Goal: Task Accomplishment & Management: Use online tool/utility

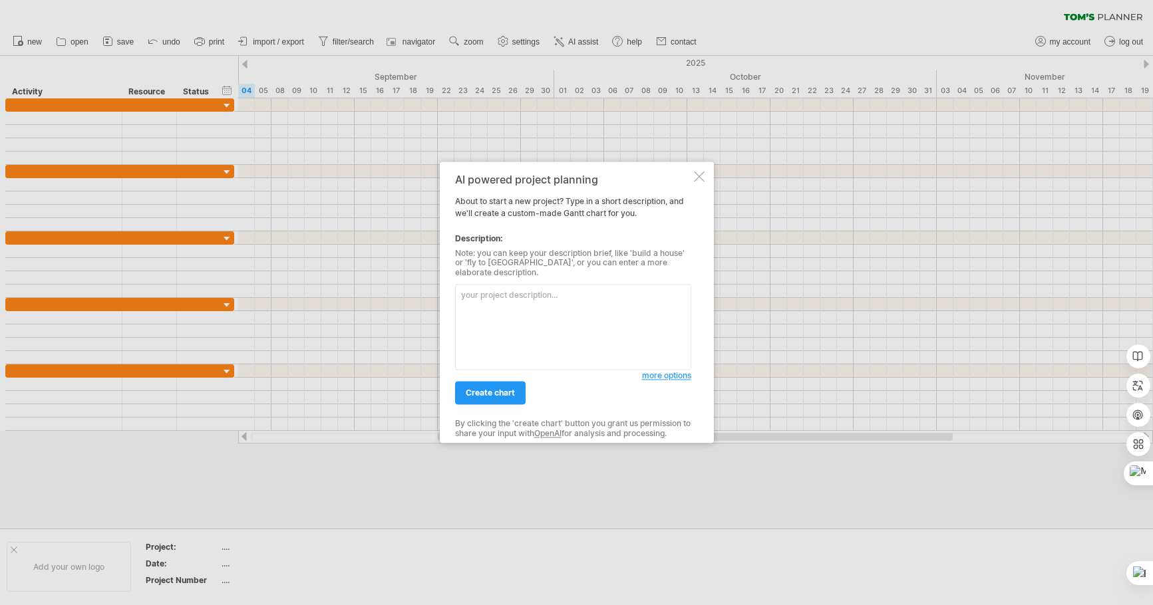
click at [528, 289] on textarea at bounding box center [573, 328] width 236 height 86
type textarea "一"
click at [538, 303] on textarea at bounding box center [573, 328] width 236 height 86
click at [587, 302] on textarea "一場健康講座" at bounding box center [573, 328] width 236 height 86
click at [579, 304] on textarea "一場健康講座 時間" at bounding box center [573, 328] width 236 height 86
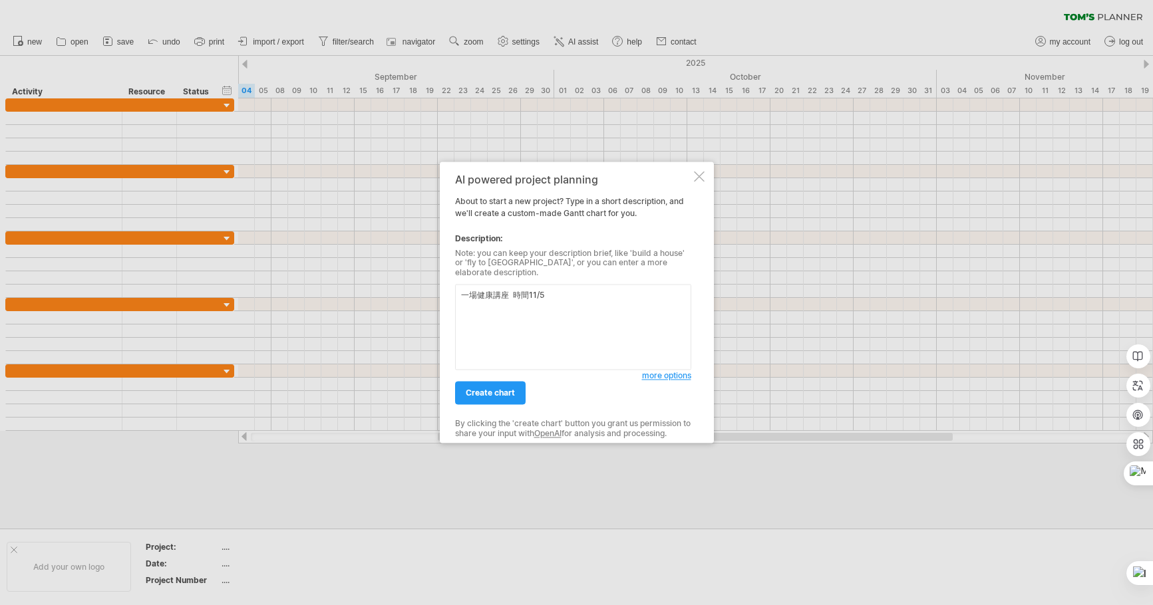
click at [526, 293] on textarea "一場健康講座 時間11/5" at bounding box center [573, 328] width 236 height 86
click at [624, 300] on textarea "一場健康講座 時間2025年11/5" at bounding box center [573, 328] width 236 height 86
click at [579, 295] on textarea "一場健康講座 時間2025年11/5 需要談贊助商 還有找演講者" at bounding box center [573, 328] width 236 height 86
click at [574, 292] on textarea "一場健康講座 時間2025年11/5 需要談贊助商 還有找演講者" at bounding box center [573, 328] width 236 height 86
click at [518, 304] on textarea "一場健康講座 時間2025年11/5 下午2點到5點 , 需要談贊助商 還有找演講者" at bounding box center [573, 328] width 236 height 86
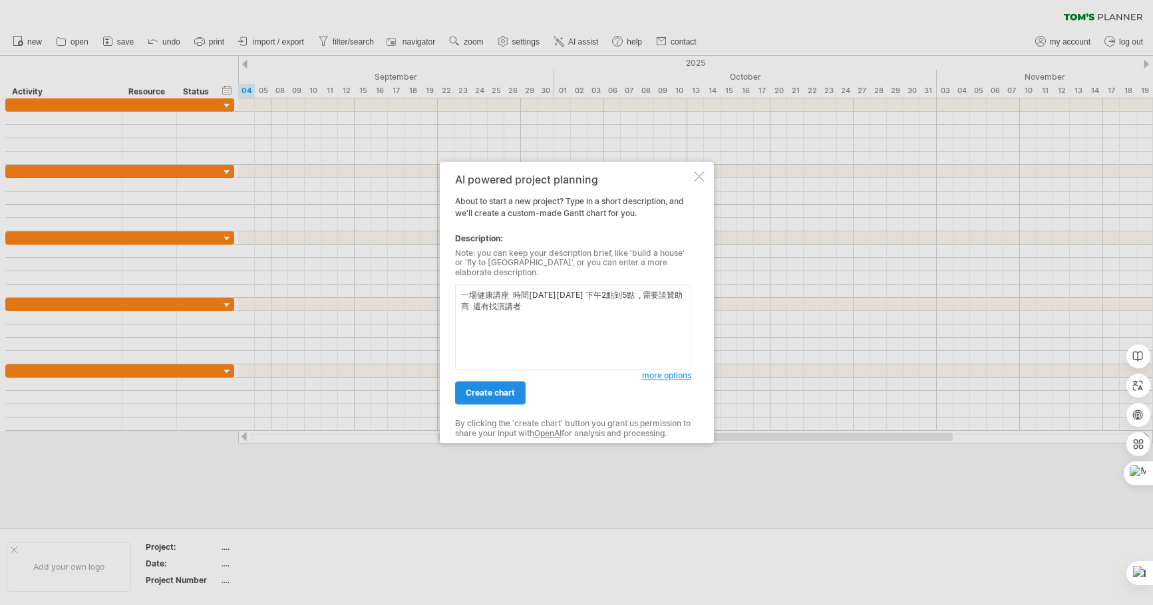
type textarea "一場健康講座 時間2025年11/5 下午2點到5點 , 需要談贊助商 還有找演講者"
click at [484, 388] on span "create chart" at bounding box center [490, 393] width 49 height 10
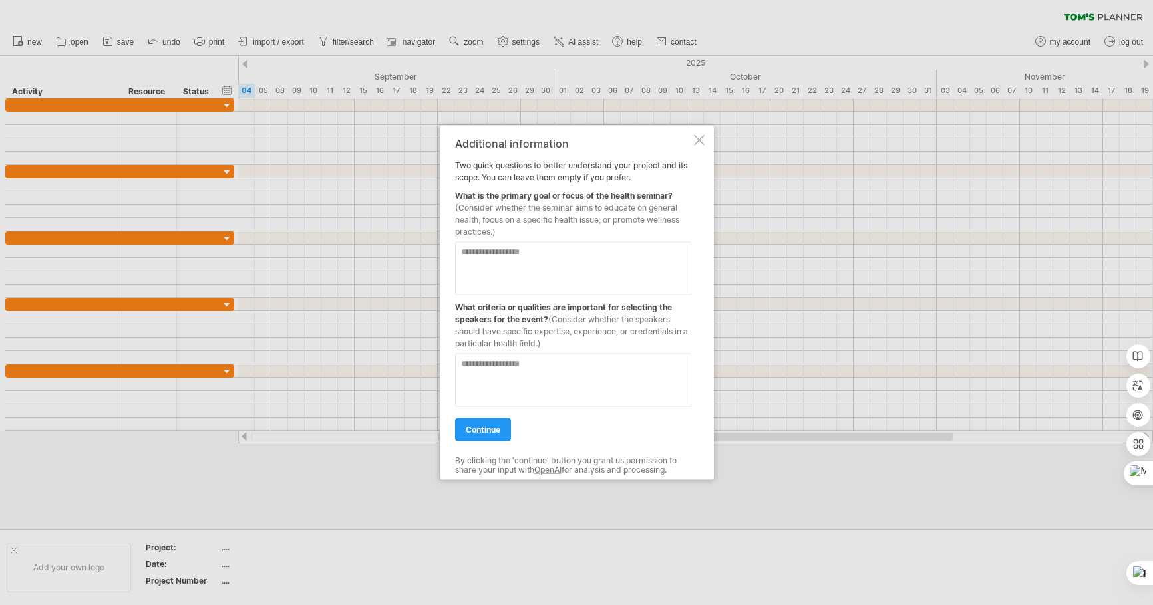
click at [530, 259] on textarea at bounding box center [573, 268] width 236 height 53
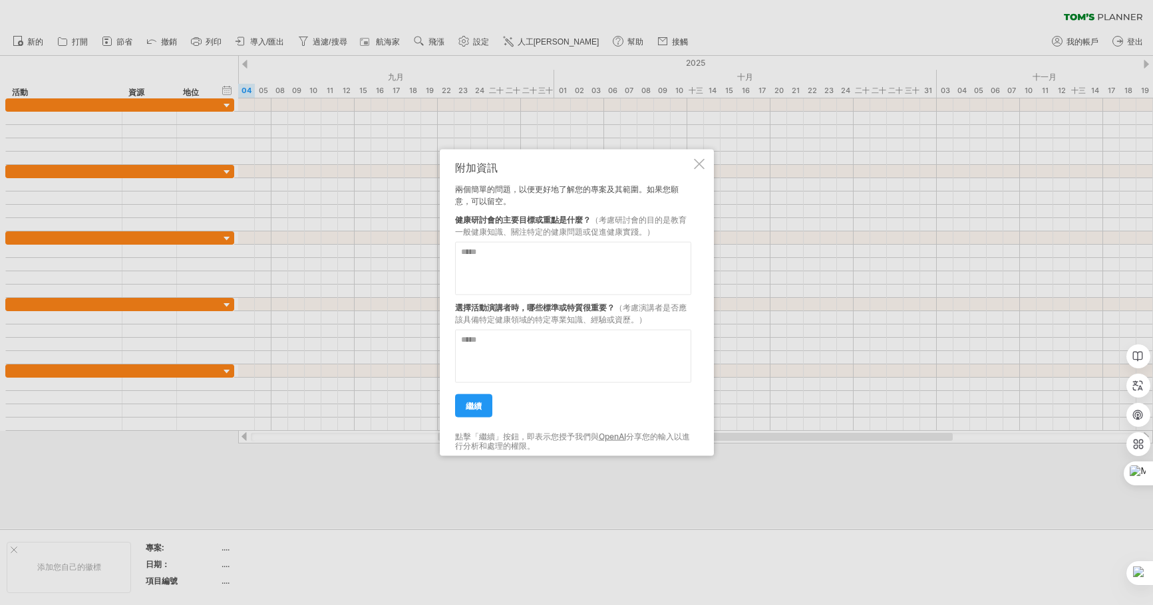
click at [557, 257] on textarea at bounding box center [573, 268] width 236 height 53
type textarea "*"
type textarea "**********"
click at [571, 353] on textarea at bounding box center [573, 356] width 236 height 53
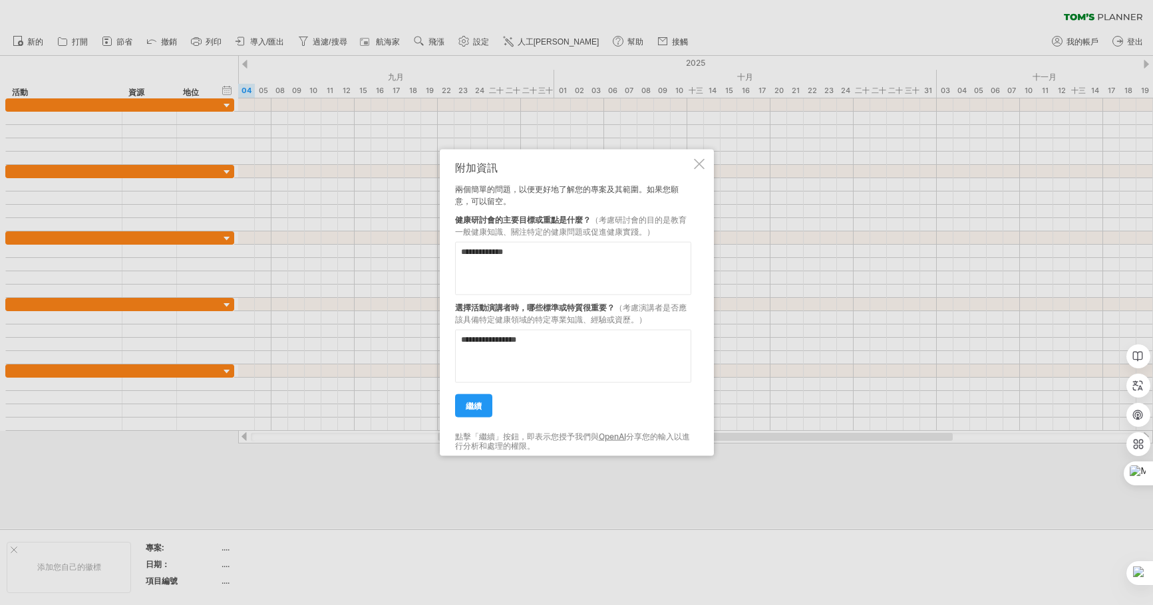
click at [545, 343] on textarea "**********" at bounding box center [573, 356] width 236 height 53
click at [622, 346] on textarea "**********" at bounding box center [573, 356] width 236 height 53
type textarea "**********"
drag, startPoint x: 466, startPoint y: 402, endPoint x: 819, endPoint y: 269, distance: 377.1
click at [467, 402] on font "繼續" at bounding box center [474, 406] width 16 height 10
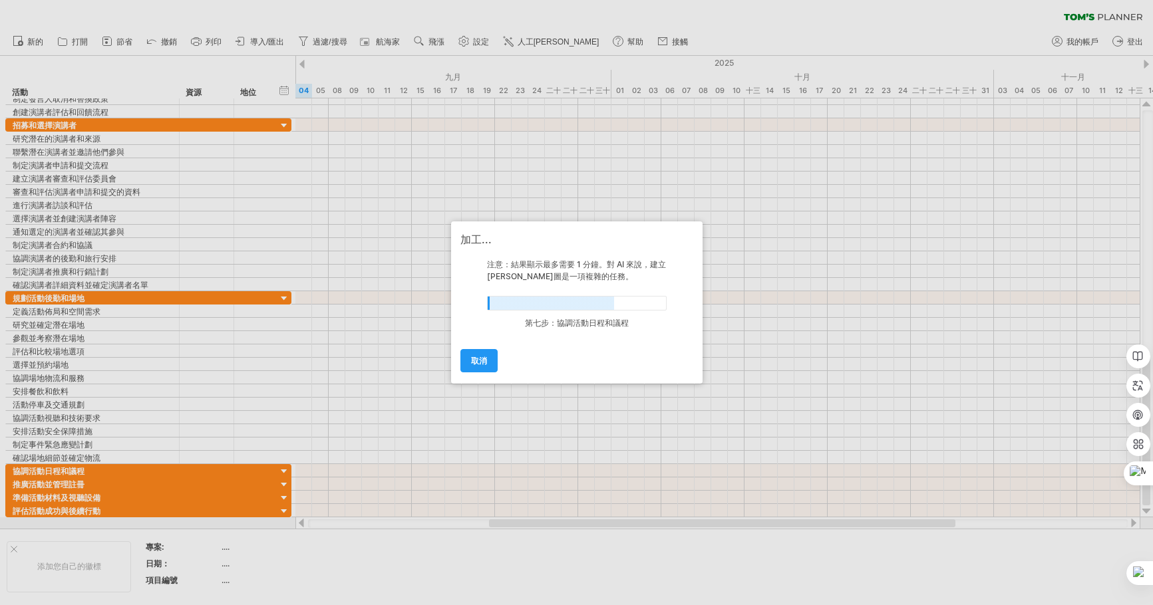
click at [94, 379] on div at bounding box center [576, 302] width 1153 height 605
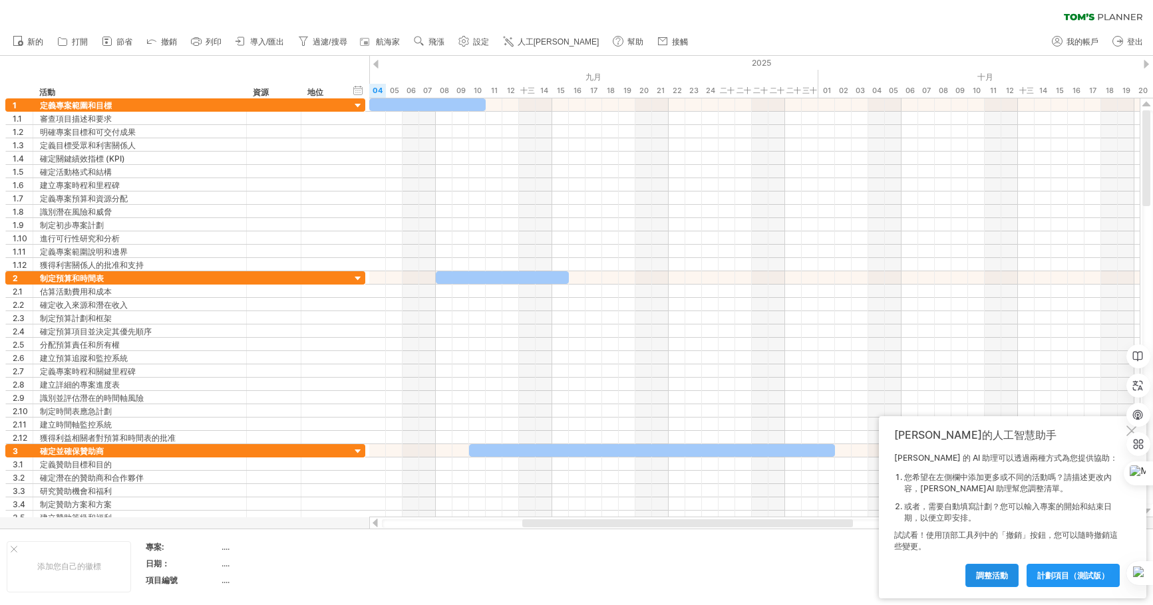
click at [1002, 579] on font "調整活動" at bounding box center [992, 576] width 32 height 10
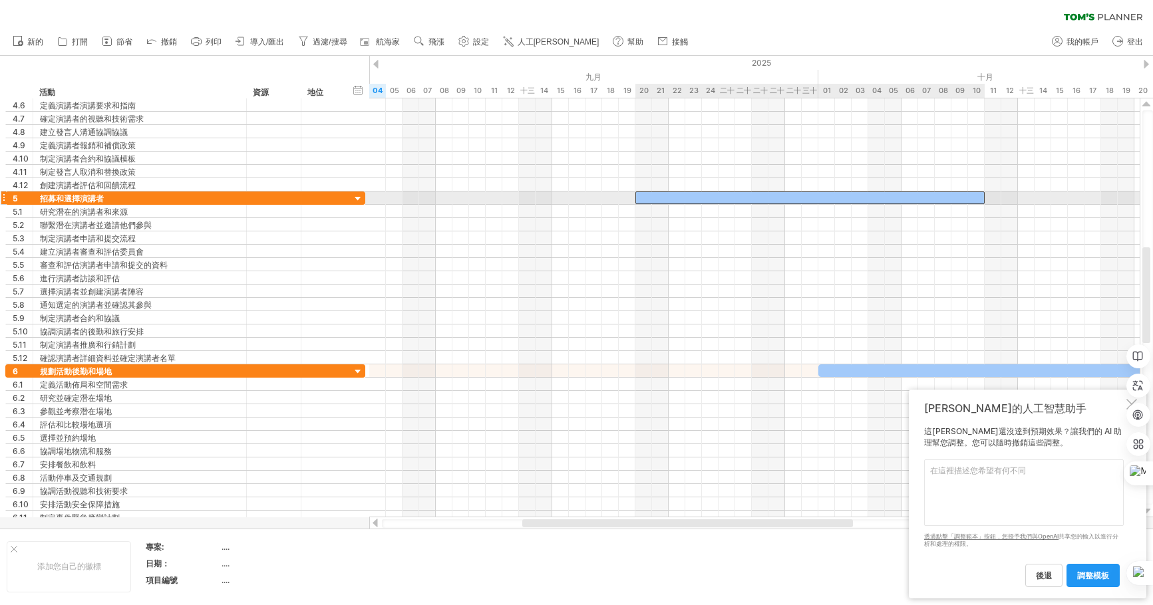
click at [651, 198] on div at bounding box center [809, 198] width 349 height 13
click at [637, 200] on span at bounding box center [635, 198] width 5 height 13
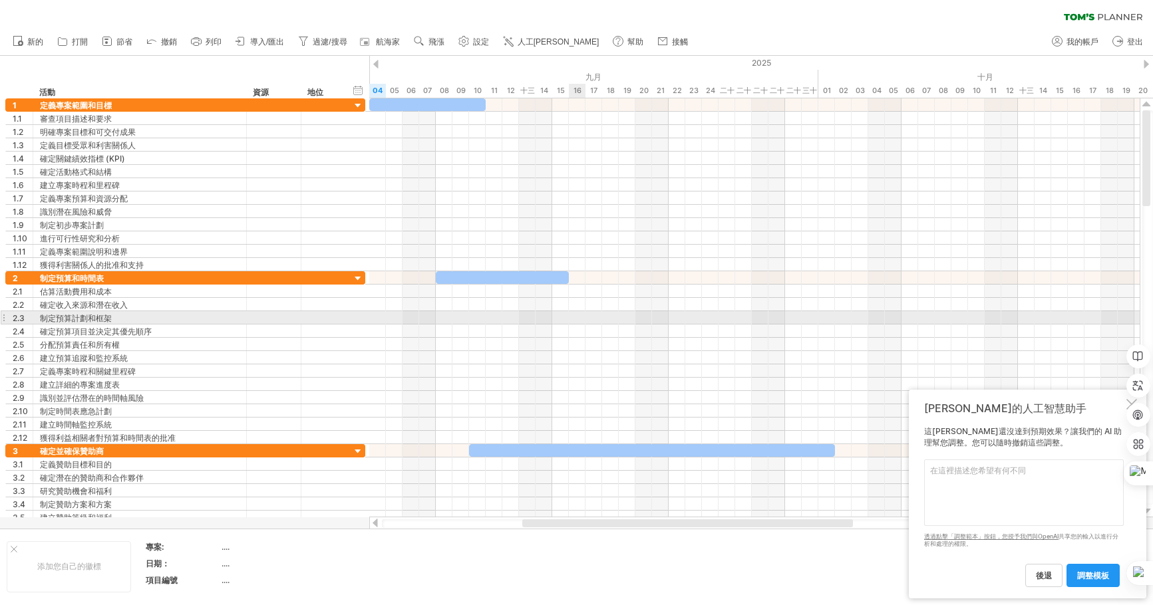
drag, startPoint x: 499, startPoint y: 319, endPoint x: 570, endPoint y: 313, distance: 71.4
click at [572, 314] on div at bounding box center [754, 317] width 770 height 13
click at [481, 317] on div at bounding box center [754, 317] width 770 height 13
click at [482, 317] on div at bounding box center [754, 317] width 770 height 13
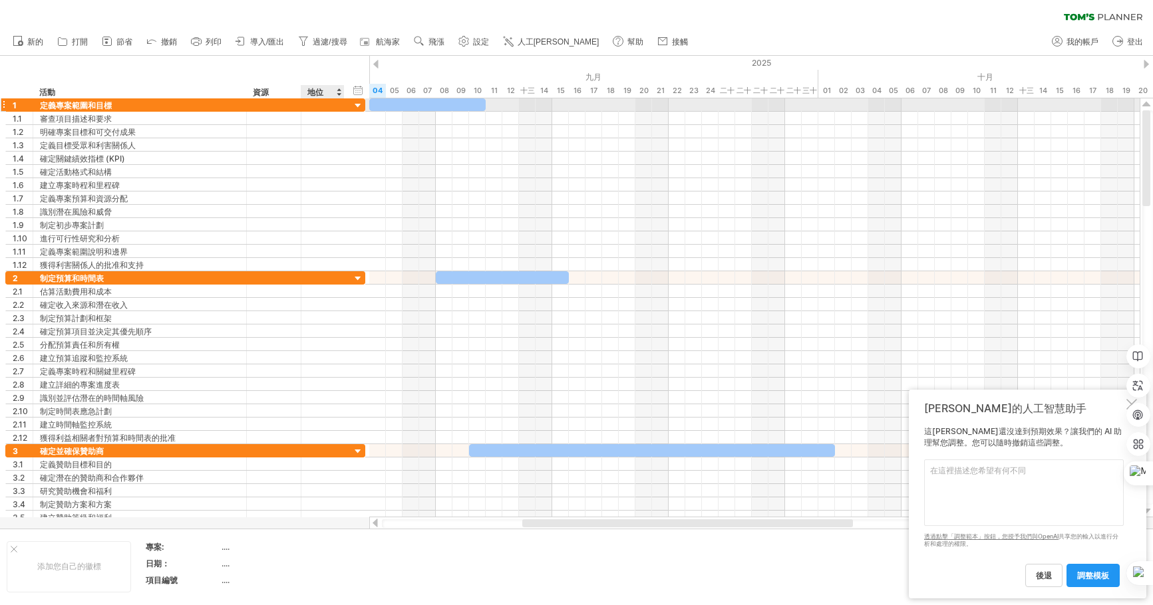
click at [361, 106] on div at bounding box center [358, 106] width 13 height 13
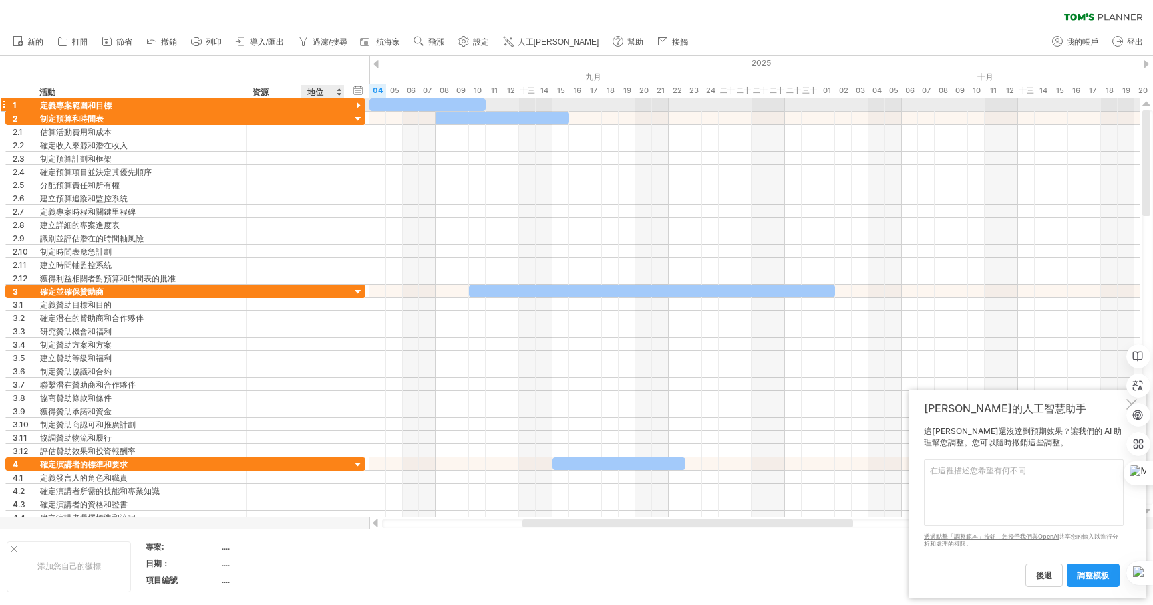
click at [359, 106] on div at bounding box center [358, 106] width 13 height 13
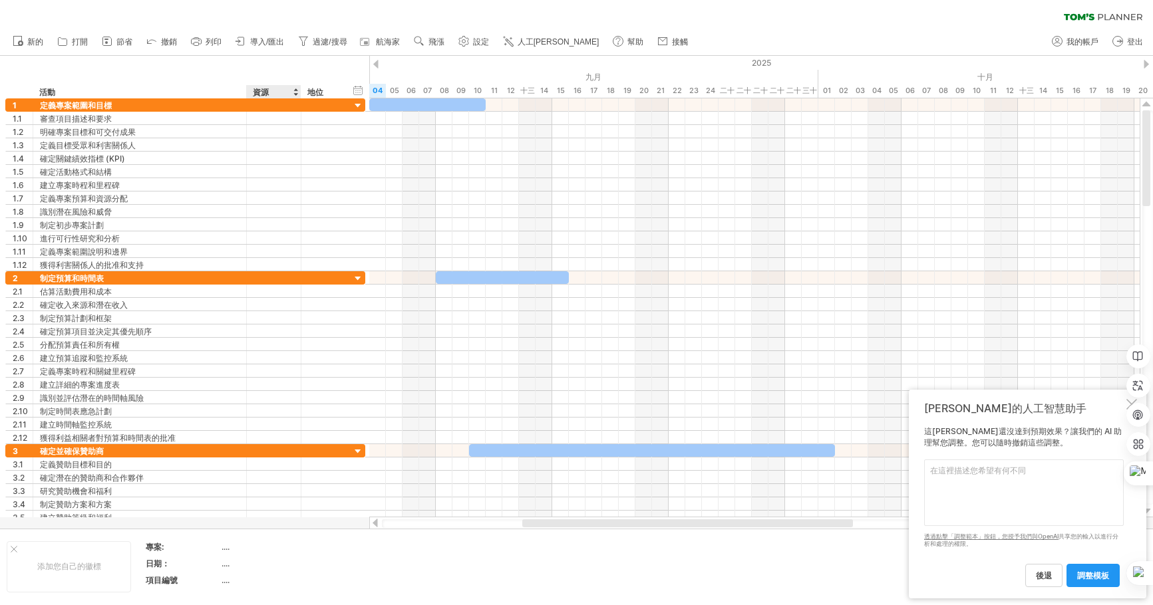
click at [279, 94] on div "資源" at bounding box center [273, 91] width 41 height 13
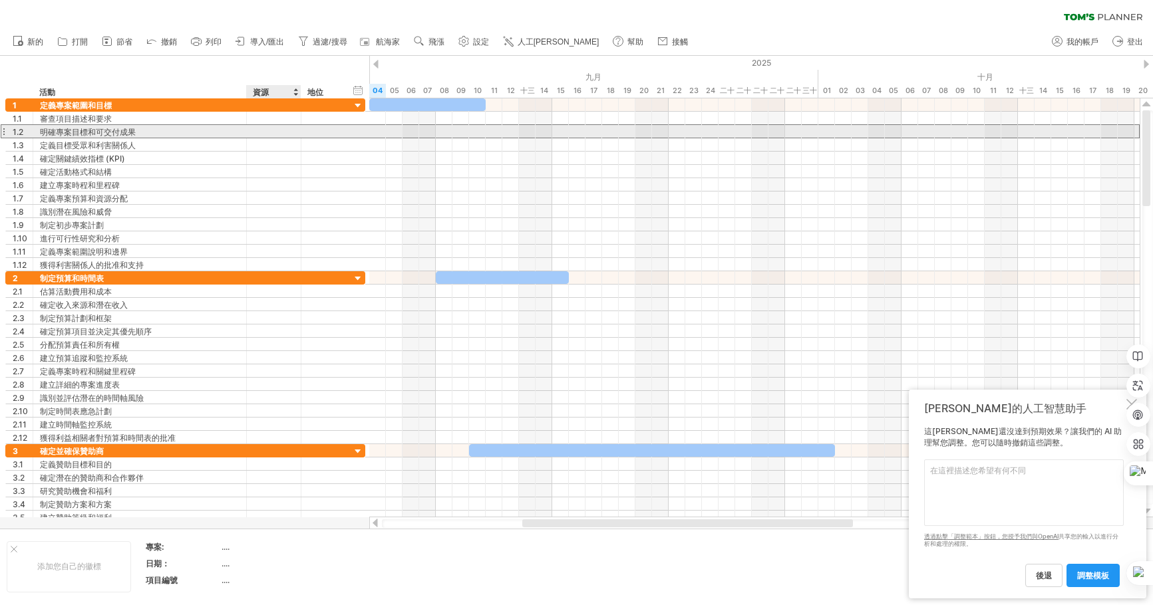
click at [279, 134] on div at bounding box center [273, 131] width 41 height 13
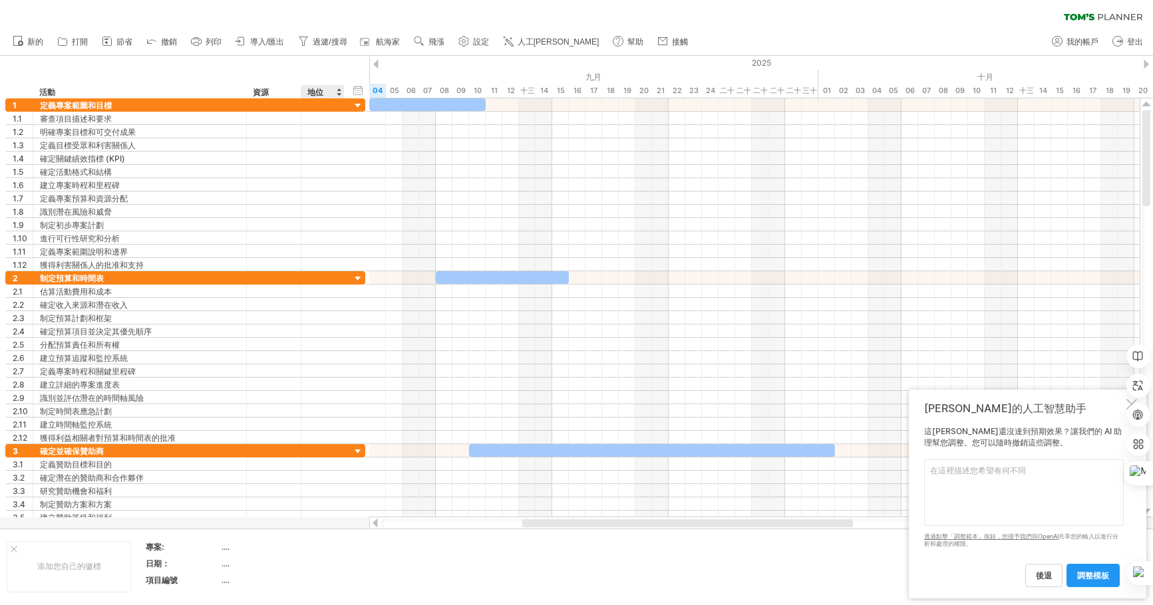
click at [325, 91] on div "地位" at bounding box center [321, 91] width 29 height 13
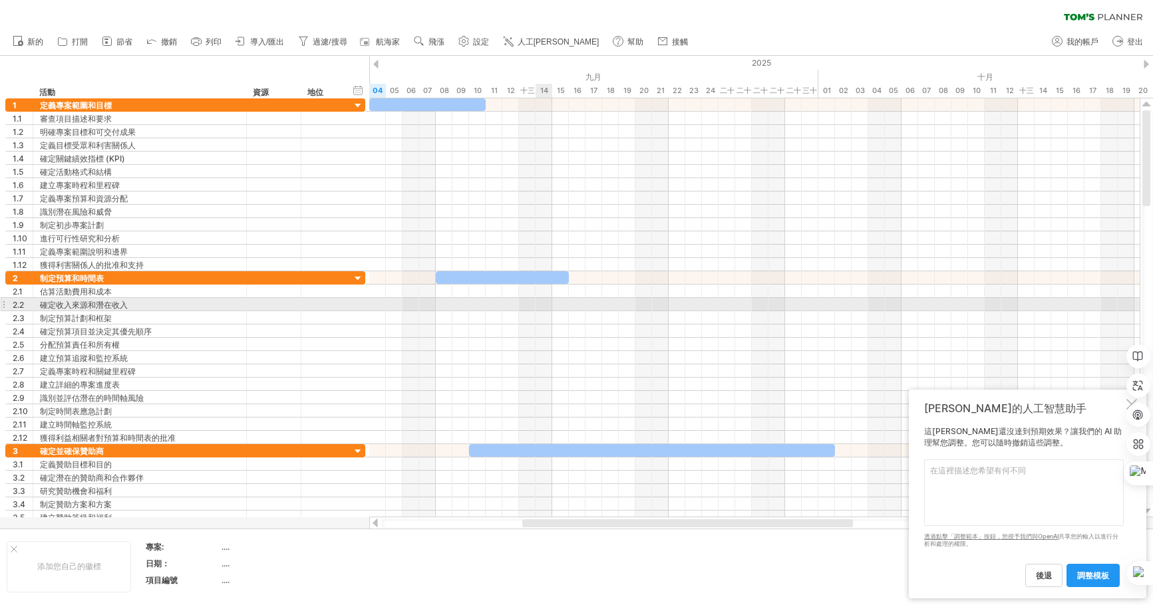
click at [545, 302] on div at bounding box center [754, 304] width 770 height 13
click at [478, 305] on div at bounding box center [754, 304] width 770 height 13
drag, startPoint x: 488, startPoint y: 305, endPoint x: 683, endPoint y: 299, distance: 194.3
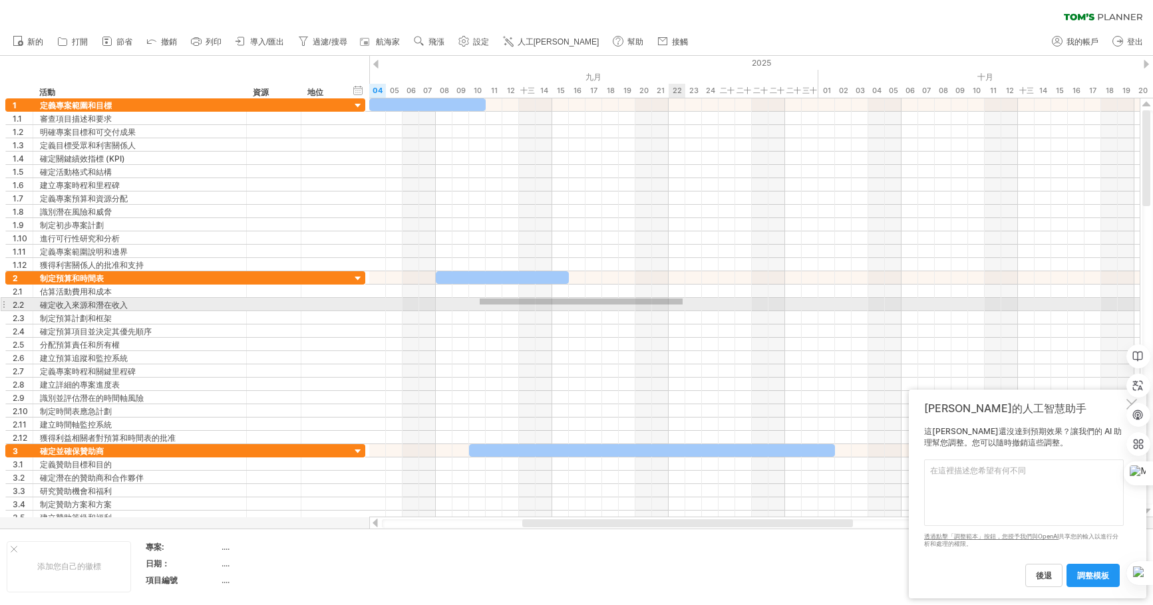
click at [683, 299] on div at bounding box center [754, 304] width 770 height 13
click at [683, 305] on div at bounding box center [754, 304] width 770 height 13
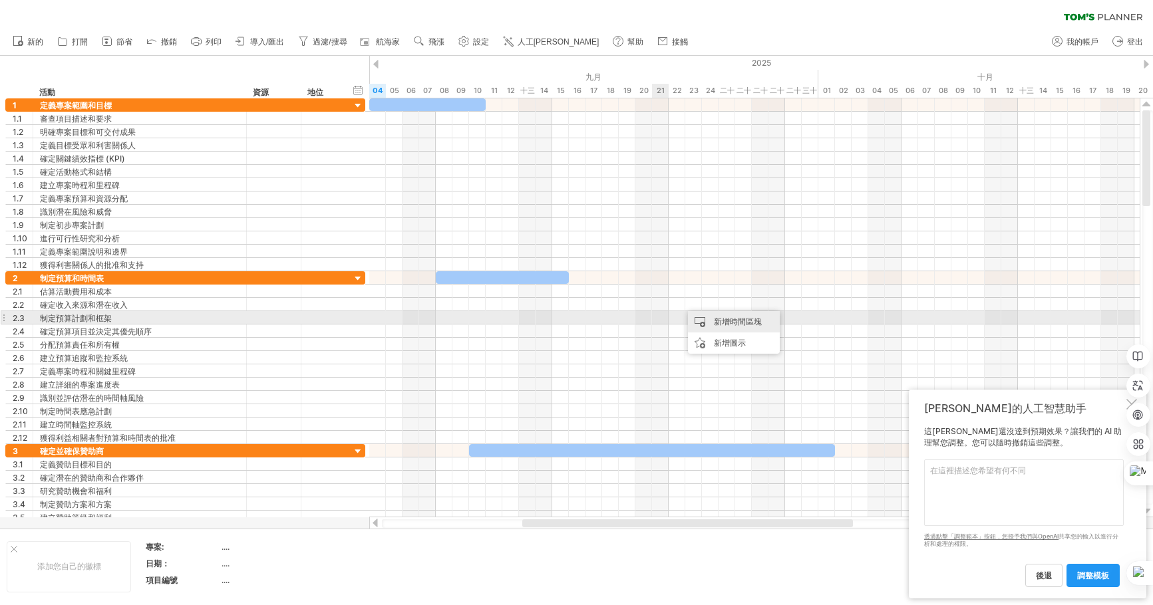
click at [727, 321] on font "新增時間區塊" at bounding box center [738, 322] width 48 height 10
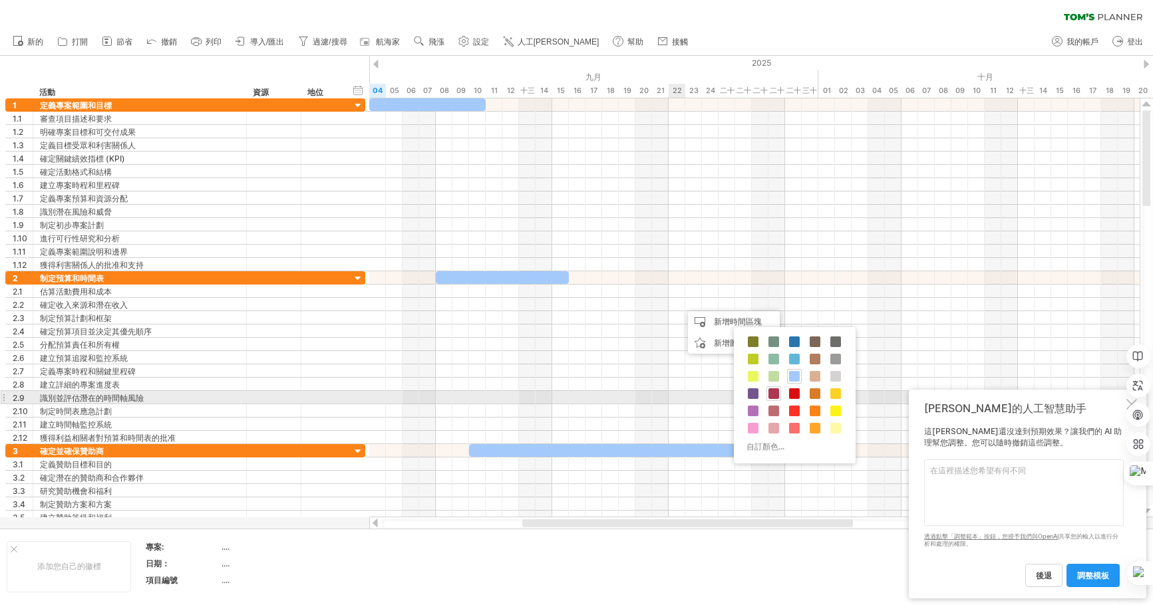
click at [772, 391] on span at bounding box center [773, 393] width 11 height 11
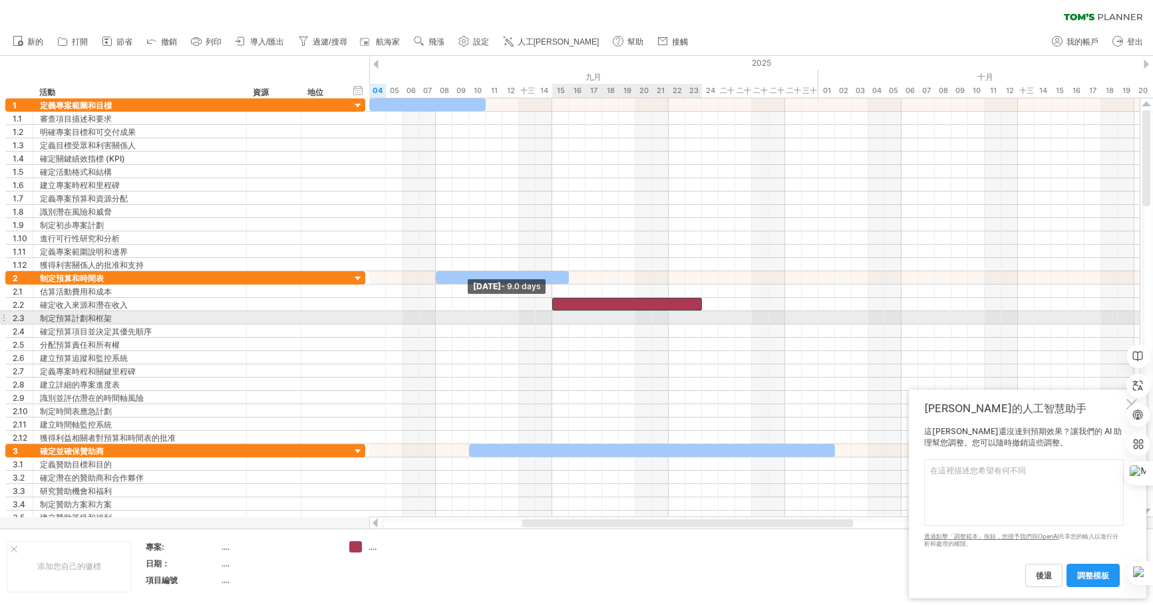
drag, startPoint x: 687, startPoint y: 303, endPoint x: 556, endPoint y: 312, distance: 130.7
click at [556, 312] on div "10月10日星期五 Monday 15 September - 9.0 days" at bounding box center [754, 307] width 770 height 419
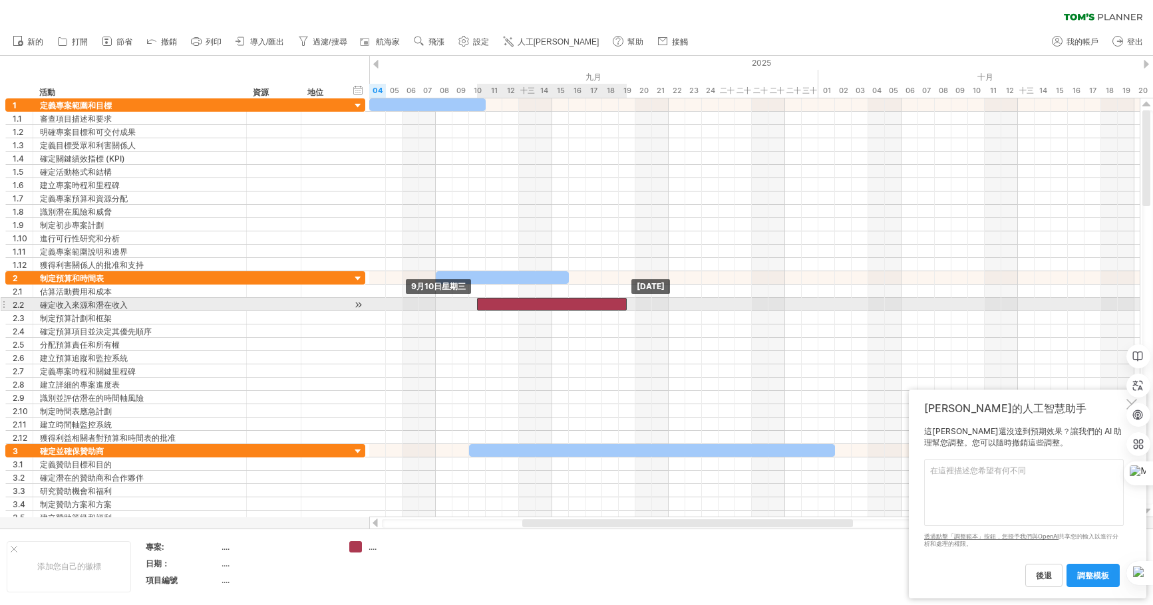
drag, startPoint x: 639, startPoint y: 299, endPoint x: 564, endPoint y: 301, distance: 74.5
click at [564, 301] on div at bounding box center [552, 304] width 150 height 13
drag, startPoint x: 563, startPoint y: 301, endPoint x: 575, endPoint y: 302, distance: 11.4
click at [575, 302] on div at bounding box center [561, 304] width 150 height 13
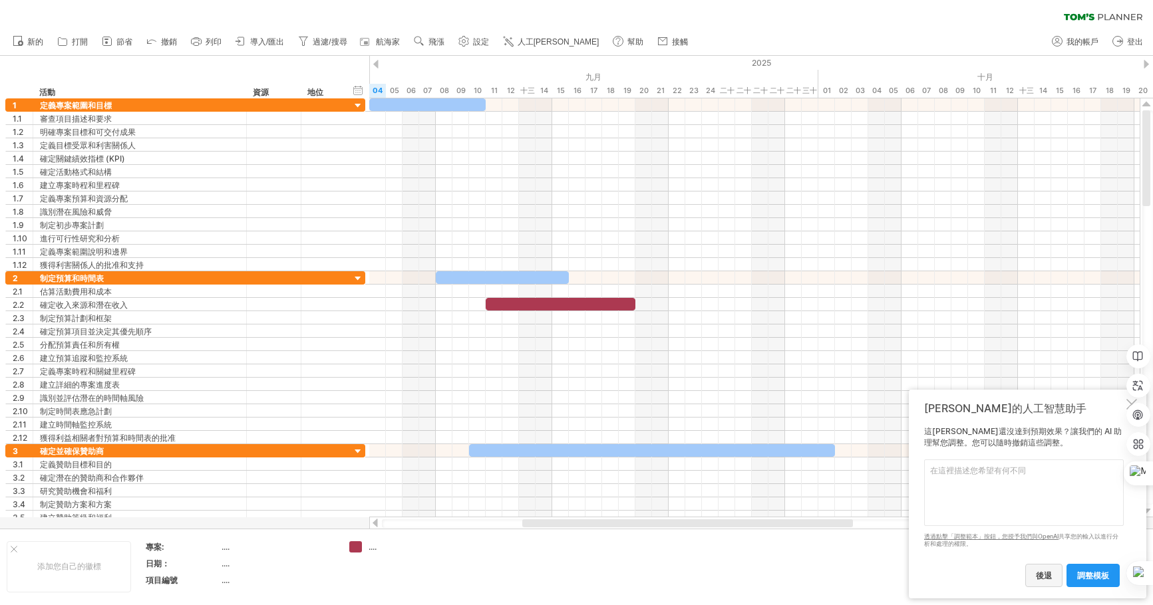
drag, startPoint x: 364, startPoint y: 3, endPoint x: 1052, endPoint y: 574, distance: 893.8
click at [1052, 574] on link "後退" at bounding box center [1043, 575] width 37 height 23
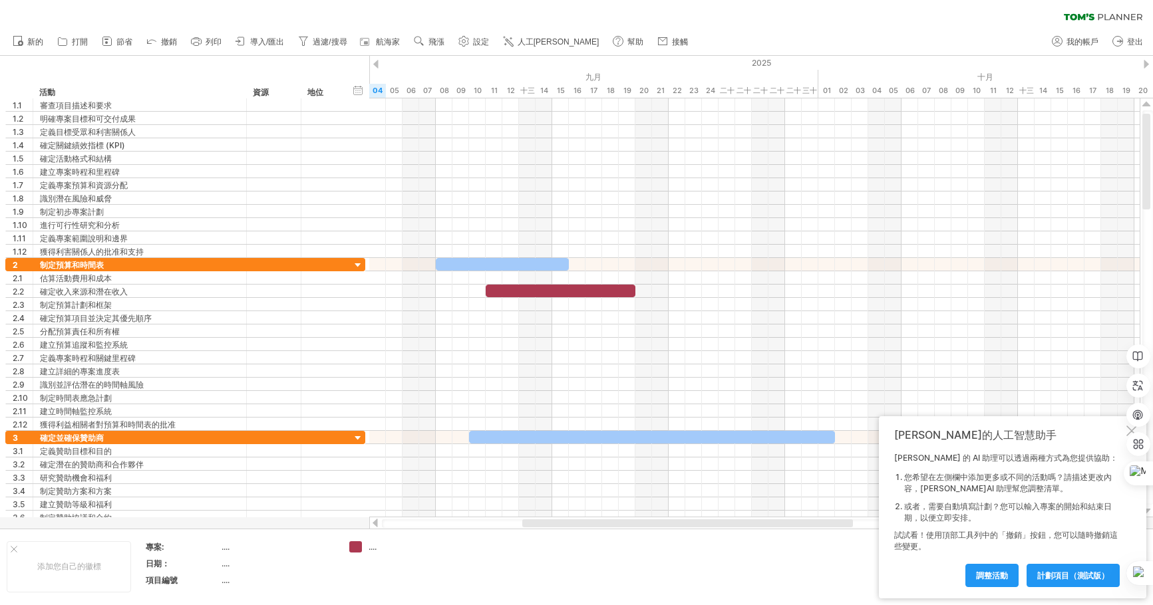
click at [474, 42] on font "設定" at bounding box center [481, 41] width 16 height 9
select select "*"
select select "**"
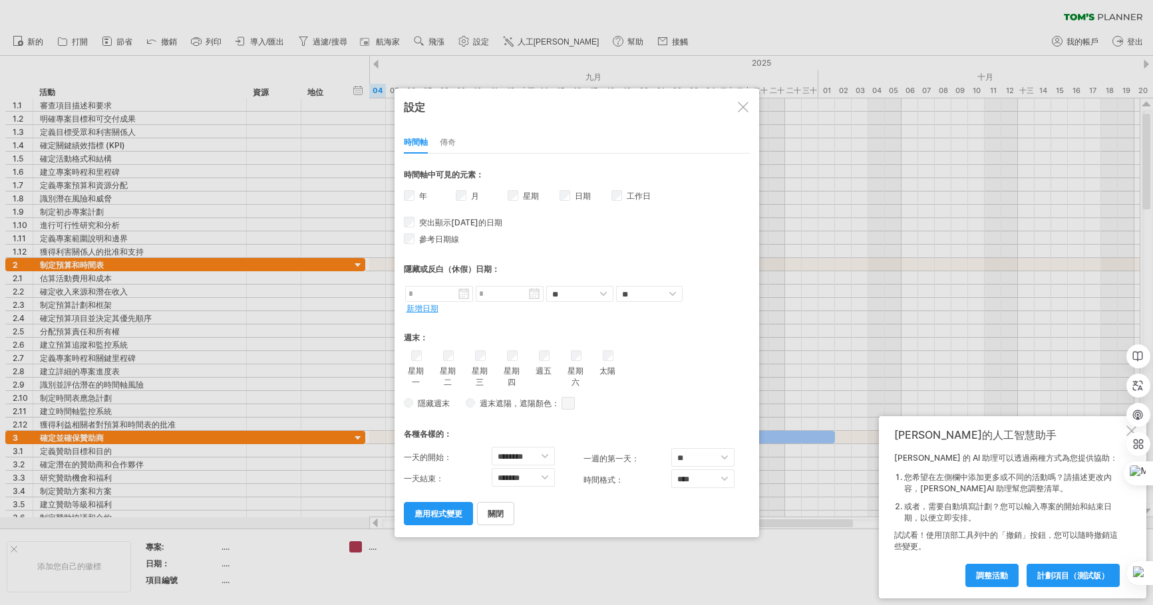
click at [456, 142] on div "時間軸 傳奇" at bounding box center [577, 139] width 346 height 29
click at [448, 145] on font "傳奇" at bounding box center [448, 142] width 16 height 10
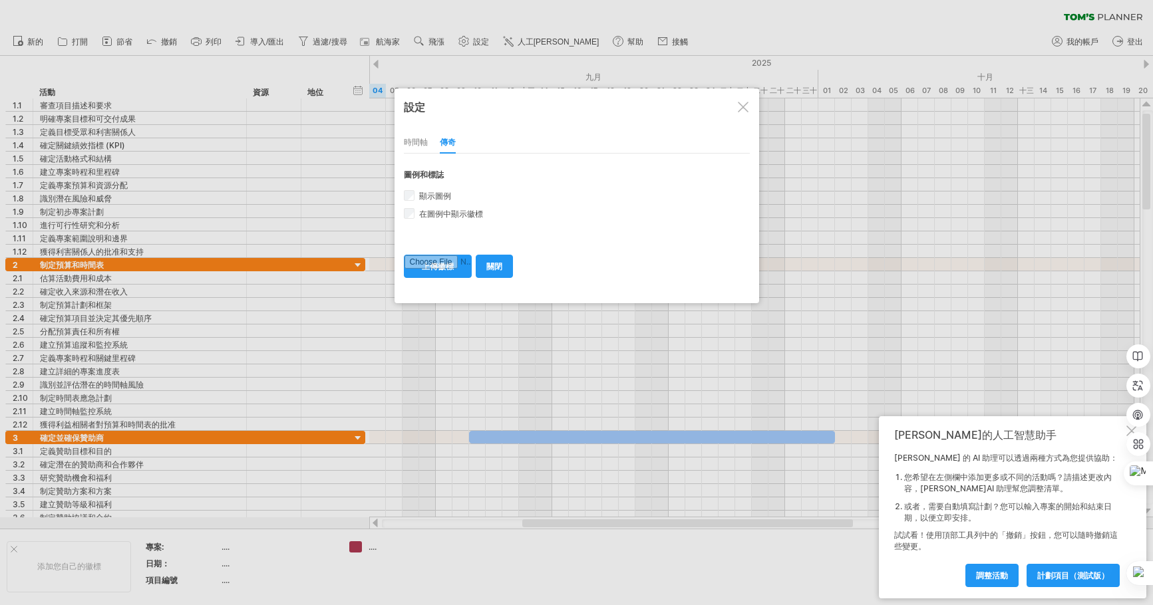
click at [413, 142] on font "時間軸" at bounding box center [416, 142] width 24 height 10
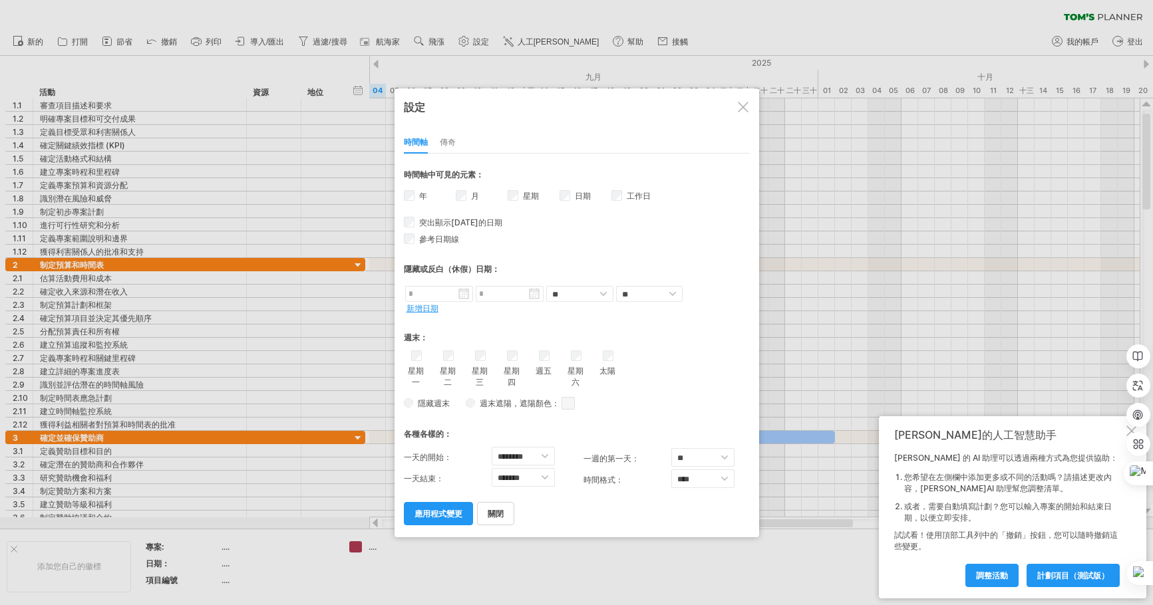
click at [446, 146] on font "傳奇" at bounding box center [448, 142] width 16 height 10
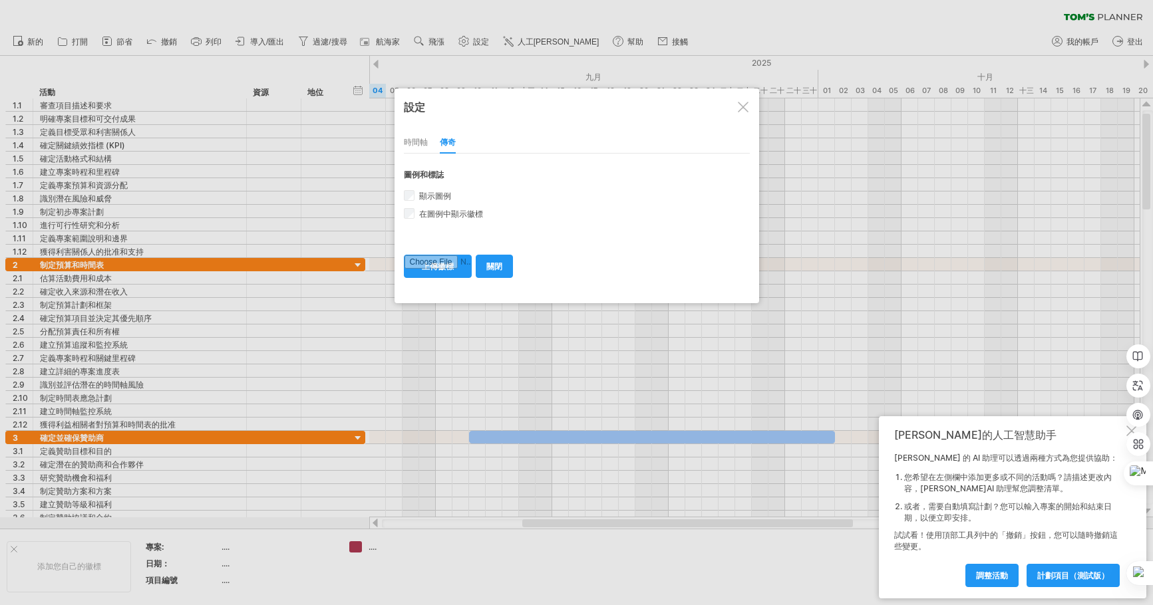
click at [414, 143] on font "時間軸" at bounding box center [416, 142] width 24 height 10
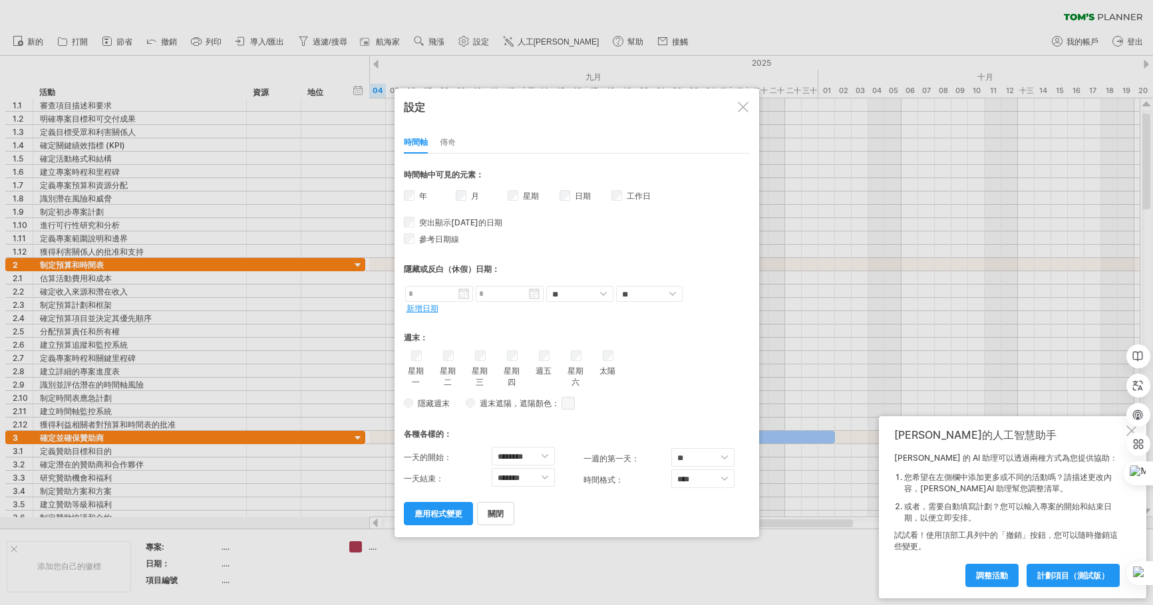
click at [450, 142] on font "傳奇" at bounding box center [448, 142] width 16 height 10
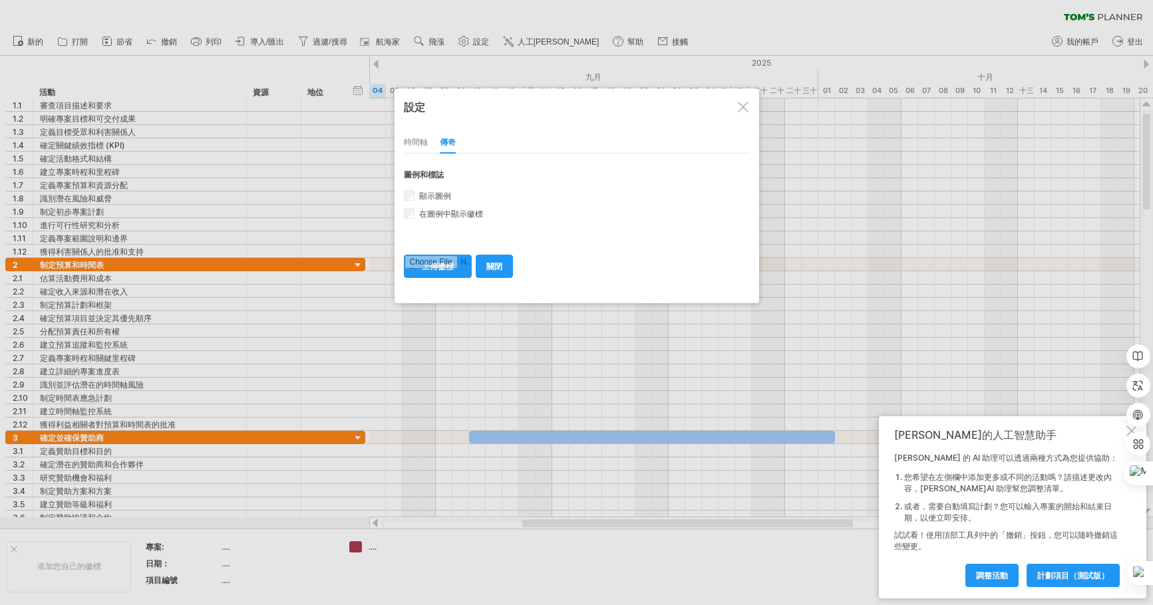
click at [407, 140] on font "時間軸" at bounding box center [416, 142] width 24 height 10
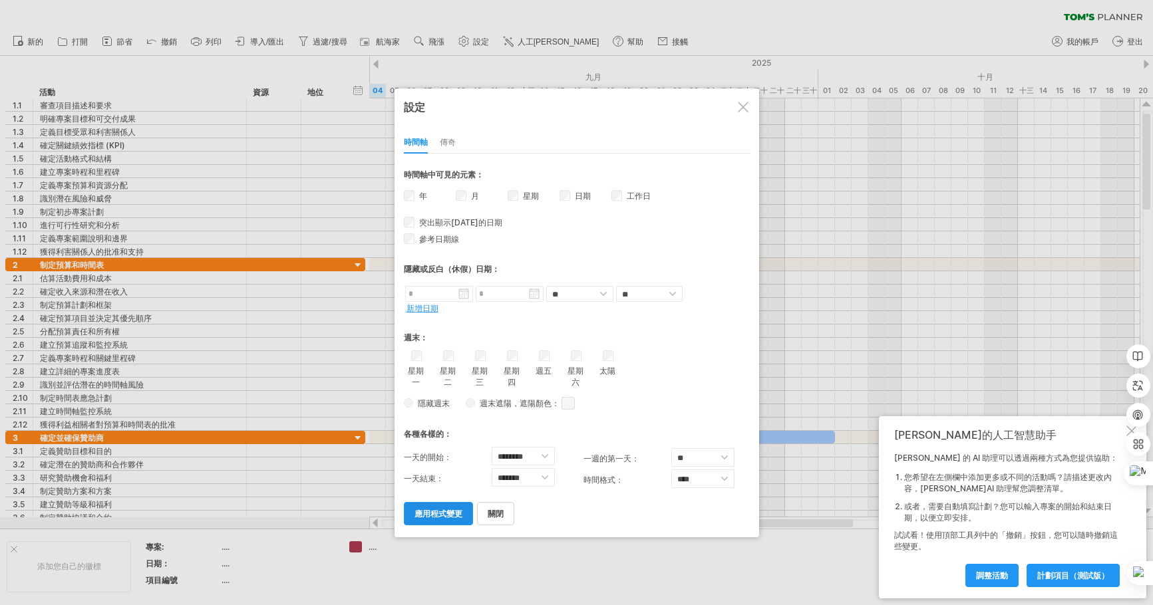
click at [440, 516] on font "應用程式變更" at bounding box center [438, 514] width 48 height 10
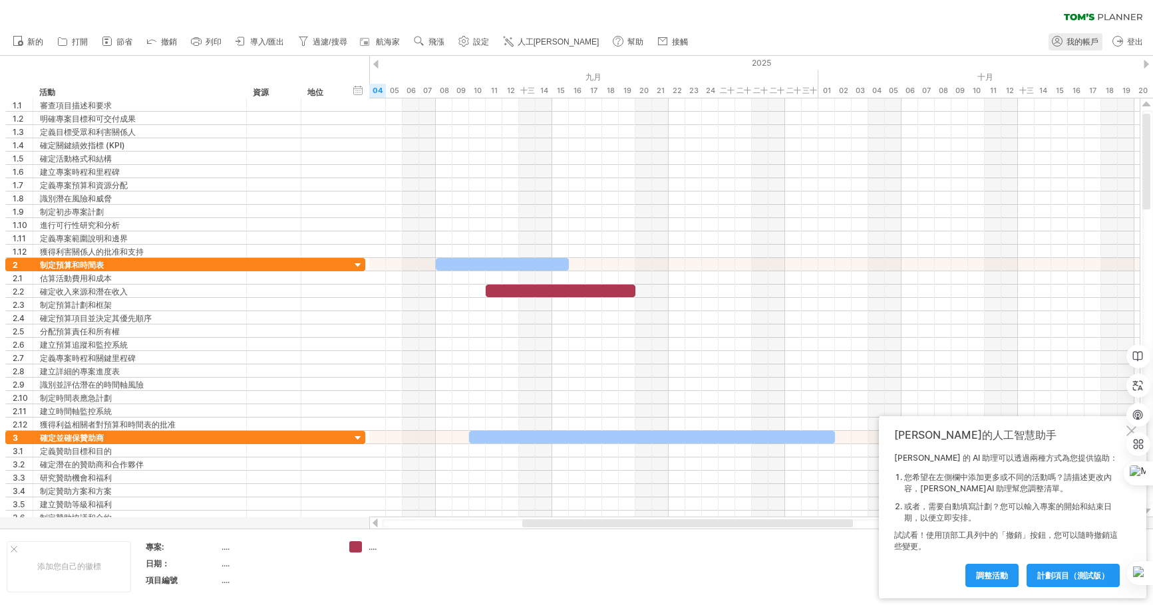
click at [1072, 38] on font "我的帳戶" at bounding box center [1082, 41] width 32 height 9
type input "**********"
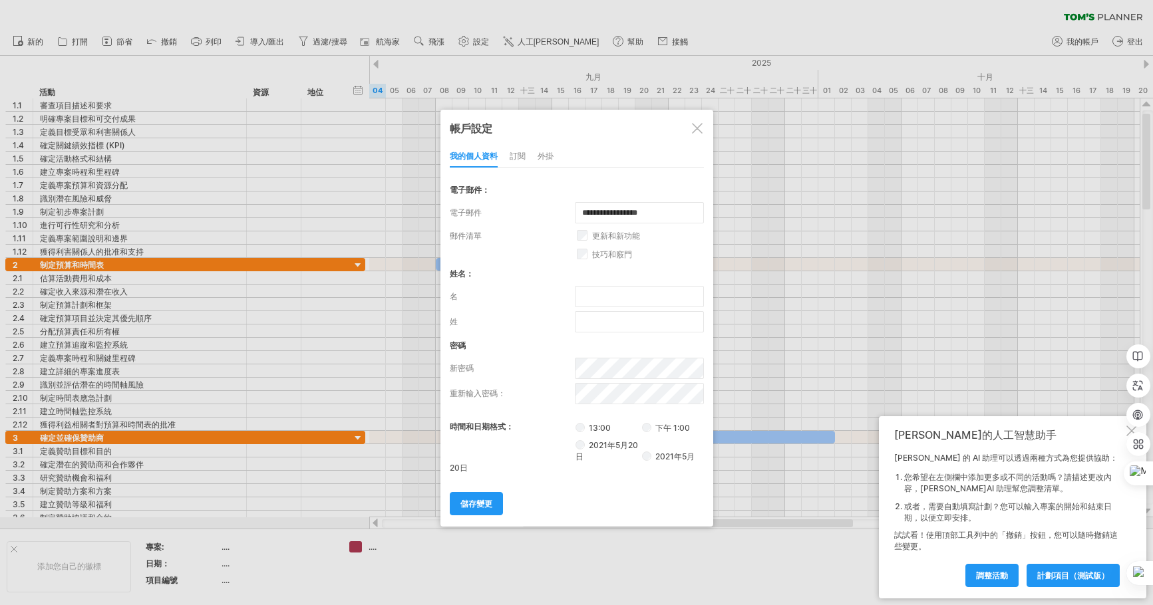
click at [519, 158] on font "訂閱" at bounding box center [518, 156] width 16 height 10
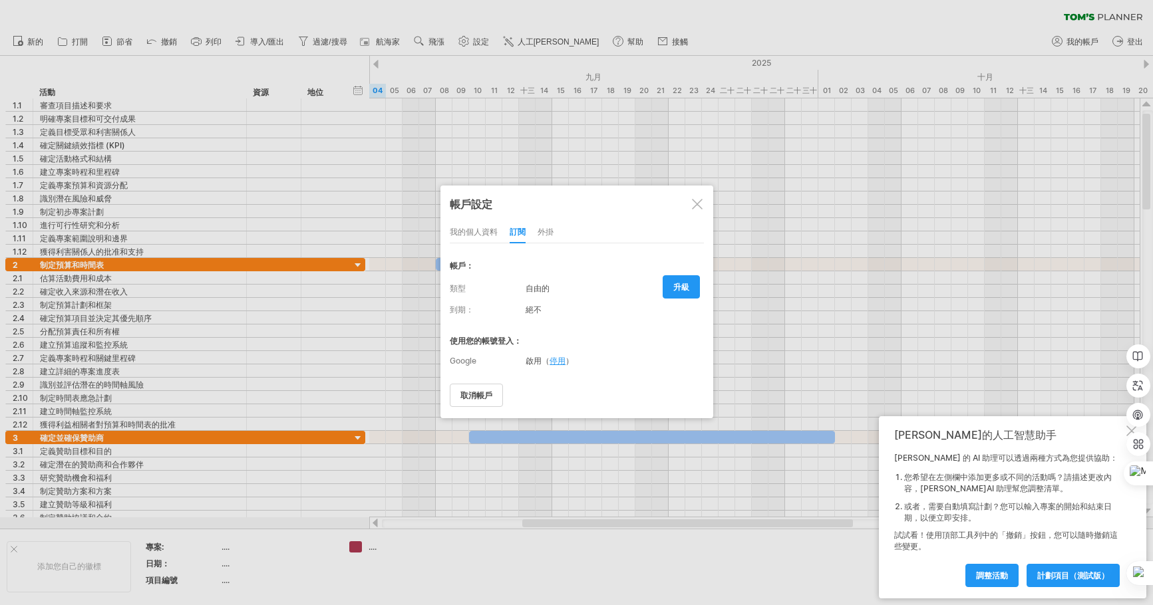
click at [472, 226] on div "我的個人資料" at bounding box center [474, 232] width 48 height 21
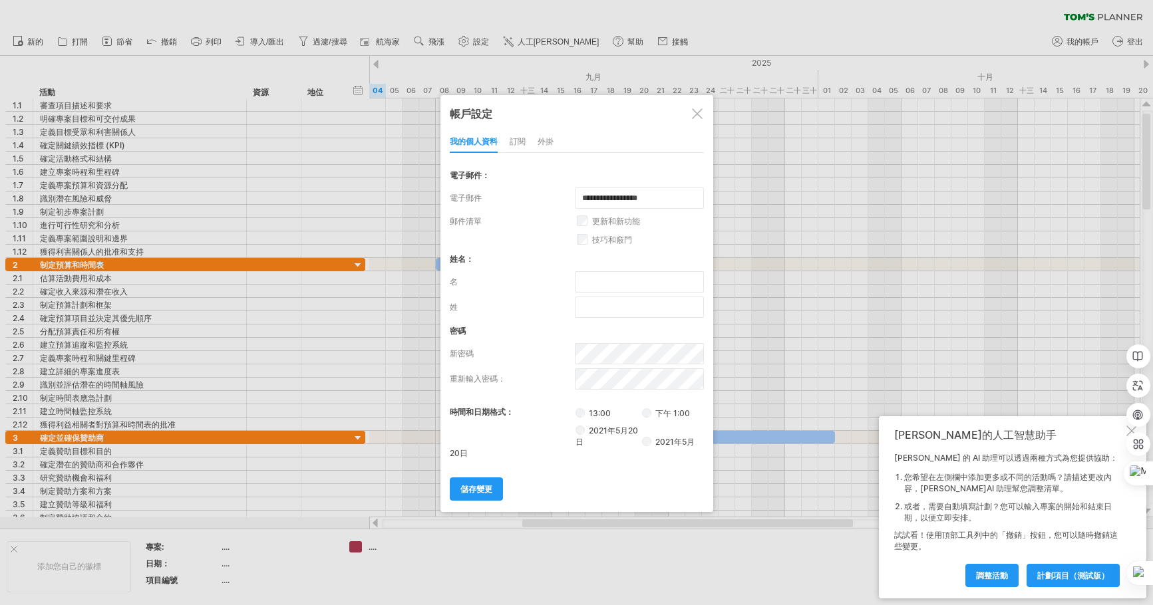
click at [700, 111] on div at bounding box center [697, 113] width 11 height 11
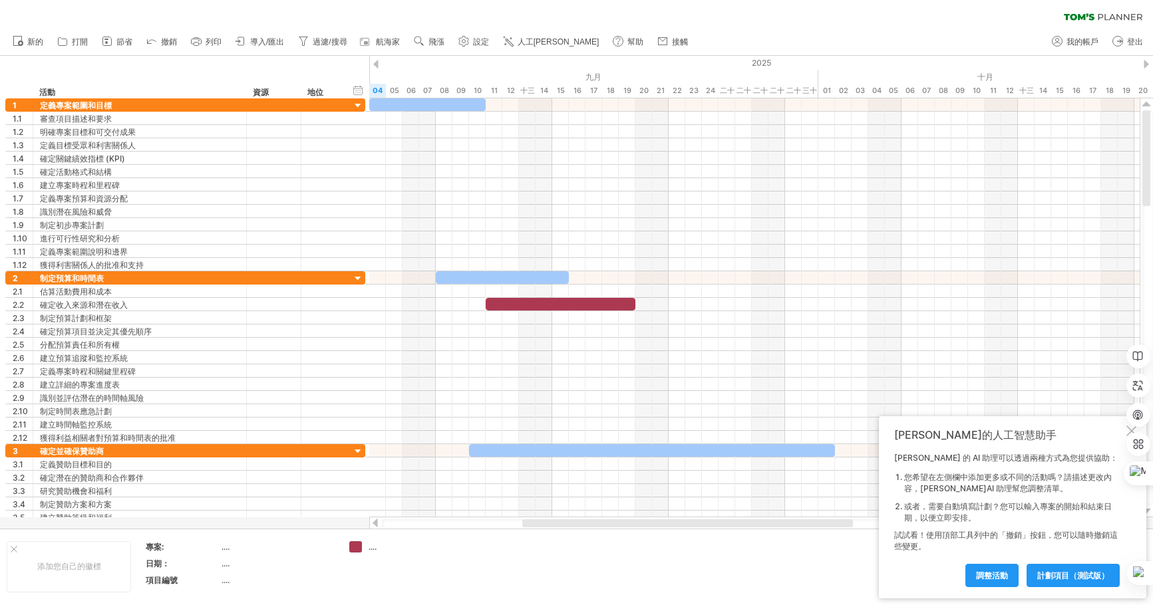
click at [544, 45] on font "人工[PERSON_NAME]" at bounding box center [559, 41] width 82 height 9
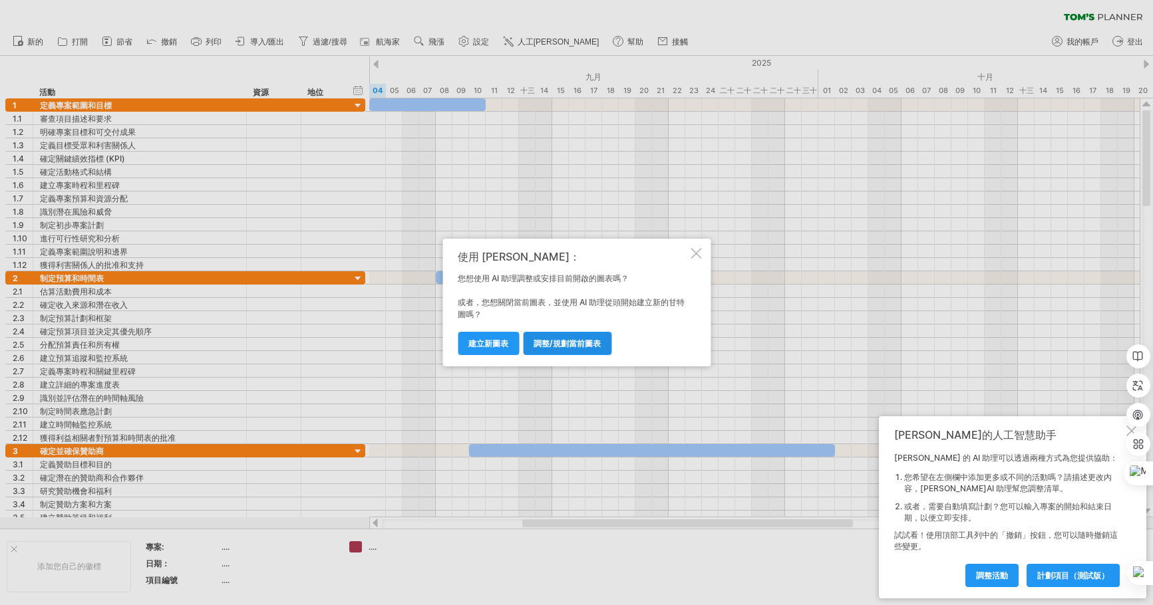
click at [562, 347] on font "調整/規劃當前圖表" at bounding box center [567, 344] width 67 height 10
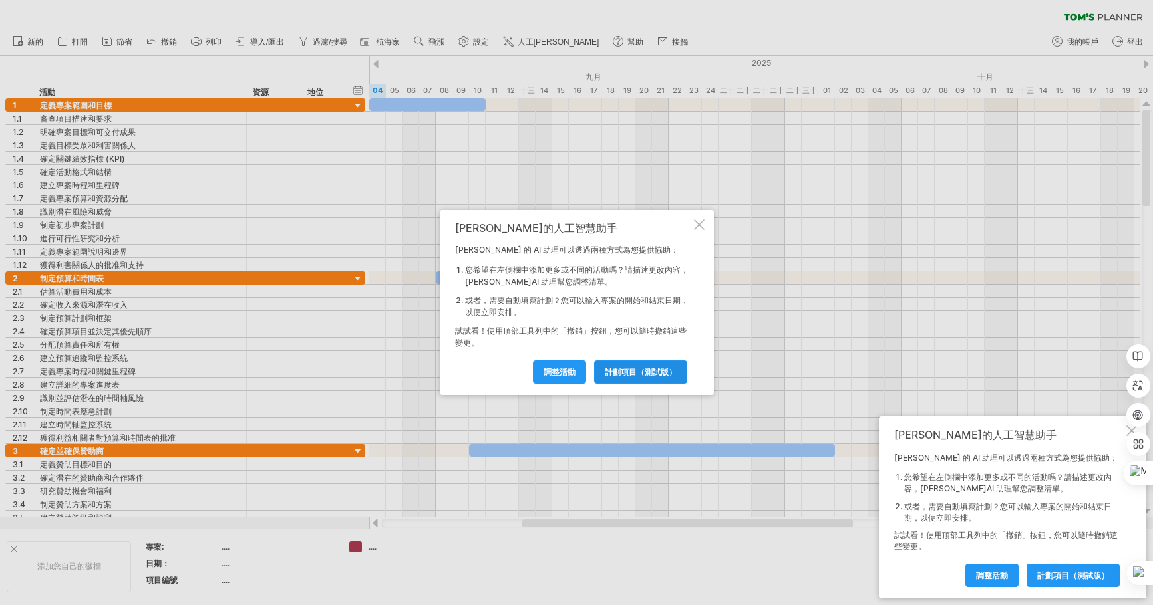
click at [633, 374] on font "計劃項目（測試版）" at bounding box center [641, 372] width 72 height 10
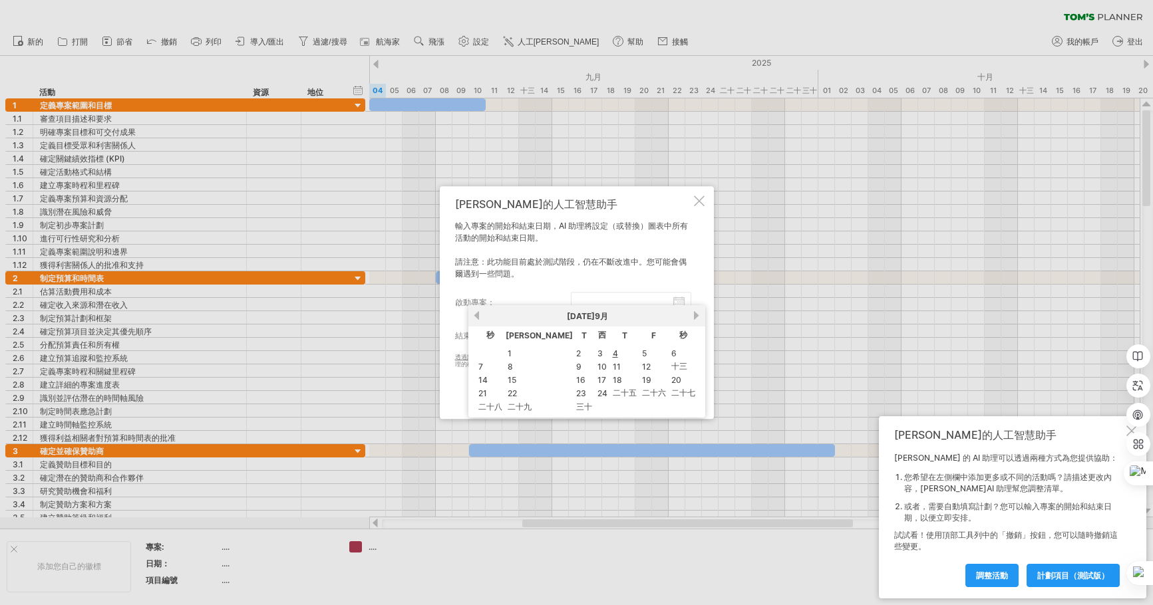
click at [630, 303] on input "啟動專案：" at bounding box center [631, 302] width 120 height 21
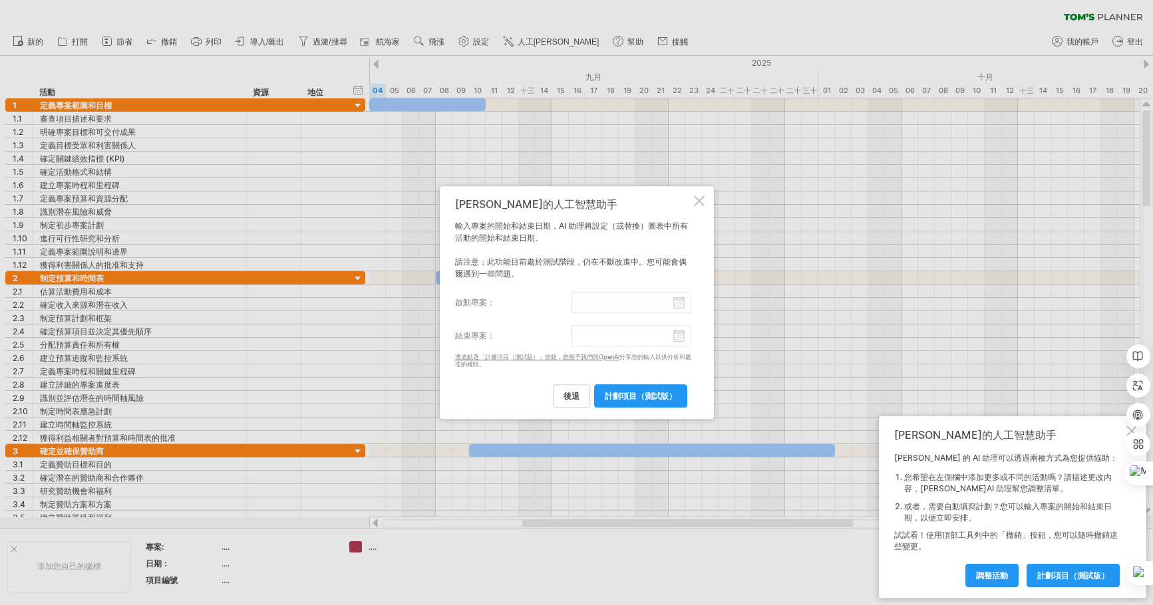
click at [553, 263] on font "請注意：此功能目前處於測試階段，仍在不斷改進中。您可能會偶爾遇到一些問題。" at bounding box center [570, 268] width 231 height 22
click at [608, 342] on body "progress(100%) 嘗試造訪 plan.tomsplanner.com 再次連接... 0% 清除過濾器" at bounding box center [576, 356] width 1153 height 712
click at [698, 195] on div "湯姆的人工智慧助手 輸入專案的開始和結束日期，AI 助理將設定（或替換）圖表中所有活動的開始和結束日期。 請注意：此功能目前處於測試階段，仍在不斷改進中。您可…" at bounding box center [577, 302] width 274 height 233
drag, startPoint x: 697, startPoint y: 200, endPoint x: 700, endPoint y: 208, distance: 8.0
click at [698, 201] on div at bounding box center [699, 201] width 11 height 11
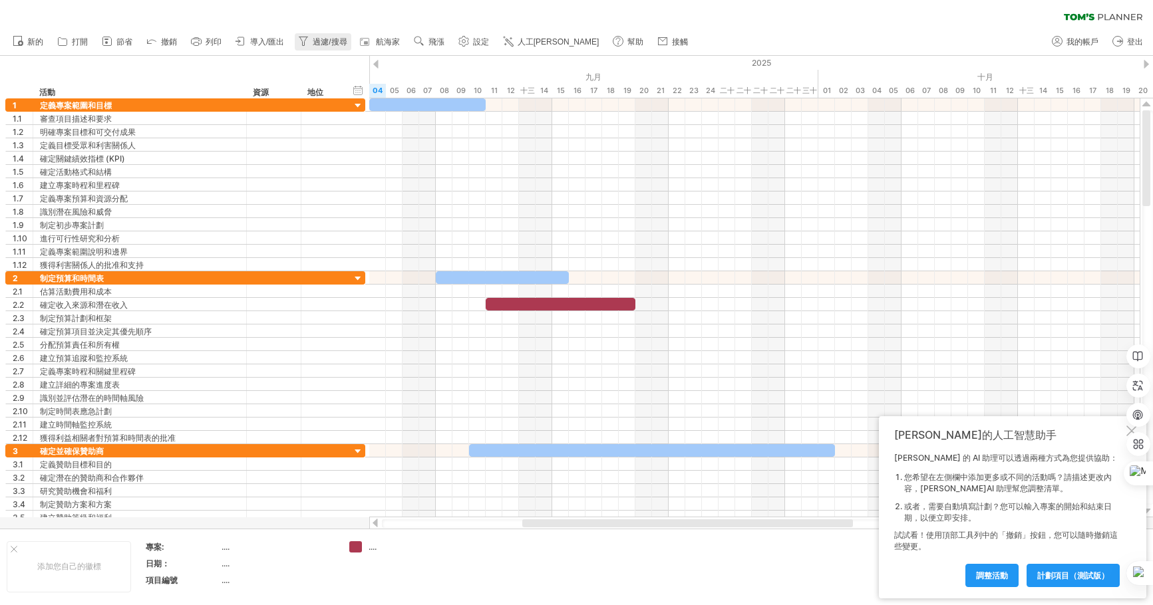
click at [329, 41] on font "過濾/搜尋" at bounding box center [330, 41] width 34 height 9
type input "**********"
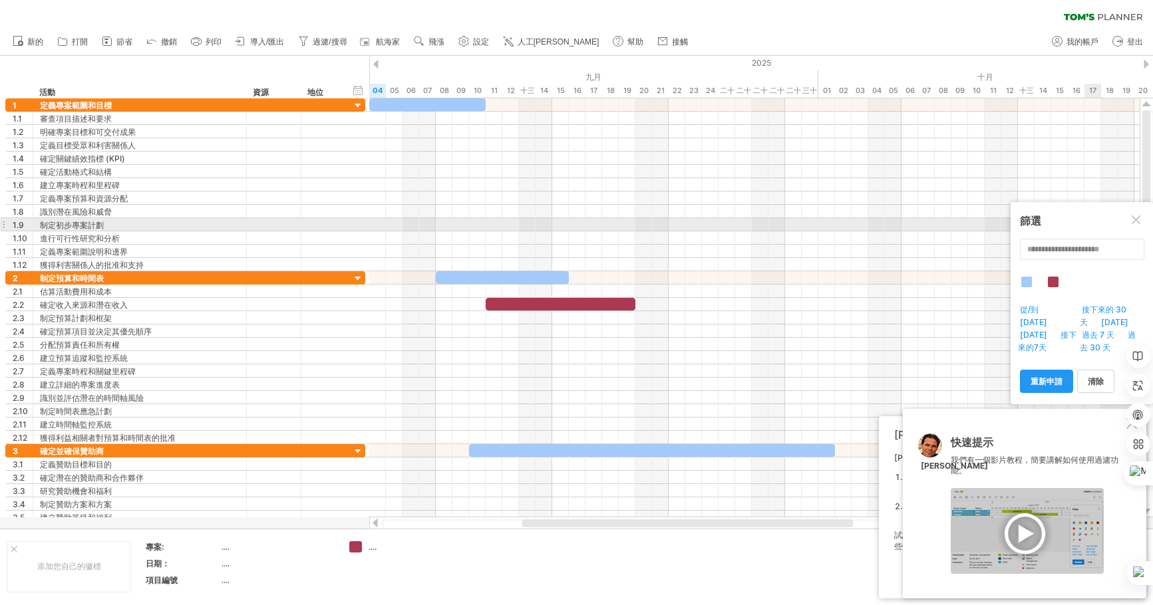
click at [1139, 226] on div at bounding box center [1137, 221] width 11 height 11
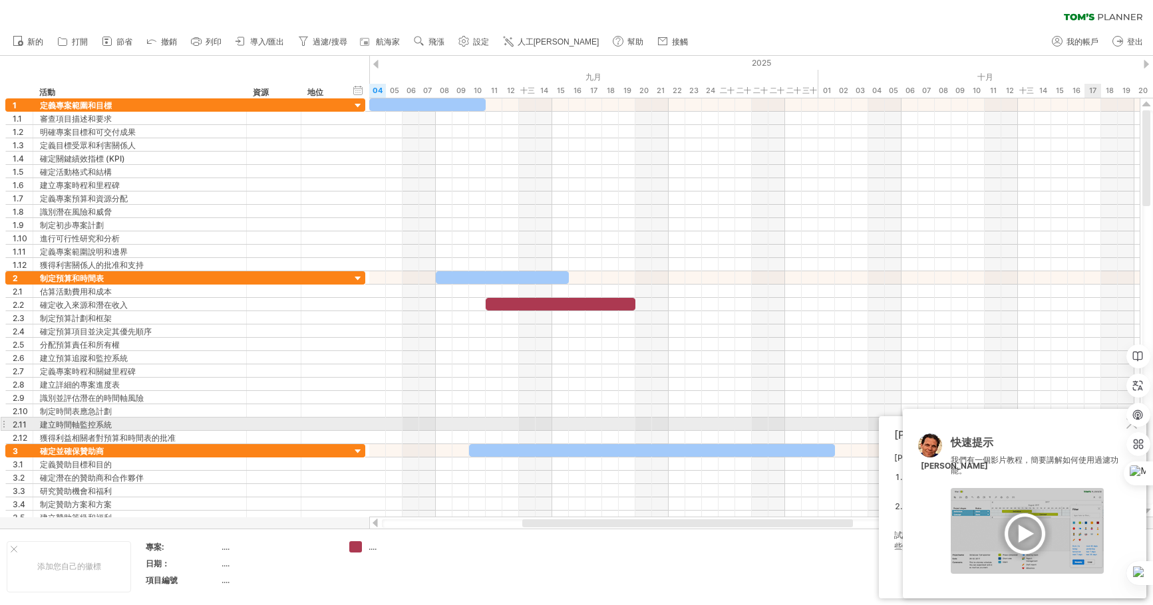
click at [1125, 427] on div "快速提示 我們有一個影片教程，簡要講解如何使用過濾功能。 湯姆" at bounding box center [1024, 504] width 243 height 190
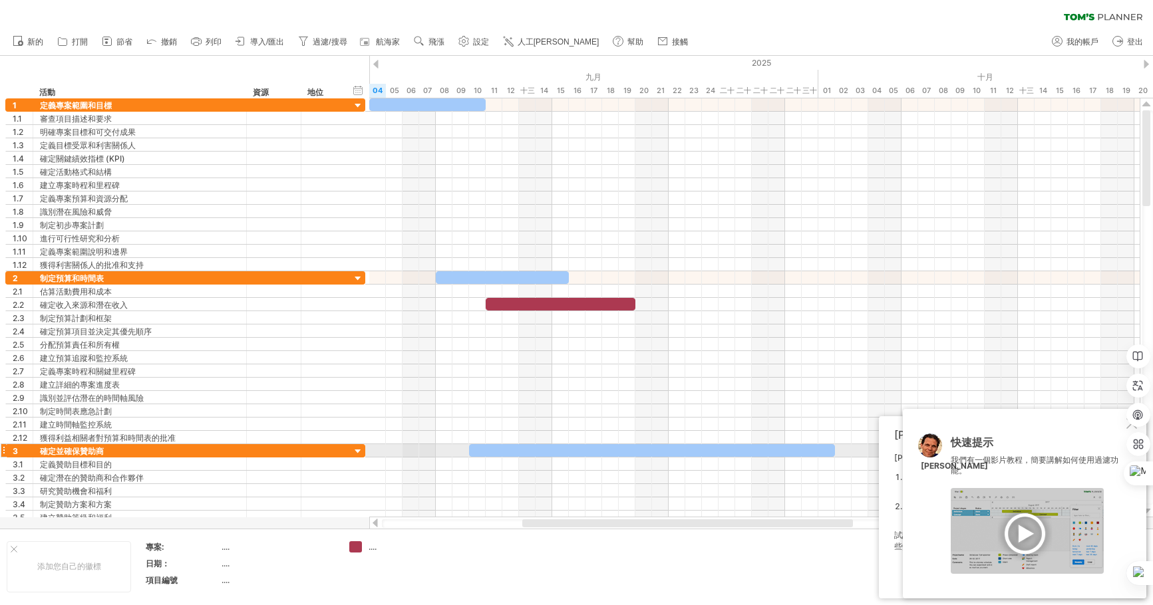
drag, startPoint x: 1027, startPoint y: 439, endPoint x: 1126, endPoint y: 440, distance: 98.5
click at [893, 445] on div "嘗試造訪 [DOMAIN_NAME] 再次連接... 0% 清除過濾器 新的" at bounding box center [576, 302] width 1153 height 605
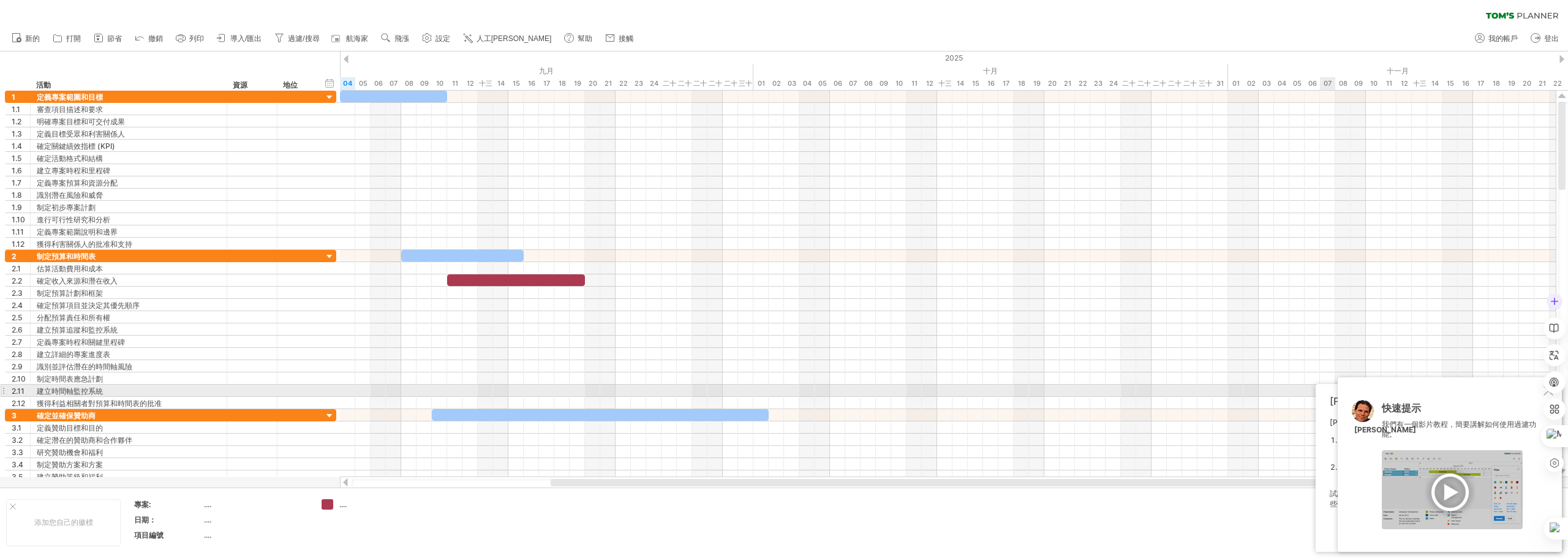
click at [1061, 392] on body "progress(100%) 嘗試造訪 plan.tomsplanner.com 再次連接... 0% 清除過濾器" at bounding box center [784, 328] width 1568 height 657
click at [1061, 396] on div "設定" at bounding box center [1554, 382] width 22 height 184
click at [1061, 393] on div "設定" at bounding box center [1554, 382] width 22 height 184
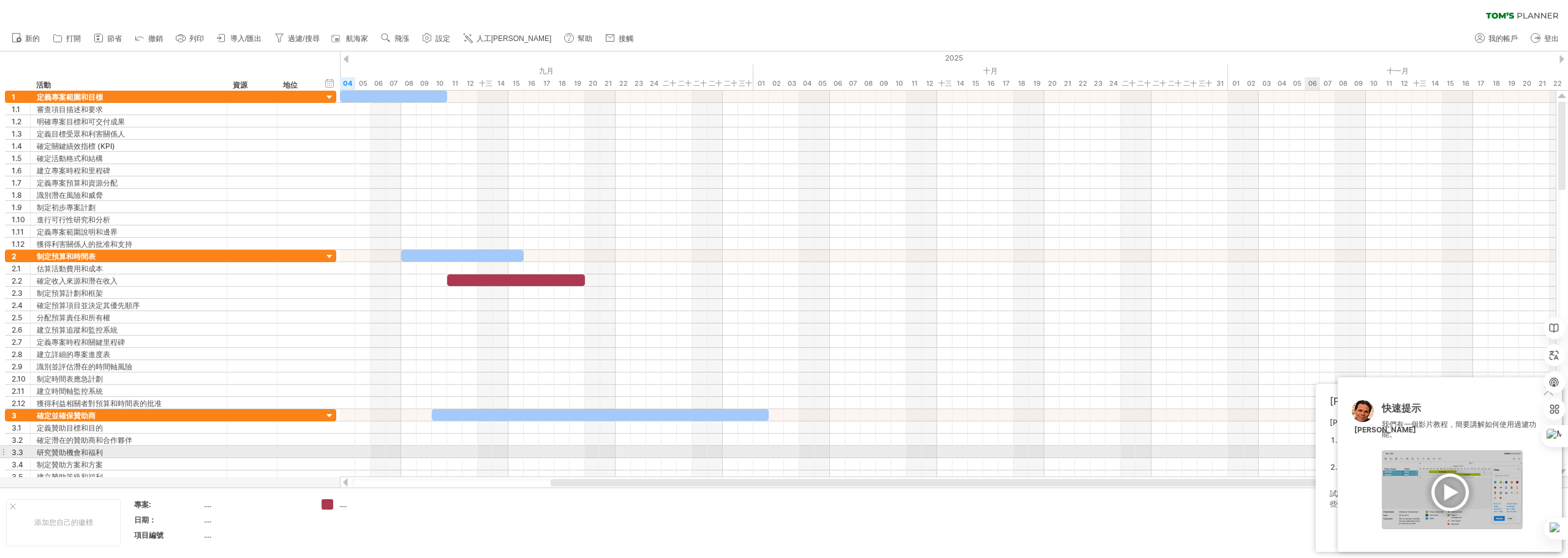
click at [1061, 457] on div "湯姆的人工智慧助手 Tom 的 AI 助理可以透過兩種方式為您提供協助： 您希望在左側欄中添加更多或不同的活動嗎？請描述更改內容，讓 AI 助理幫您調整清單。…" at bounding box center [1438, 468] width 246 height 168
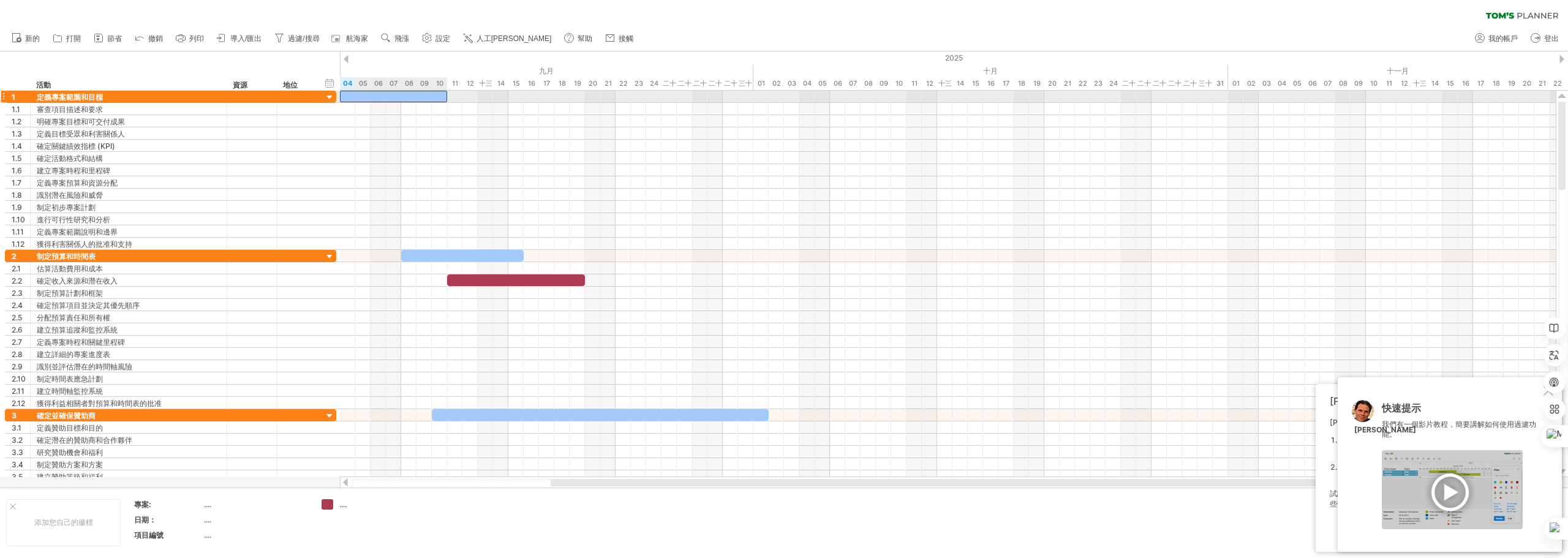
click at [405, 94] on div at bounding box center [393, 96] width 107 height 12
click at [494, 256] on div at bounding box center [462, 255] width 122 height 12
click at [609, 414] on div at bounding box center [600, 414] width 337 height 12
click at [326, 255] on div at bounding box center [330, 257] width 12 height 12
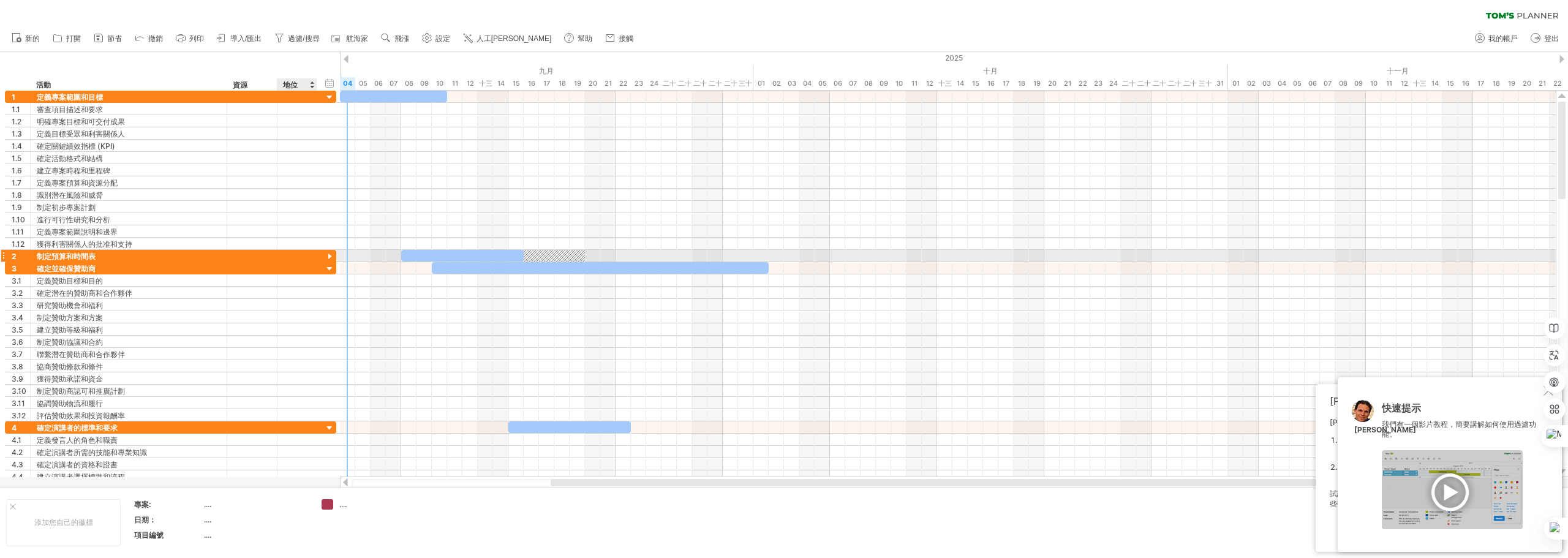
click at [326, 255] on div at bounding box center [330, 257] width 12 height 12
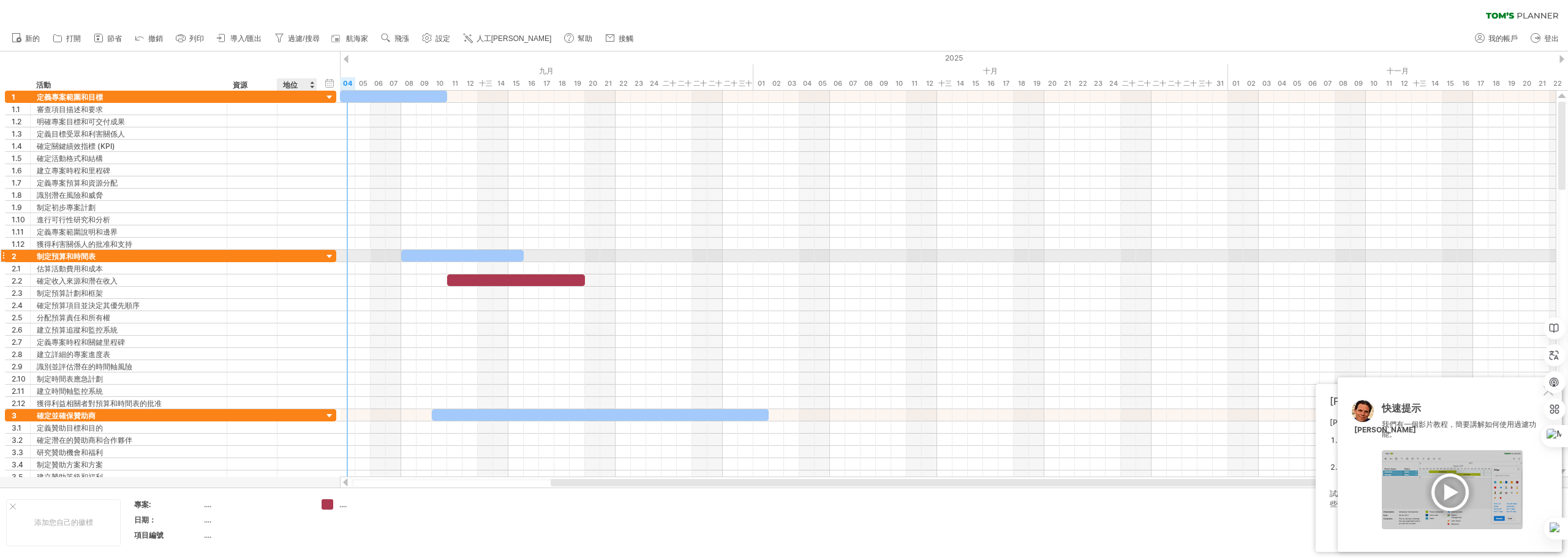
click at [326, 255] on div at bounding box center [330, 257] width 12 height 12
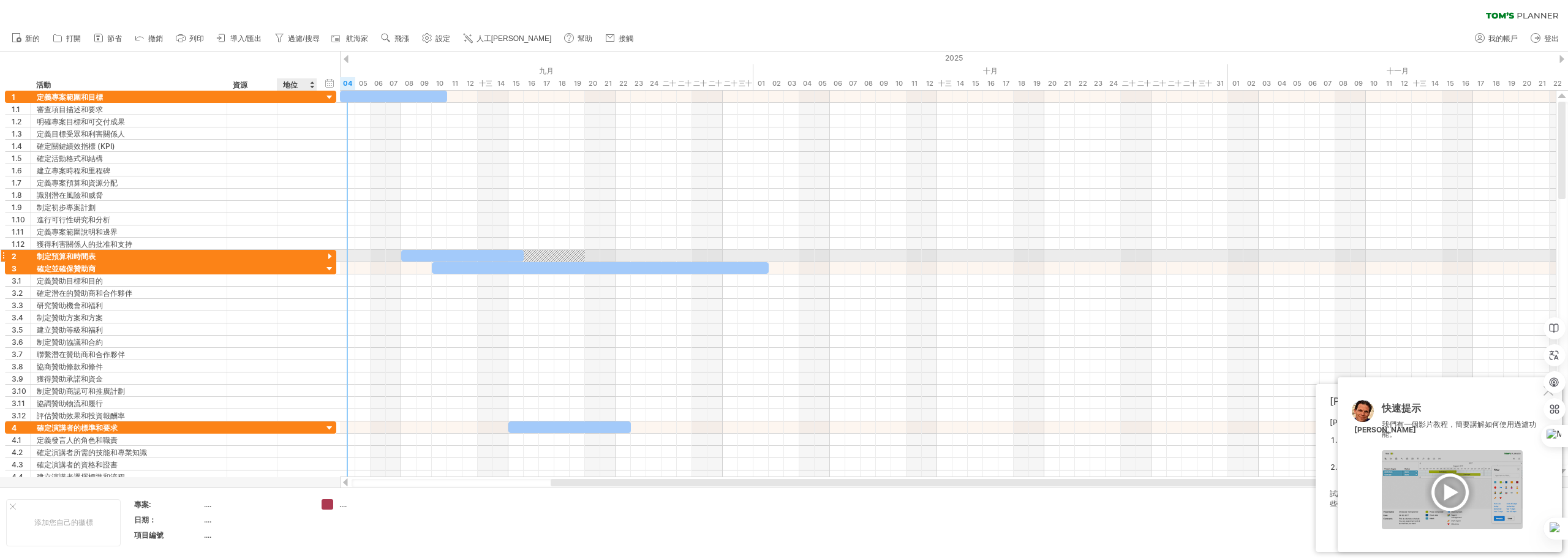
click at [326, 255] on div at bounding box center [330, 257] width 12 height 12
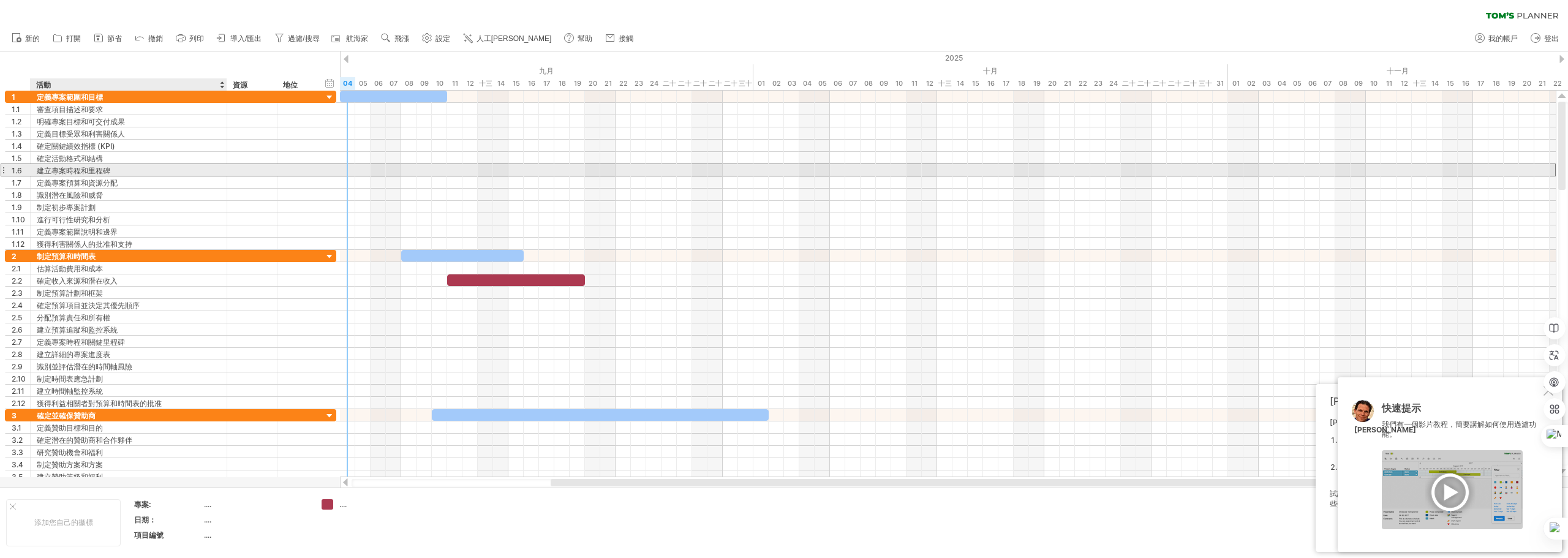
click at [90, 169] on font "建立專案時程和里程碑" at bounding box center [74, 170] width 74 height 9
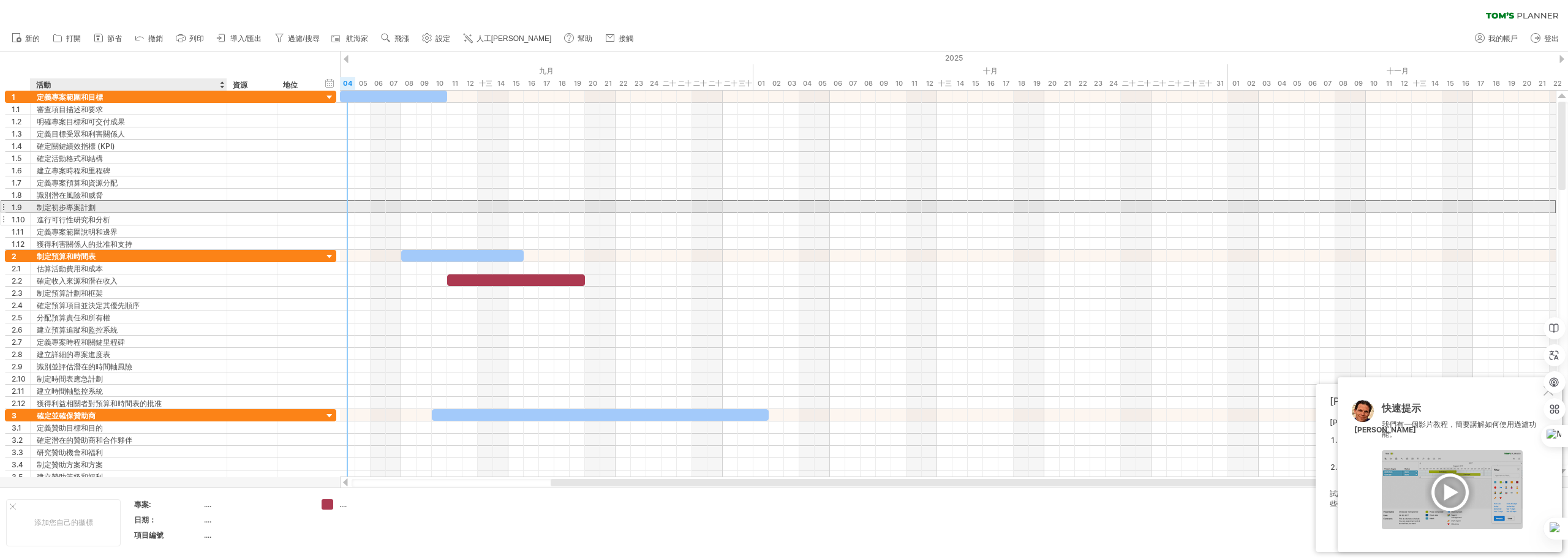
drag, startPoint x: 67, startPoint y: 204, endPoint x: 77, endPoint y: 221, distance: 19.7
click at [67, 204] on font "制定初步專案計劃" at bounding box center [66, 207] width 59 height 9
click at [89, 205] on font "制定初步專案計劃" at bounding box center [66, 207] width 59 height 9
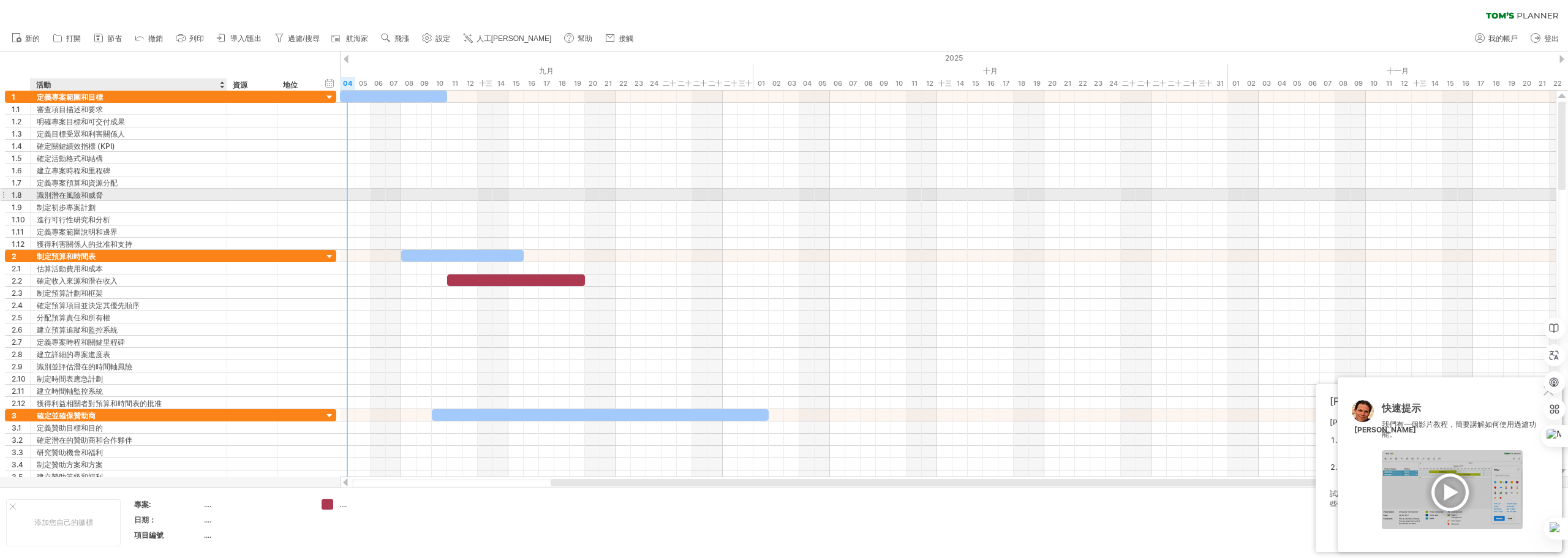
click at [87, 192] on font "識別潛在風險和威脅" at bounding box center [70, 195] width 66 height 9
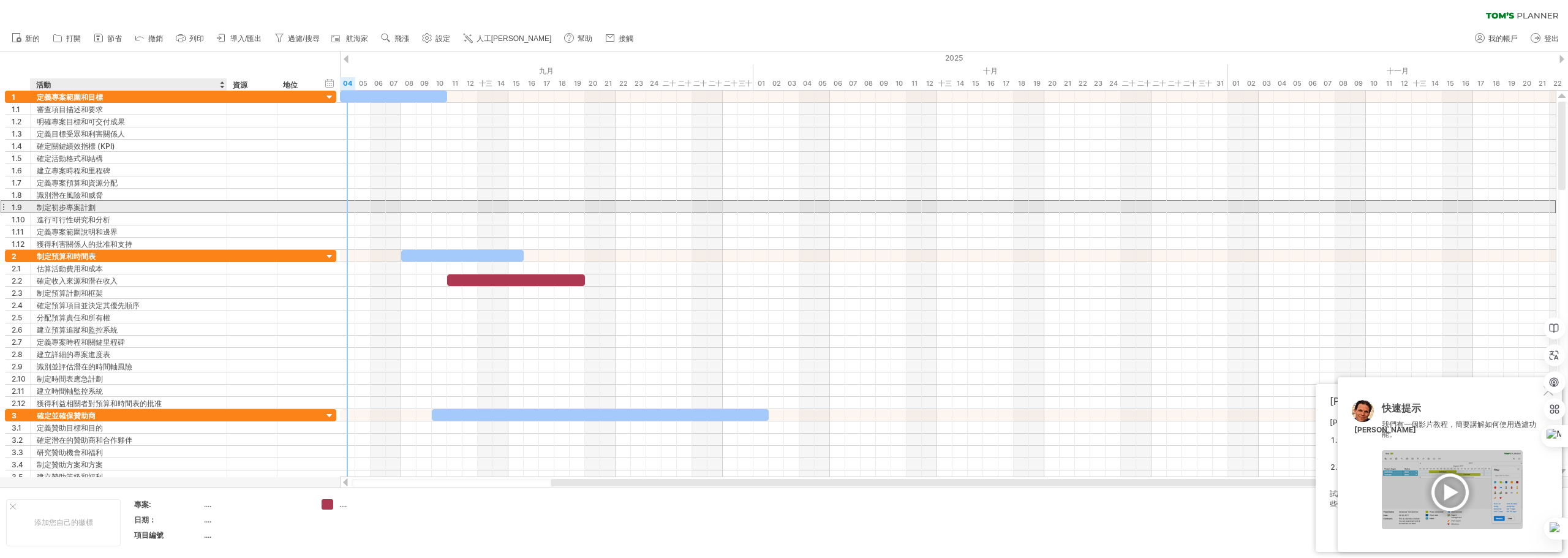
click at [96, 207] on div "制定初步專案計劃" at bounding box center [129, 206] width 184 height 12
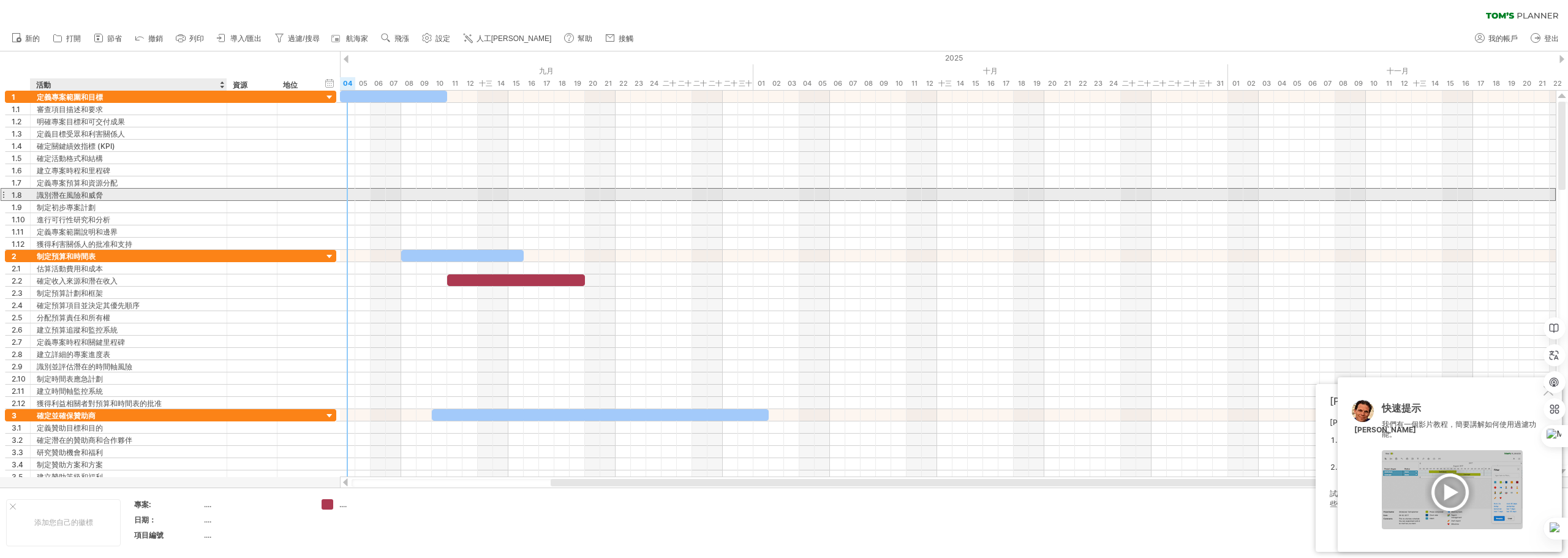
click at [90, 199] on font "識別潛在風險和威脅" at bounding box center [70, 195] width 66 height 9
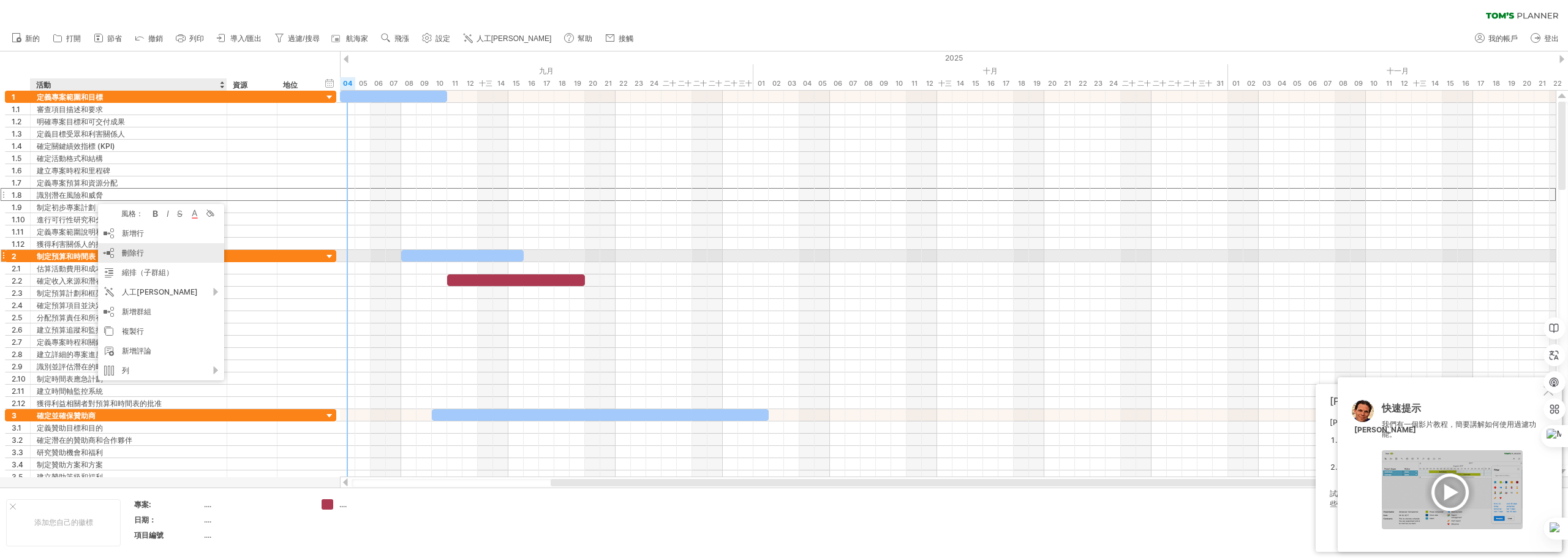
click at [145, 255] on div "刪除行 刪除選取的行" at bounding box center [160, 252] width 126 height 19
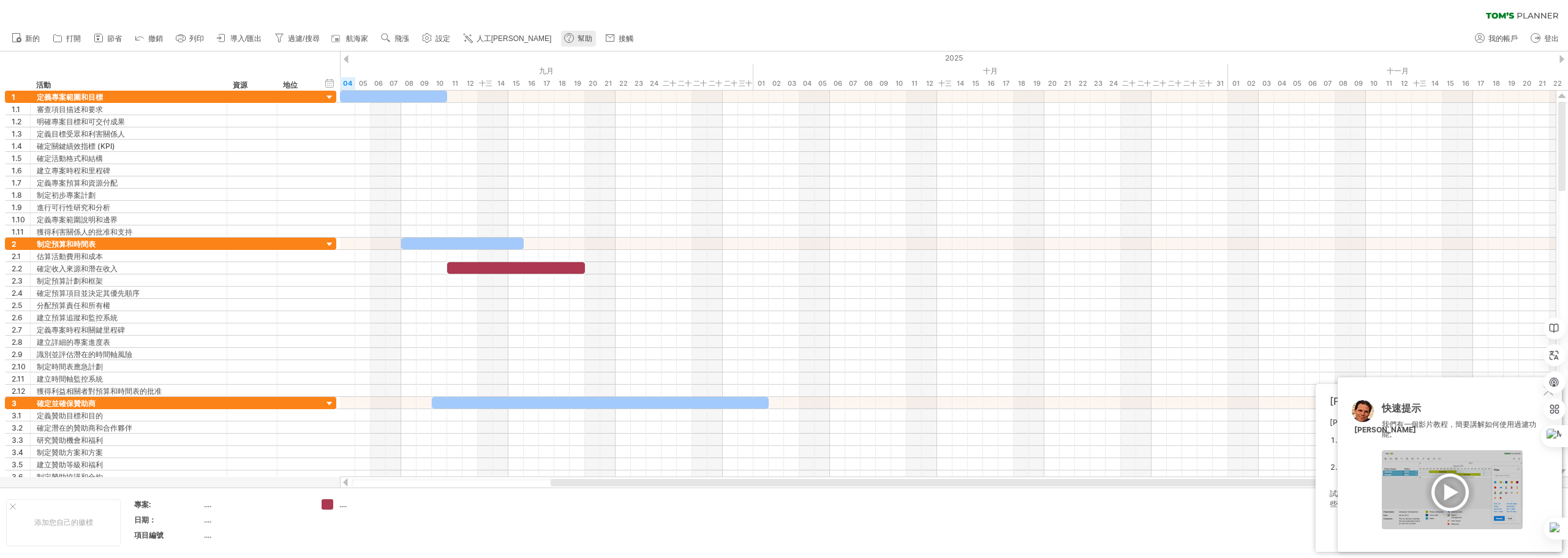
click at [577, 37] on font "幫助" at bounding box center [585, 38] width 15 height 8
drag, startPoint x: 499, startPoint y: 6, endPoint x: 387, endPoint y: 8, distance: 112.0
click at [496, 6] on div "清除過濾器 重新套用濾鏡" at bounding box center [784, 13] width 1568 height 26
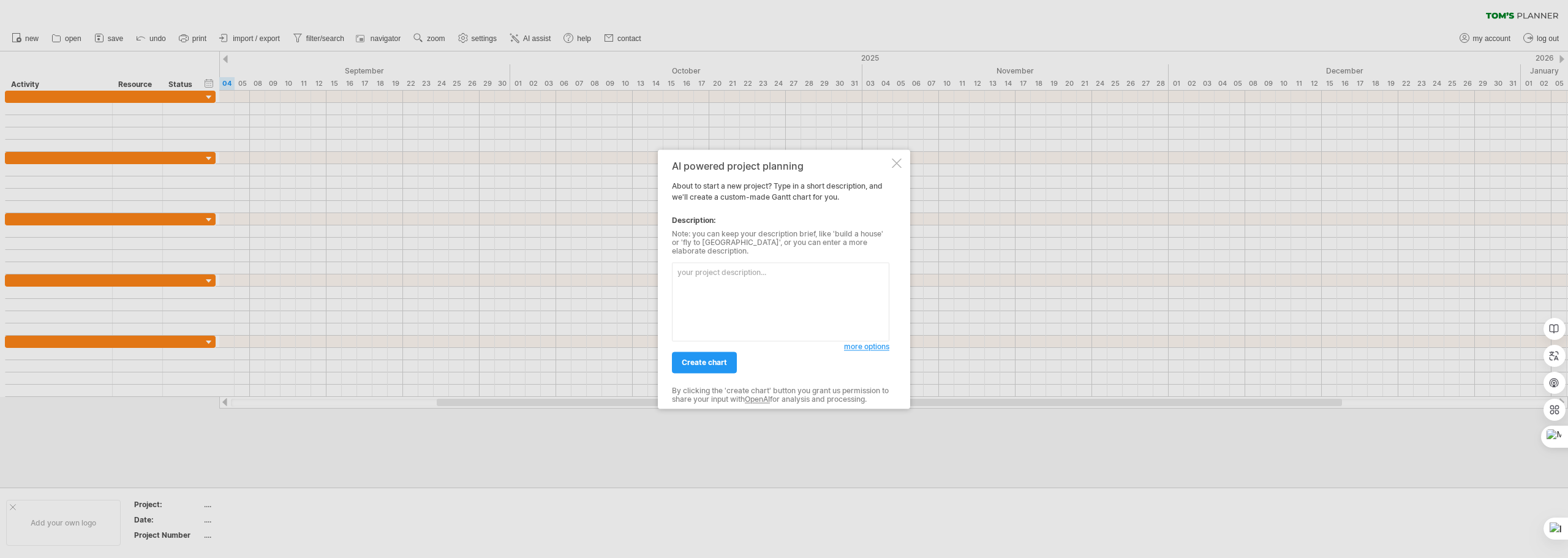
click at [747, 285] on textarea at bounding box center [781, 302] width 217 height 79
click at [869, 288] on textarea "一個ETF講座 時間在11/5 需要找贊助商與演講者" at bounding box center [781, 302] width 217 height 79
type textarea "一個ETF講座 時間在11/5 需要找贊助商與演講者"
click at [860, 342] on span "more options" at bounding box center [866, 346] width 45 height 9
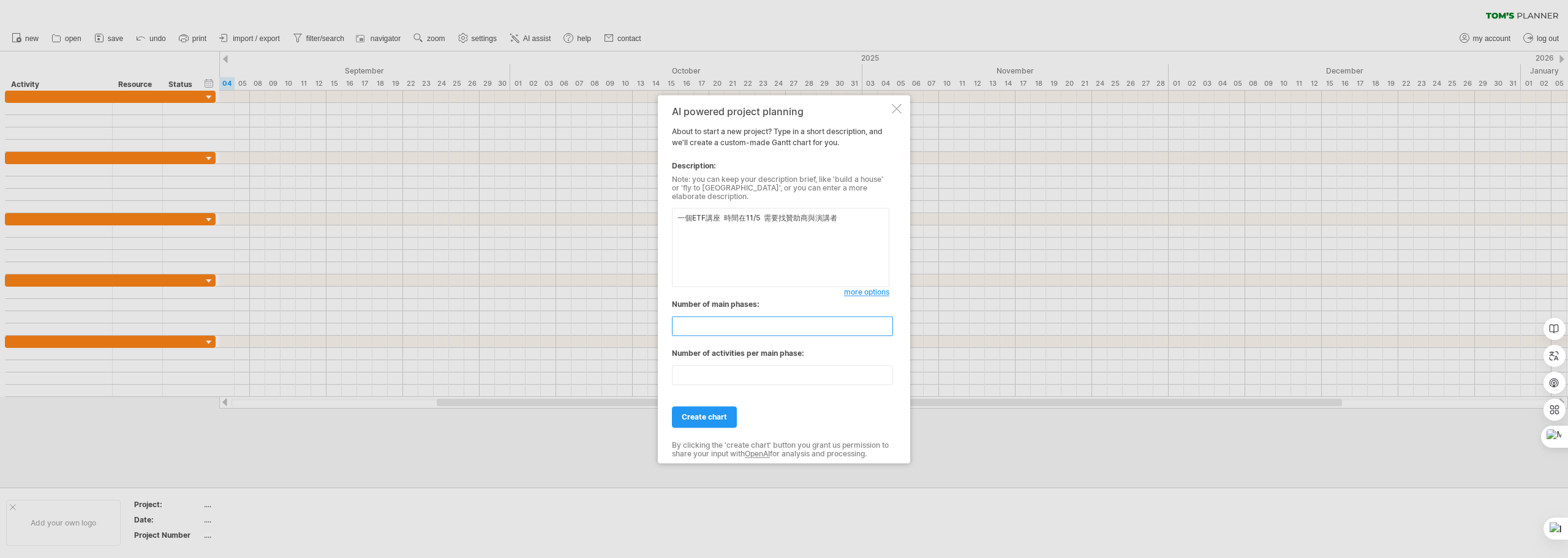
drag, startPoint x: 734, startPoint y: 325, endPoint x: 688, endPoint y: 318, distance: 46.5
click at [687, 319] on input "**" at bounding box center [783, 325] width 221 height 19
click at [889, 325] on input "*" at bounding box center [783, 325] width 221 height 19
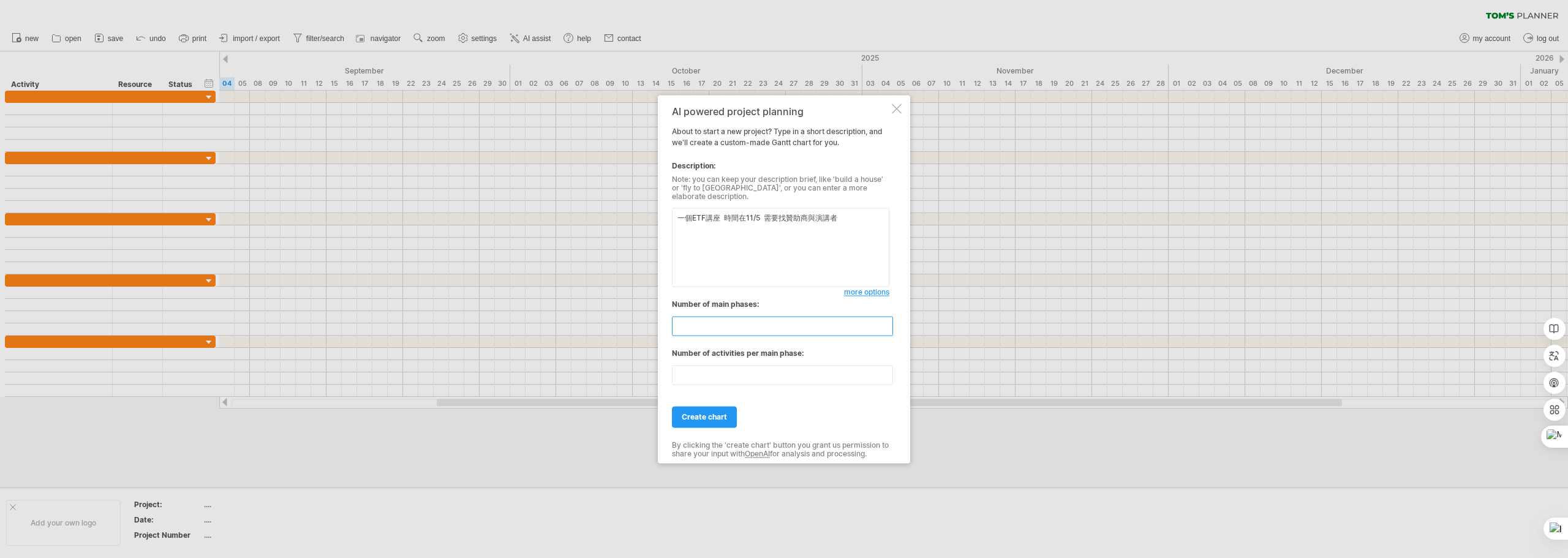
type input "*"
click at [889, 325] on input "*" at bounding box center [783, 325] width 221 height 19
click at [889, 376] on input "**" at bounding box center [783, 374] width 221 height 19
click at [888, 376] on input "**" at bounding box center [783, 374] width 221 height 19
click at [887, 376] on input "*" at bounding box center [783, 374] width 221 height 19
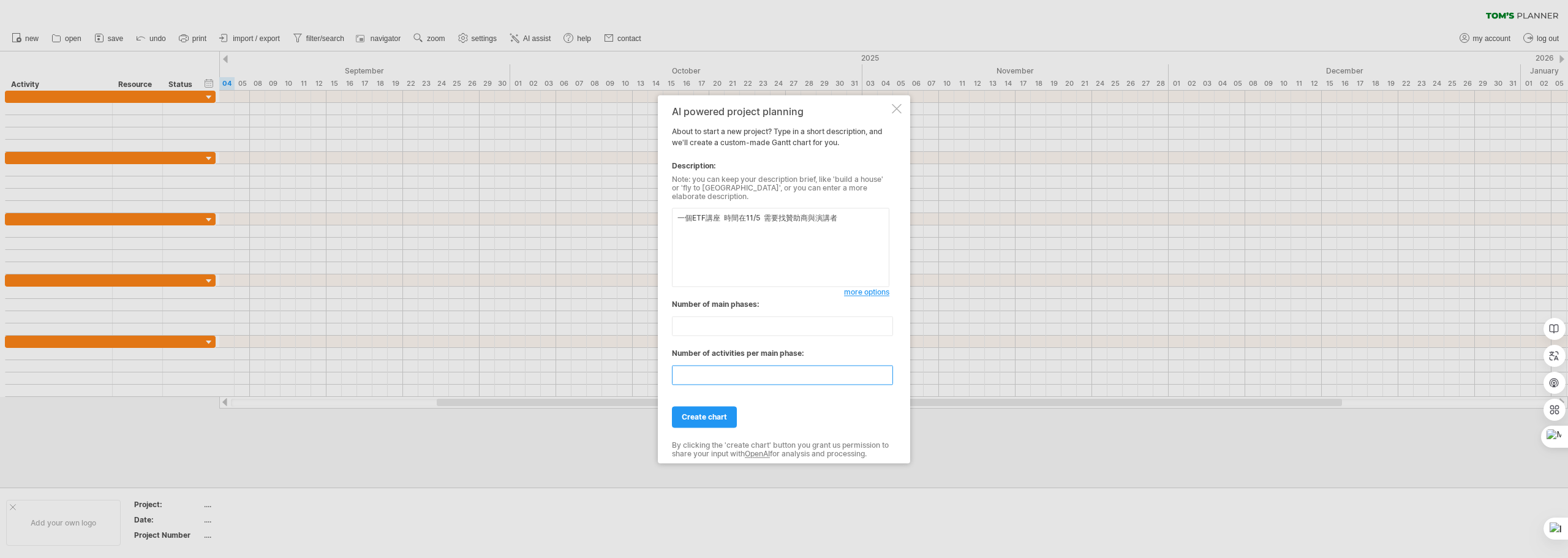
click at [887, 376] on input "*" at bounding box center [783, 374] width 221 height 19
click at [886, 376] on input "*" at bounding box center [783, 374] width 221 height 19
type input "*"
click at [885, 376] on input "*" at bounding box center [783, 374] width 221 height 19
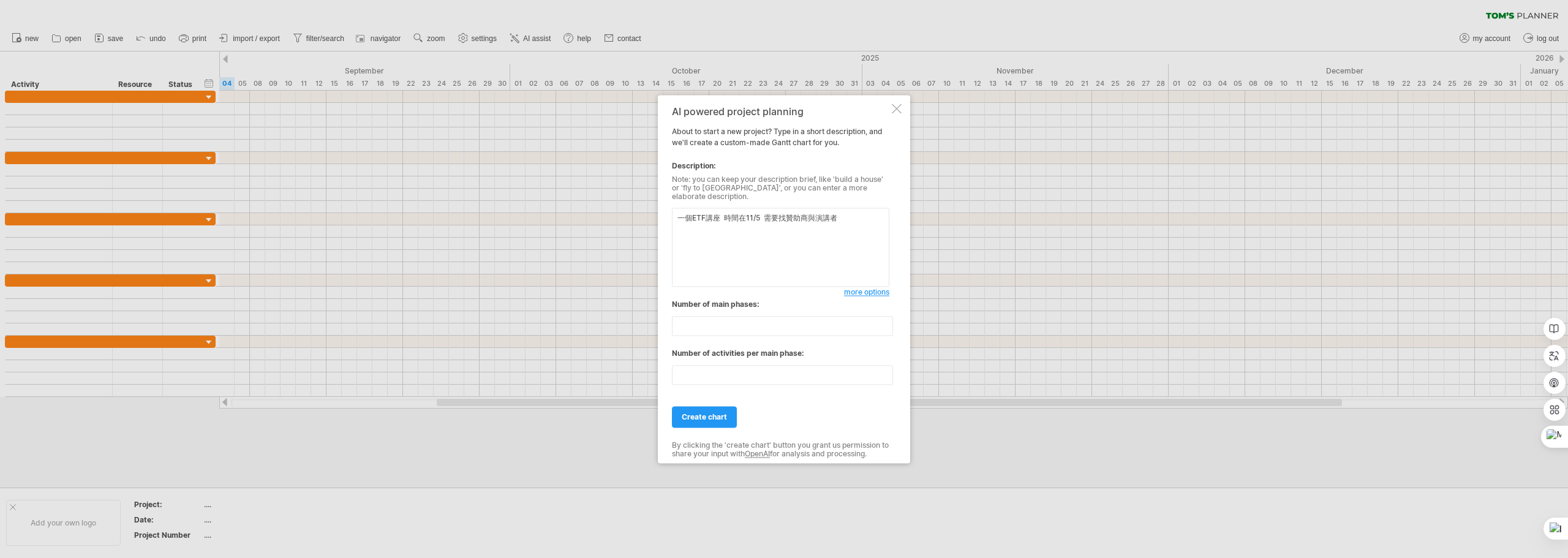
drag, startPoint x: 710, startPoint y: 411, endPoint x: 729, endPoint y: 404, distance: 20.2
click at [709, 413] on span "create chart" at bounding box center [703, 417] width 45 height 9
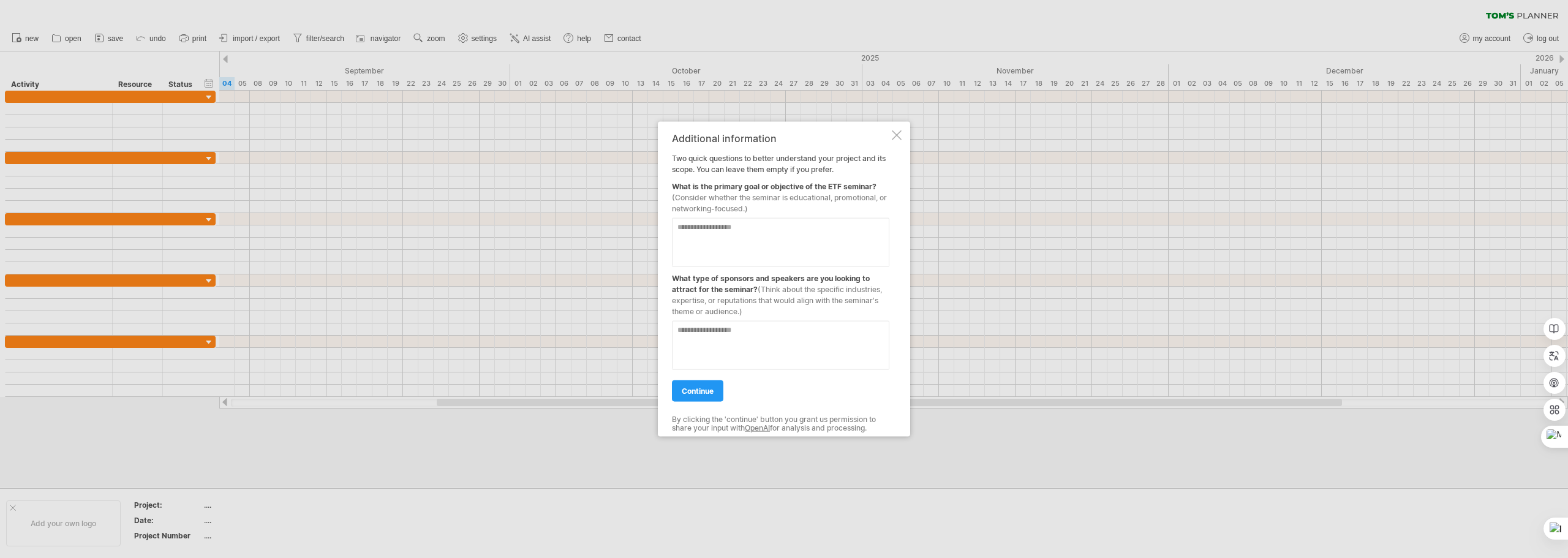
click at [742, 238] on textarea at bounding box center [781, 241] width 217 height 49
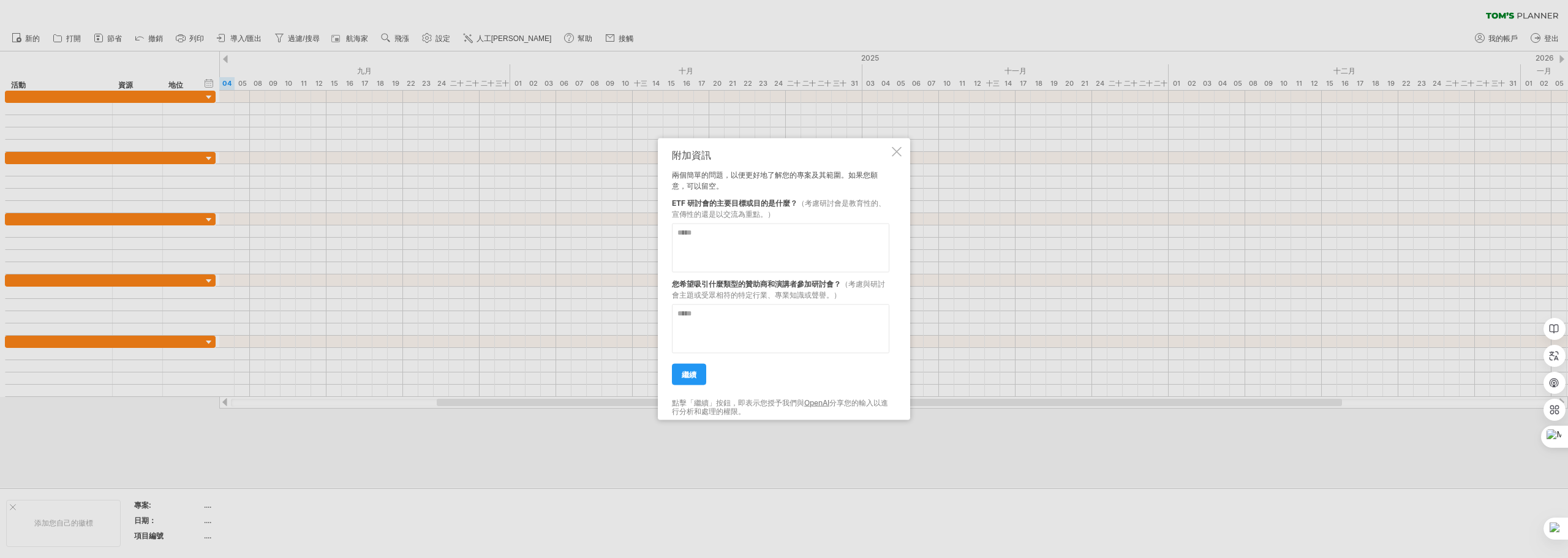
click at [713, 239] on textarea at bounding box center [781, 247] width 217 height 49
click at [897, 142] on div "附加資訊 兩個簡單的問題，以便更好地了解您的專案及其範圍。如果您願意，可以留空。 ETF 研討會的主要目標或目的是什麼？ （考慮研討會是教育性的、宣傳性的還是…" at bounding box center [784, 279] width 252 height 283
click at [896, 151] on div at bounding box center [897, 151] width 10 height 10
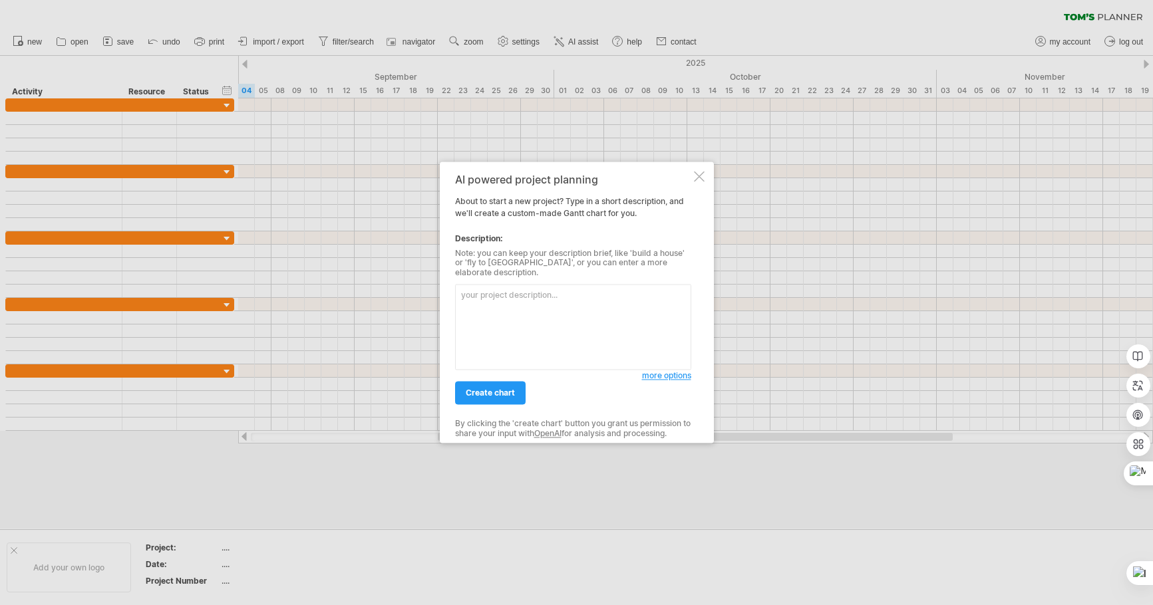
drag, startPoint x: 0, startPoint y: 0, endPoint x: 541, endPoint y: 301, distance: 619.7
click at [542, 307] on textarea at bounding box center [573, 328] width 236 height 86
click at [541, 301] on textarea at bounding box center [573, 328] width 236 height 86
type textarea "一"
click at [698, 179] on div at bounding box center [699, 176] width 11 height 11
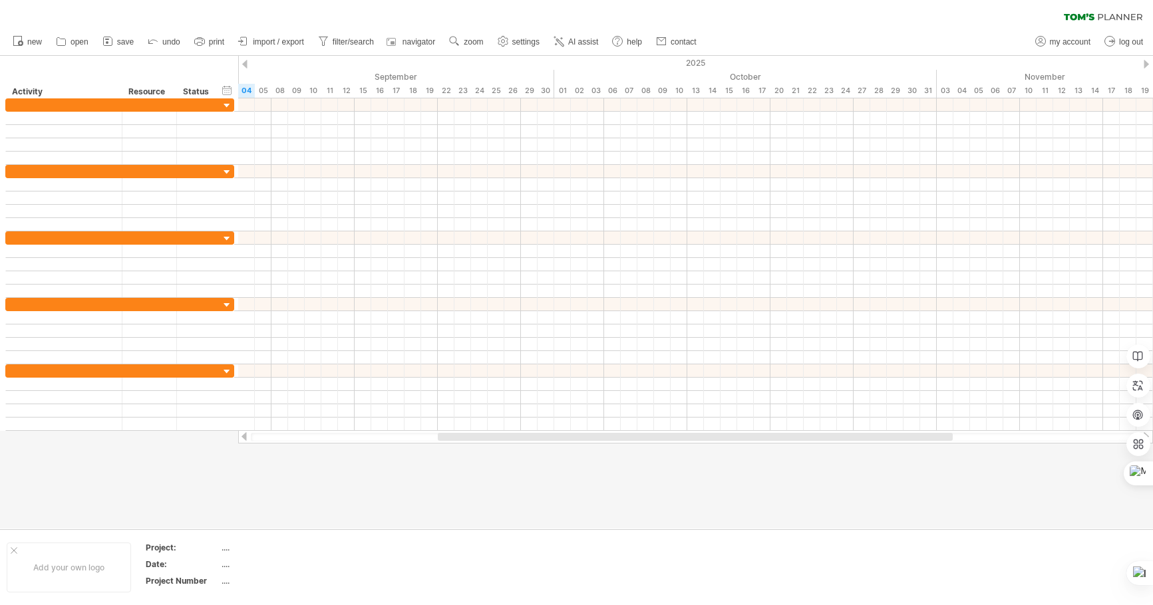
click at [855, 7] on div "clear filter reapply filter" at bounding box center [576, 14] width 1153 height 28
drag, startPoint x: 298, startPoint y: 3, endPoint x: 833, endPoint y: 22, distance: 535.2
click at [833, 22] on div "clear filter reapply filter" at bounding box center [576, 14] width 1153 height 28
drag, startPoint x: 339, startPoint y: 1, endPoint x: 865, endPoint y: 29, distance: 527.6
click at [865, 29] on div "new" at bounding box center [576, 42] width 1153 height 28
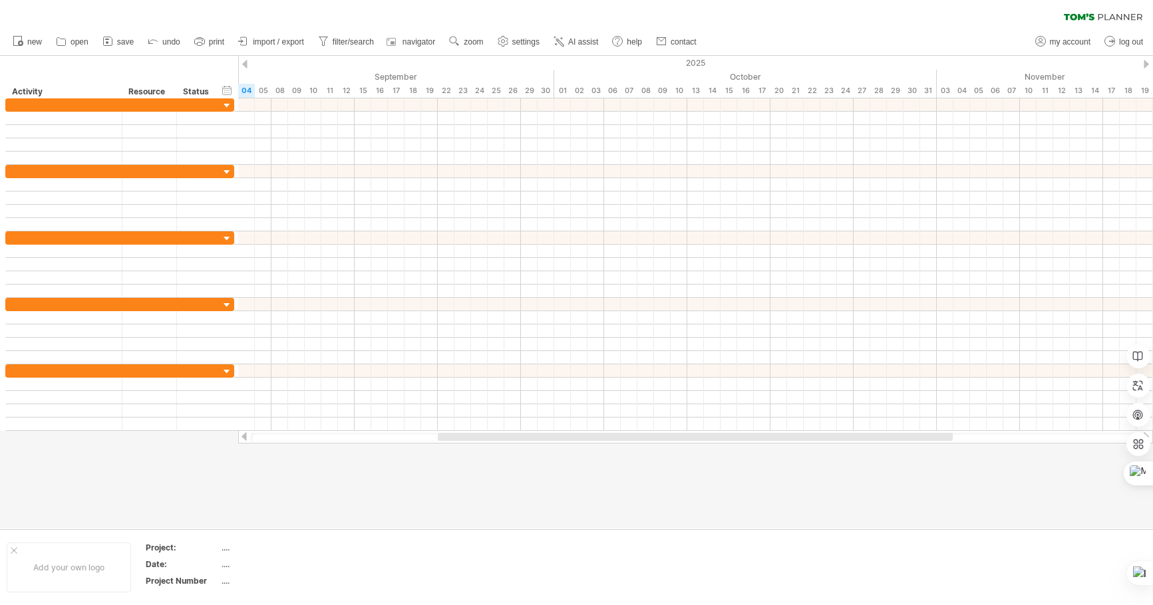
drag, startPoint x: 572, startPoint y: 43, endPoint x: 559, endPoint y: 60, distance: 21.4
click at [571, 43] on span "AI assist" at bounding box center [583, 41] width 30 height 9
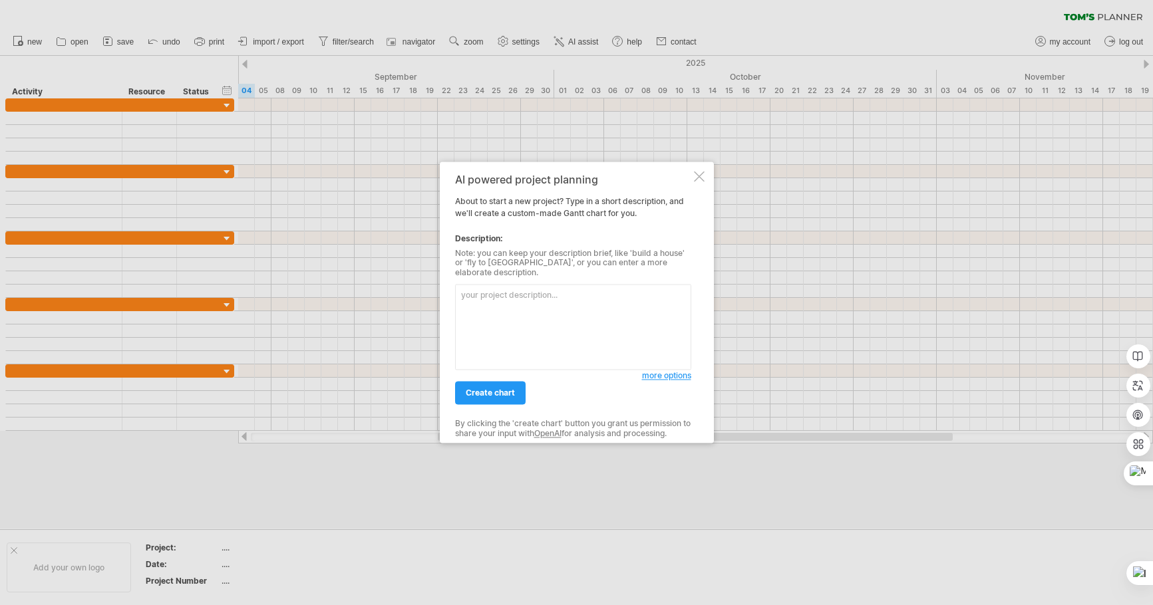
drag, startPoint x: 531, startPoint y: 306, endPoint x: 516, endPoint y: 291, distance: 21.6
click at [531, 305] on textarea at bounding box center [573, 328] width 236 height 86
type textarea "u"
type textarea "一場綜合型健康講座 需要談贊助 和主講人 時間[DATE]"
click at [662, 375] on span "more options" at bounding box center [666, 376] width 49 height 10
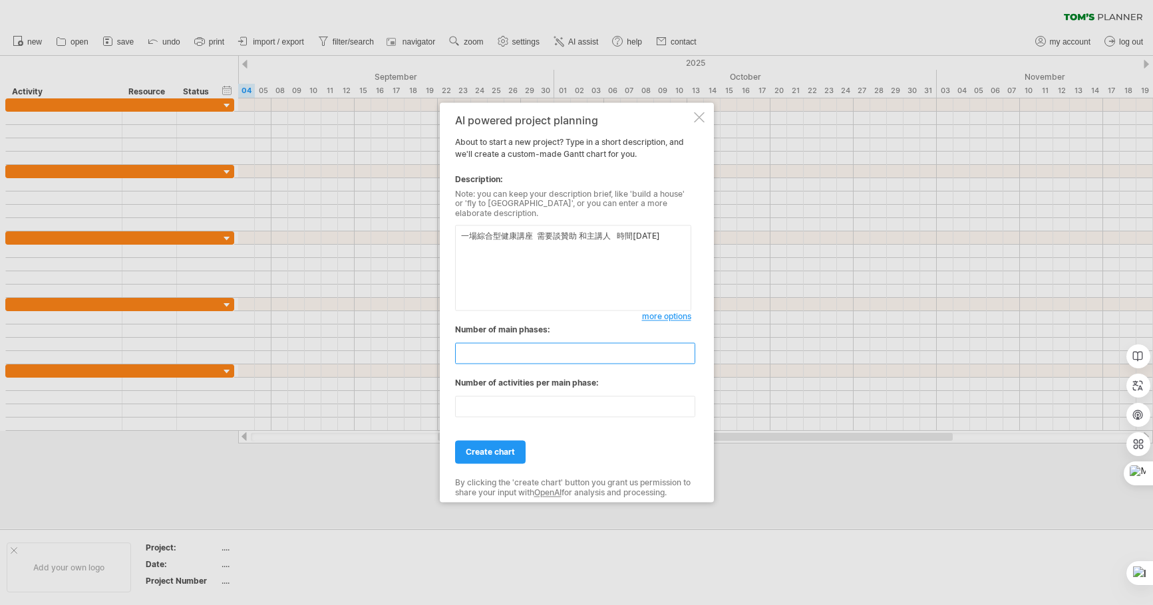
click at [689, 355] on input "*" at bounding box center [575, 353] width 240 height 21
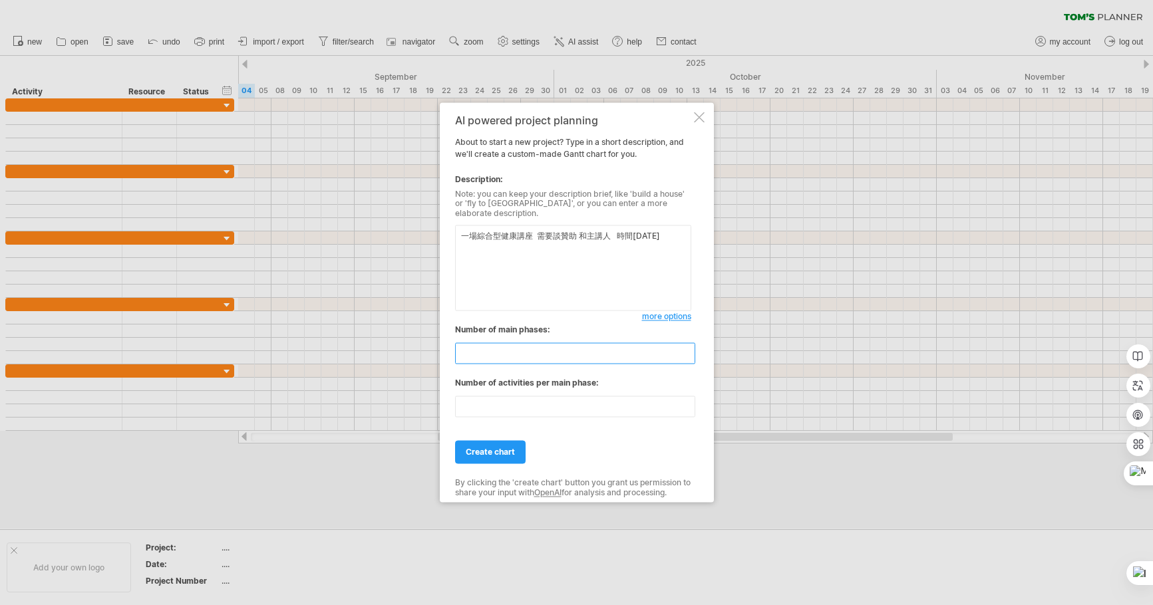
click at [689, 355] on input "*" at bounding box center [575, 353] width 240 height 21
click at [690, 343] on input "*" at bounding box center [575, 353] width 240 height 21
type input "*"
click at [686, 343] on input "*" at bounding box center [575, 353] width 240 height 21
click at [689, 408] on input "**" at bounding box center [575, 406] width 240 height 21
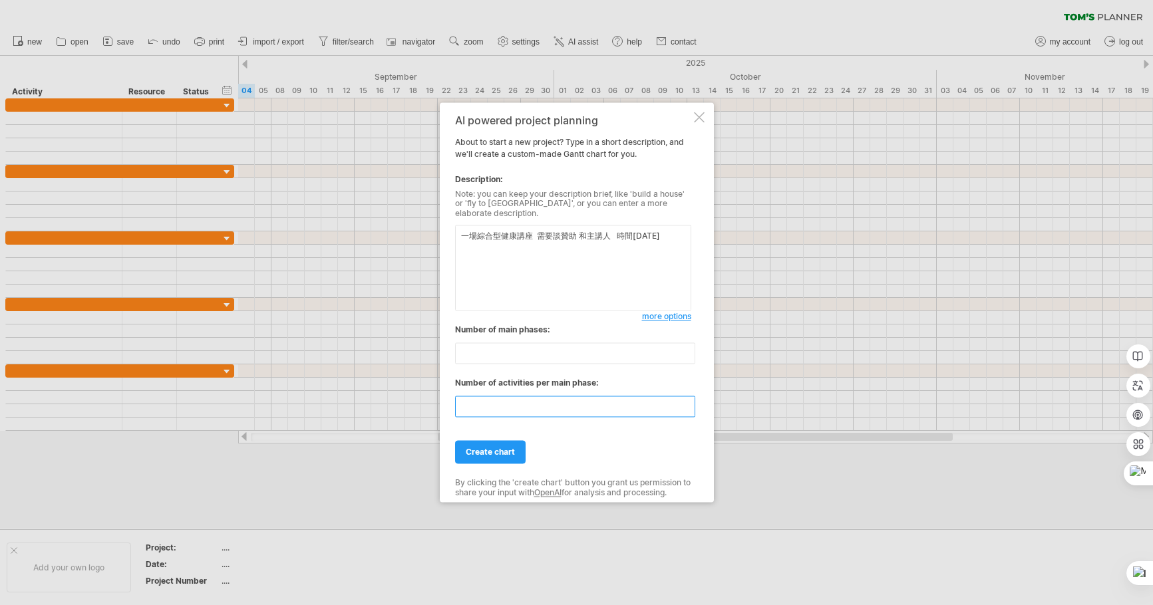
click at [689, 409] on input "**" at bounding box center [575, 406] width 240 height 21
click at [688, 409] on input "*" at bounding box center [575, 406] width 240 height 21
click at [687, 408] on input "*" at bounding box center [575, 406] width 240 height 21
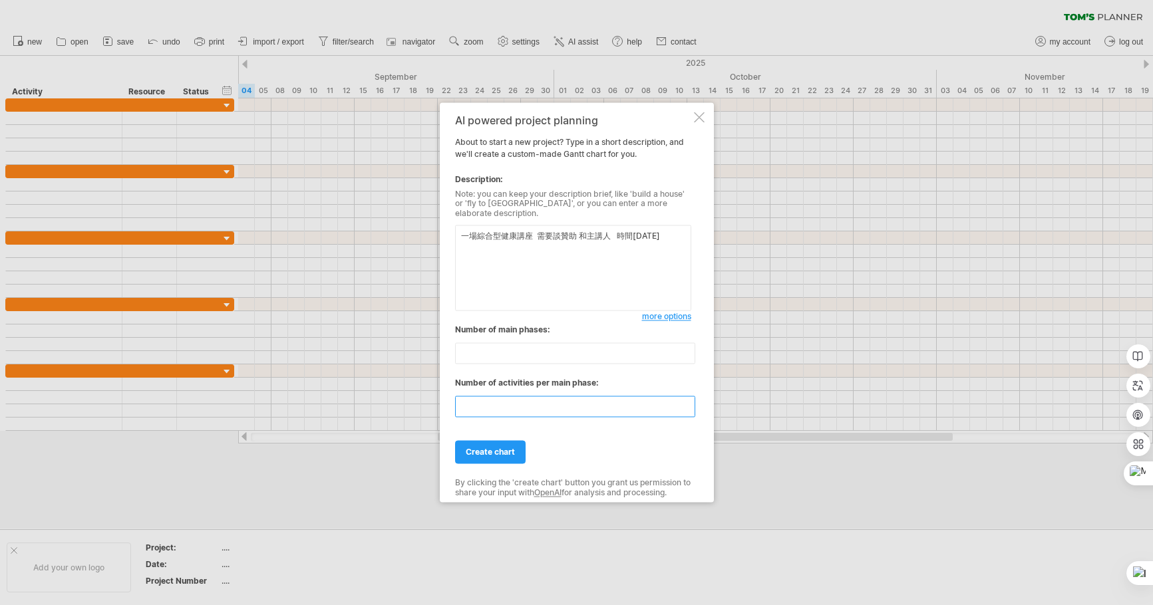
click at [689, 397] on input "*" at bounding box center [575, 406] width 240 height 21
click at [691, 409] on input "*" at bounding box center [575, 406] width 240 height 21
type input "*"
click at [691, 409] on input "*" at bounding box center [575, 406] width 240 height 21
type input "*"
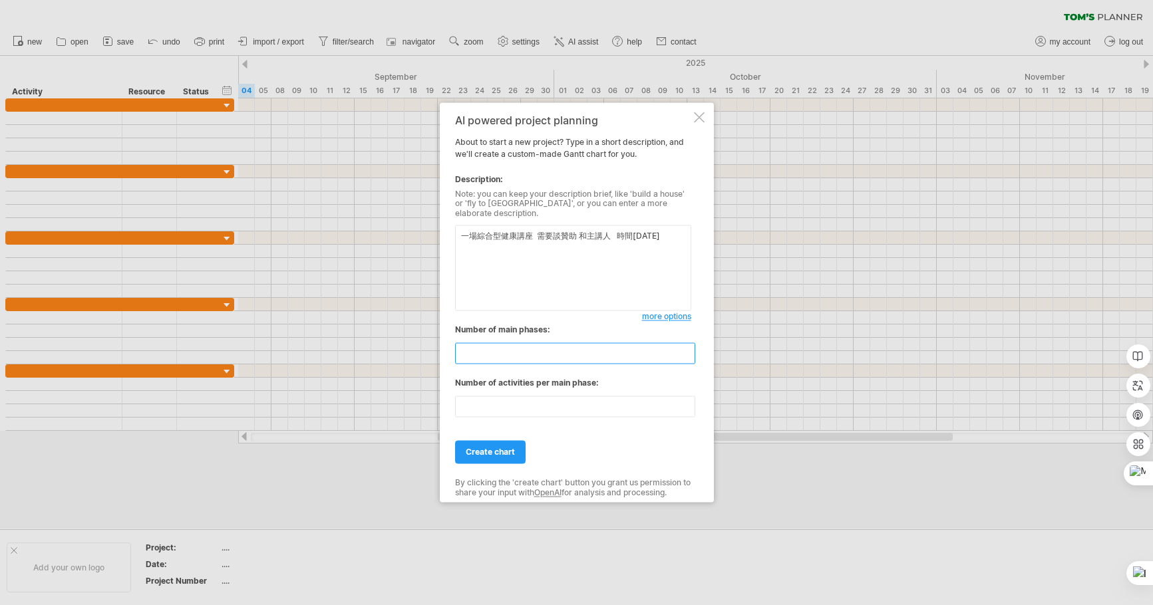
click at [689, 358] on input "*" at bounding box center [575, 353] width 240 height 21
click at [504, 448] on span "create chart" at bounding box center [490, 453] width 49 height 10
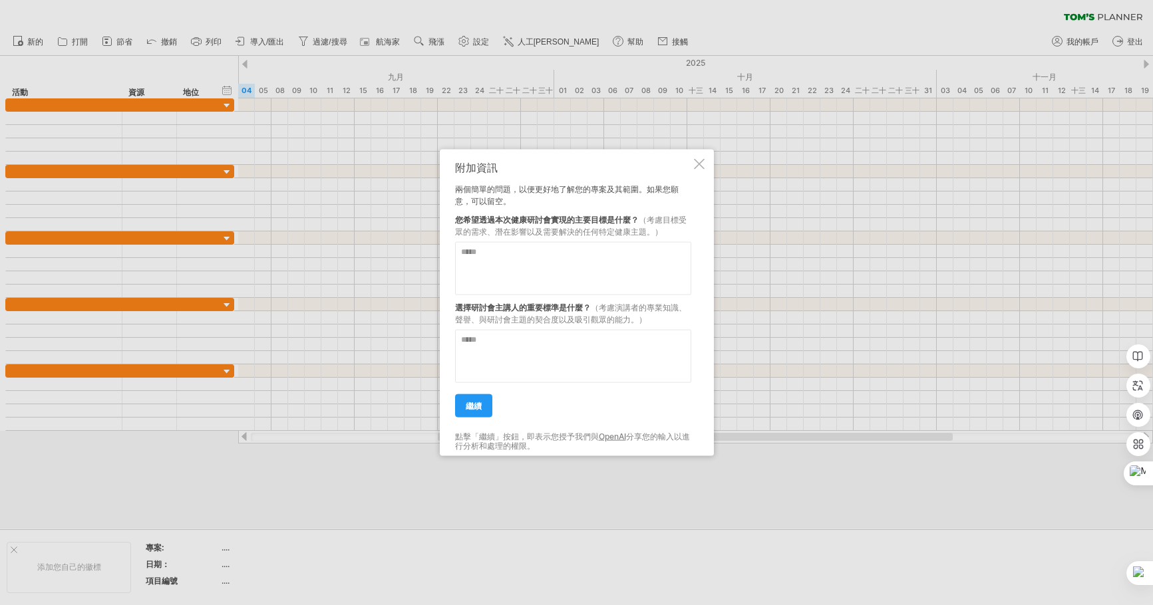
click at [551, 257] on textarea at bounding box center [573, 268] width 236 height 53
type textarea "*"
click at [512, 254] on textarea "**********" at bounding box center [573, 268] width 236 height 53
click at [612, 256] on textarea "**********" at bounding box center [573, 268] width 236 height 53
type textarea "**********"
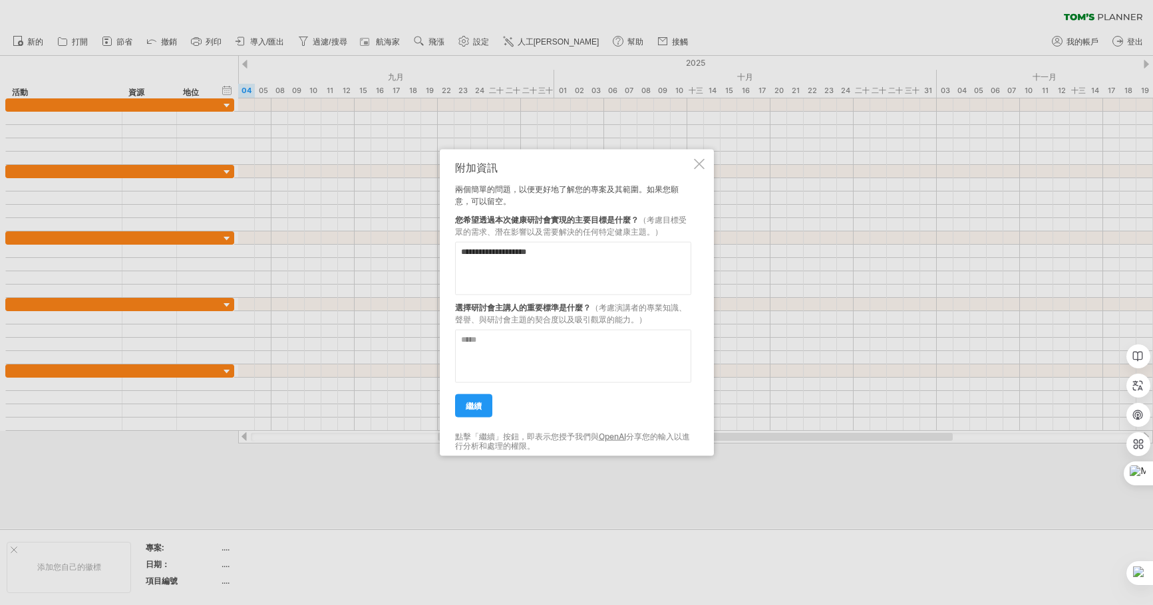
click at [496, 351] on textarea at bounding box center [573, 356] width 236 height 53
type textarea "**********"
click at [480, 413] on link "繼續" at bounding box center [473, 405] width 37 height 23
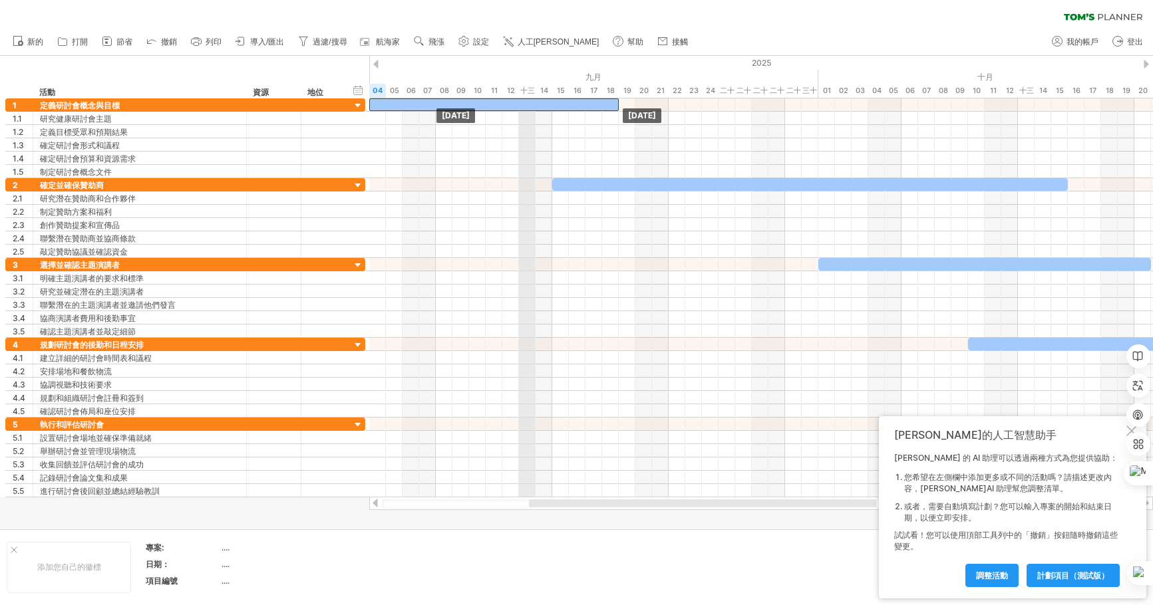
drag, startPoint x: 528, startPoint y: 102, endPoint x: 528, endPoint y: 96, distance: 6.7
click at [528, 96] on div "嘗試造訪 [DOMAIN_NAME] 再次連接... 0% 清除過濾器 新的" at bounding box center [576, 302] width 1153 height 605
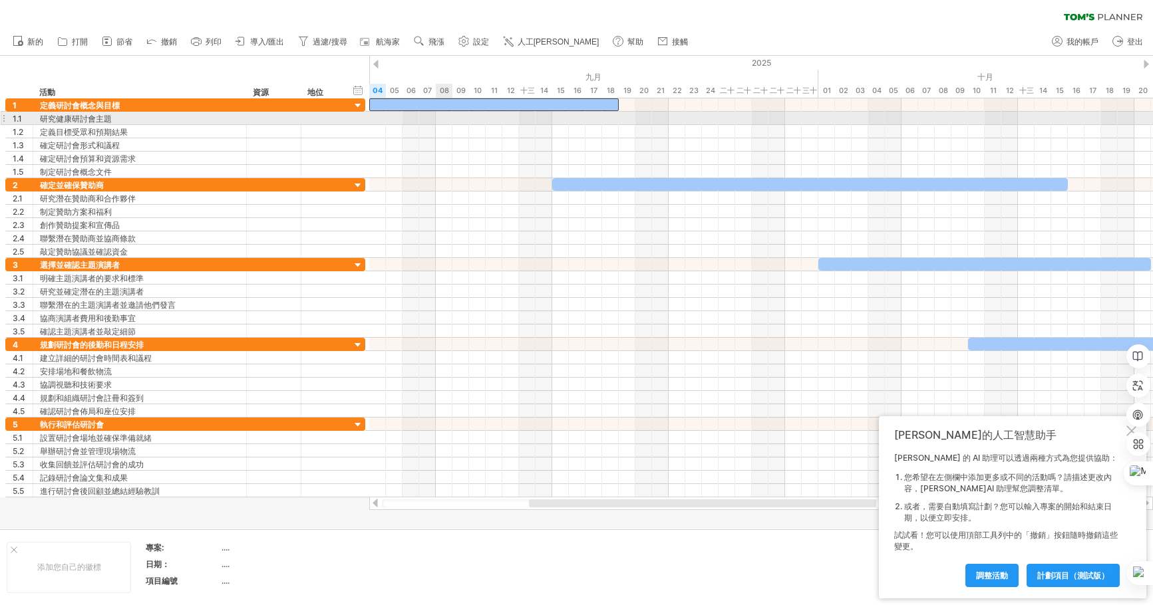
click at [443, 118] on div at bounding box center [761, 118] width 784 height 13
click at [443, 120] on div at bounding box center [761, 118] width 784 height 13
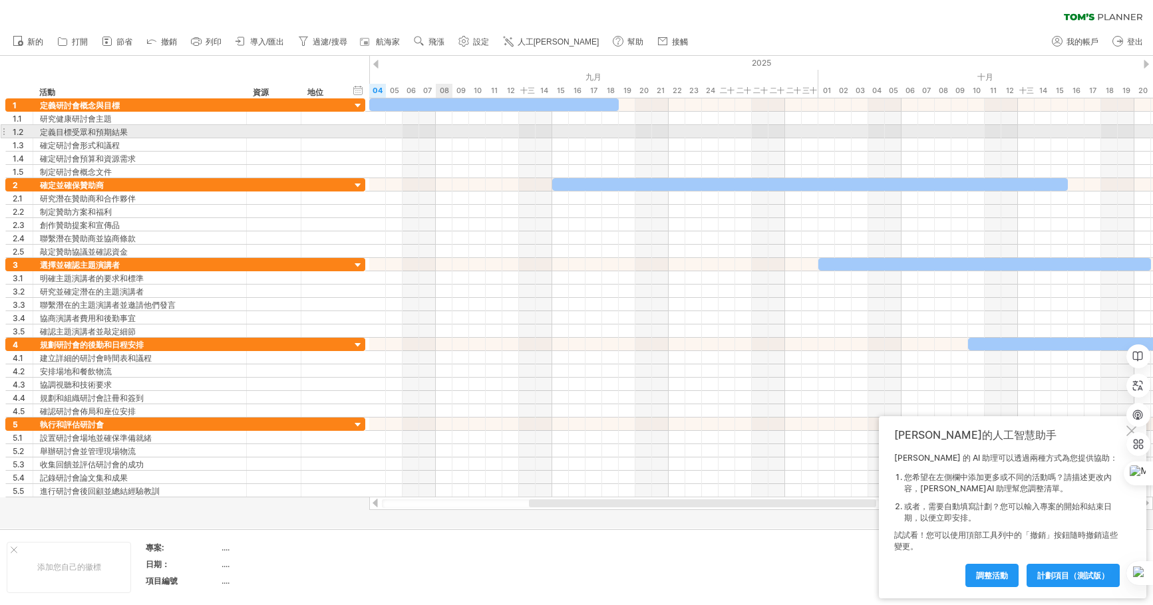
click at [444, 127] on div at bounding box center [761, 131] width 784 height 13
click at [444, 129] on div at bounding box center [761, 131] width 784 height 13
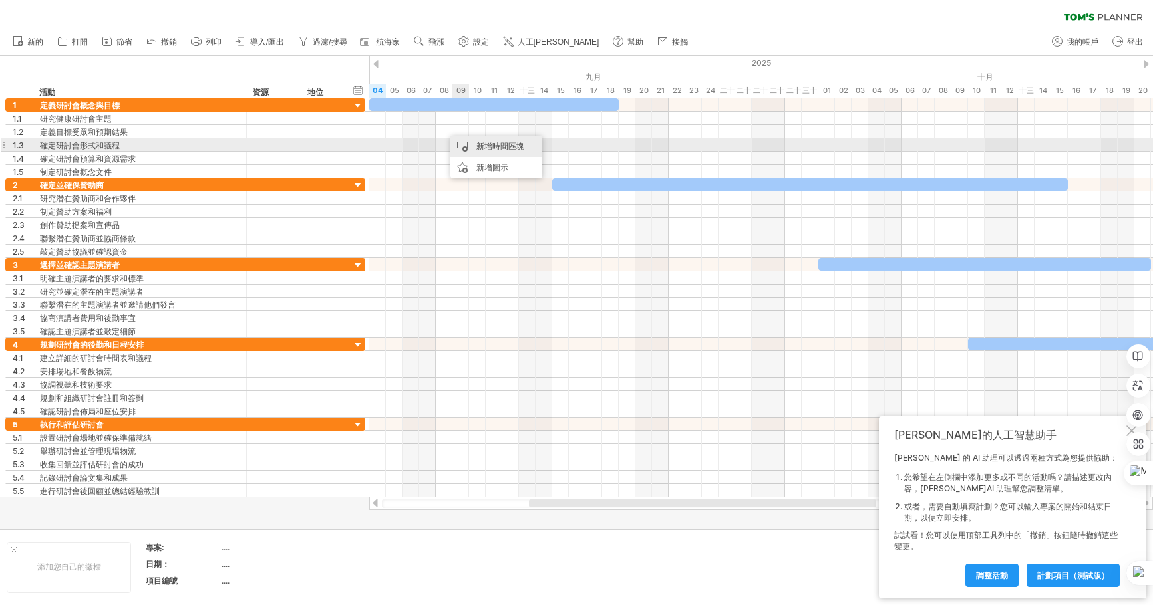
click at [502, 146] on font "新增時間區塊" at bounding box center [500, 146] width 48 height 10
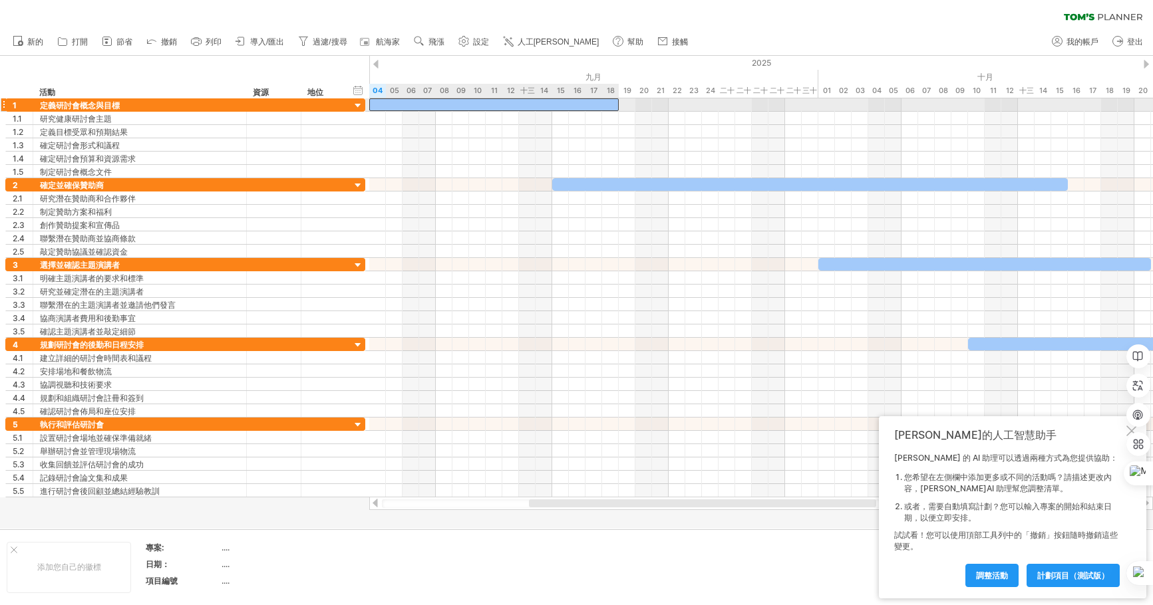
click at [543, 100] on div at bounding box center [493, 104] width 249 height 13
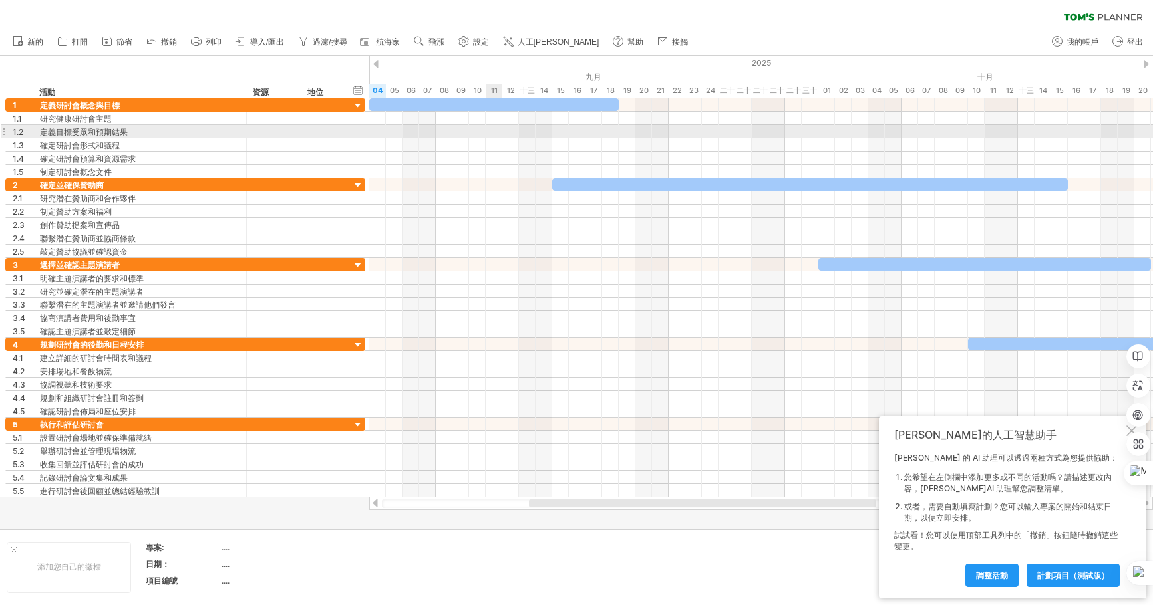
click at [491, 126] on div at bounding box center [761, 131] width 784 height 13
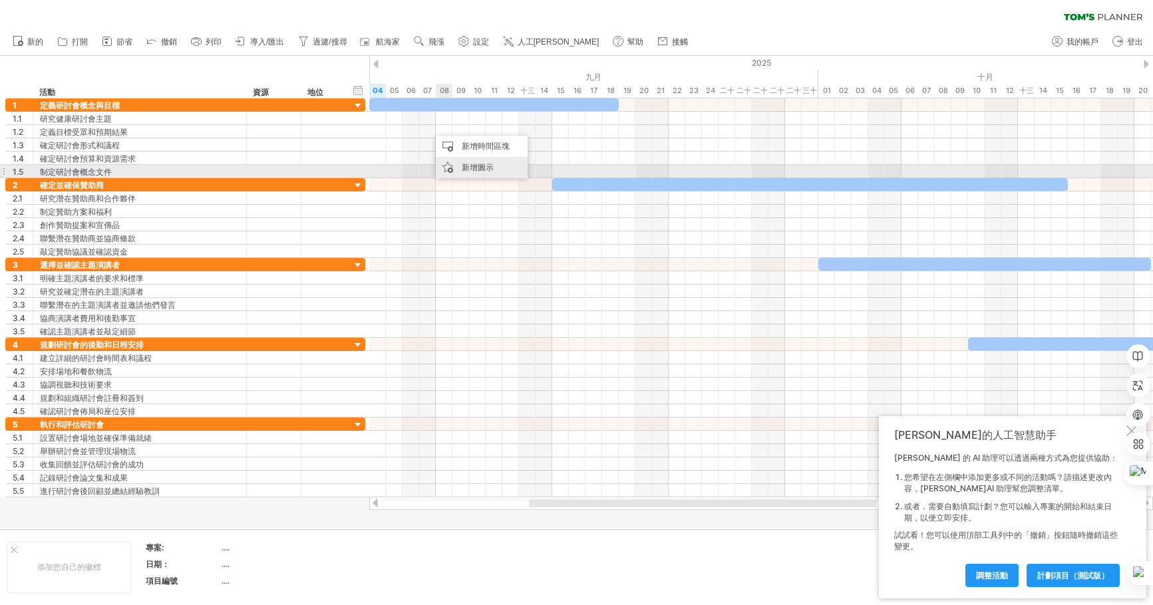
click at [488, 168] on font "新增圖示" at bounding box center [478, 167] width 32 height 10
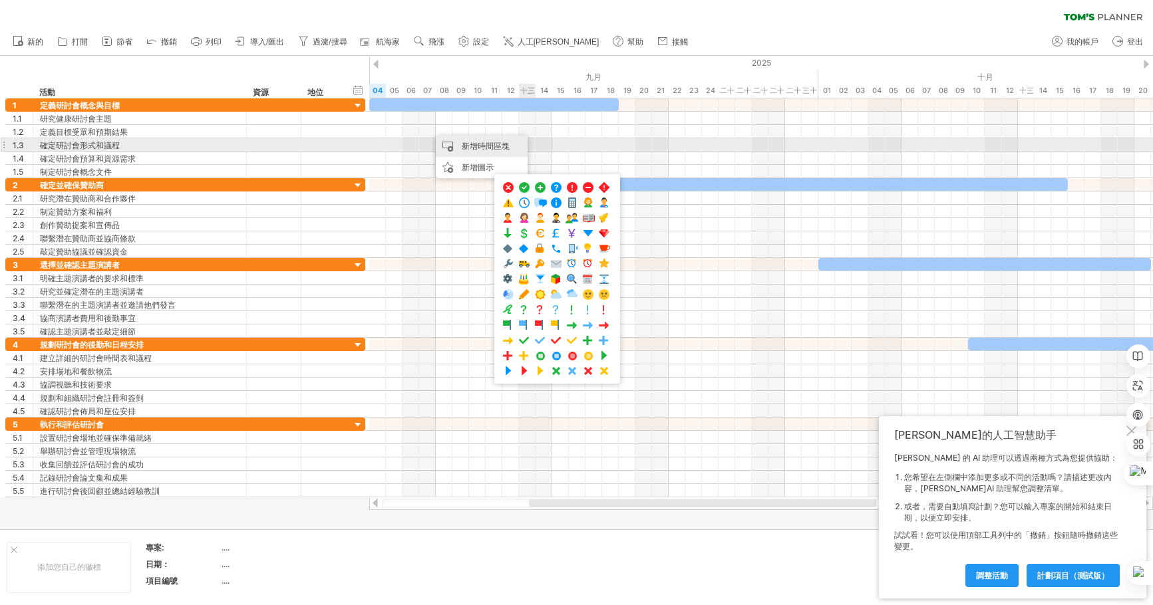
click at [505, 144] on font "新增時間區塊" at bounding box center [486, 146] width 48 height 10
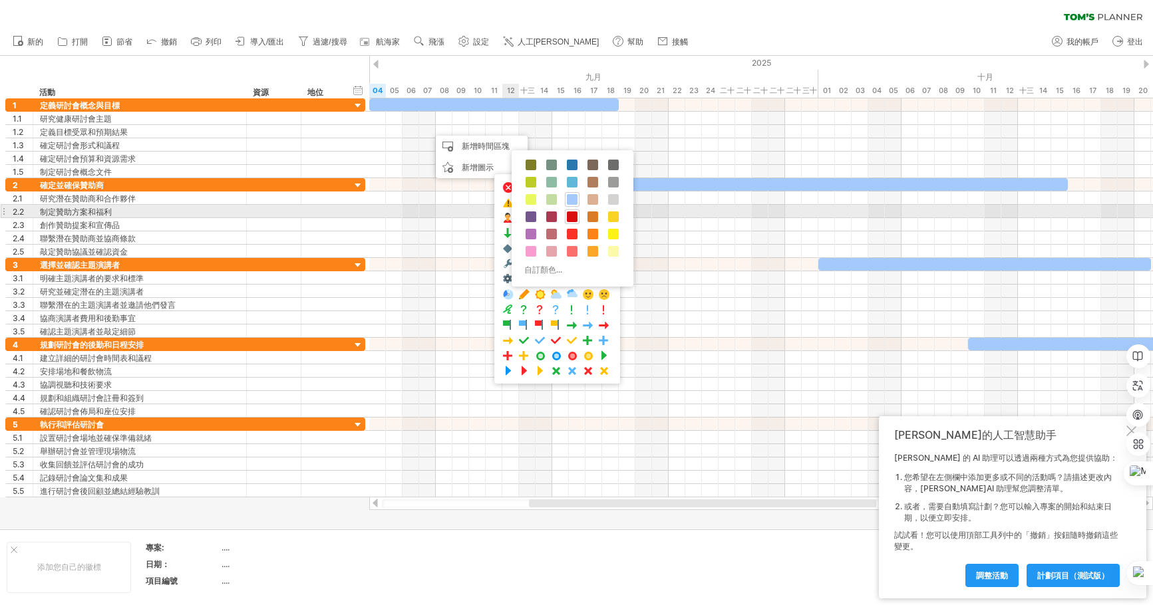
click at [573, 218] on span at bounding box center [572, 217] width 11 height 11
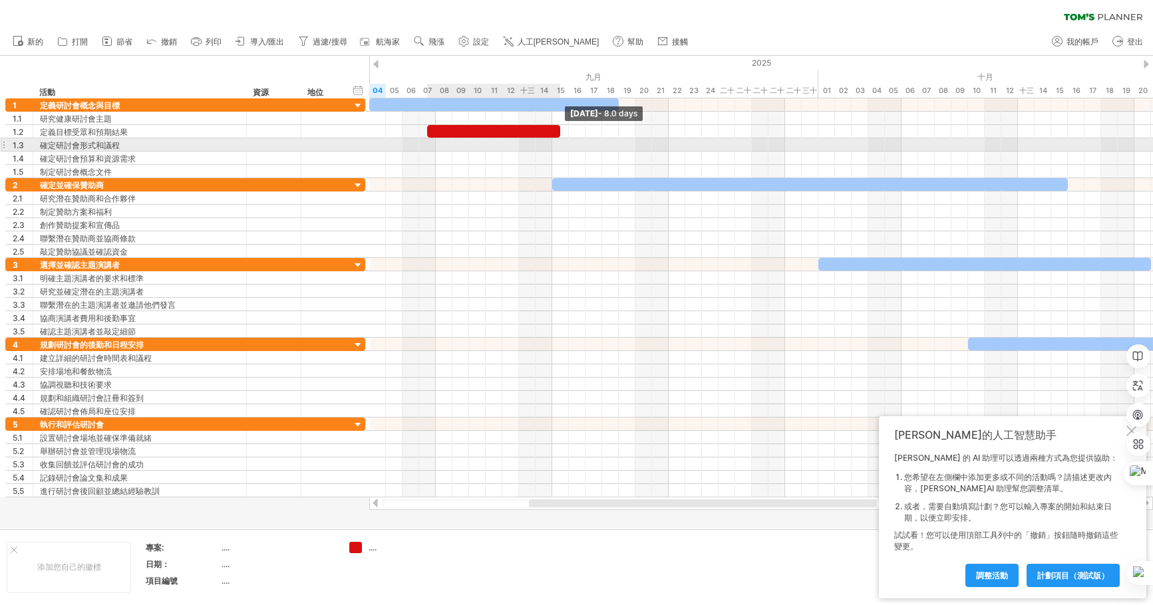
drag, startPoint x: 441, startPoint y: 128, endPoint x: 549, endPoint y: 137, distance: 108.8
click at [551, 138] on div "[DATE] - 8.0 days [DATE]" at bounding box center [761, 297] width 784 height 399
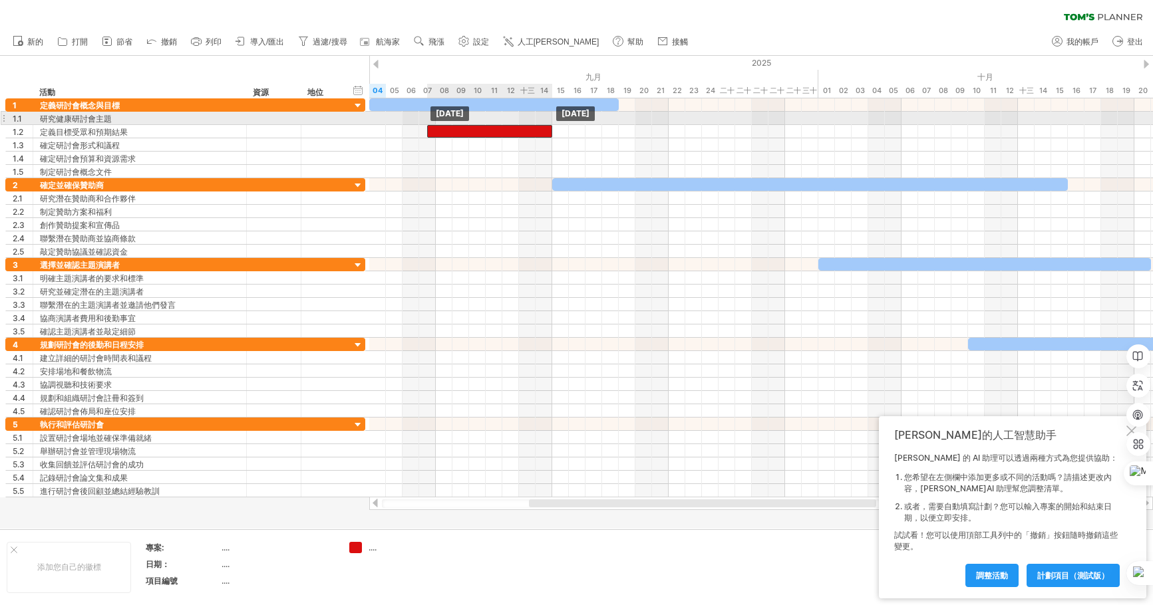
click at [522, 123] on div "[DATE] [DATE]" at bounding box center [761, 297] width 784 height 399
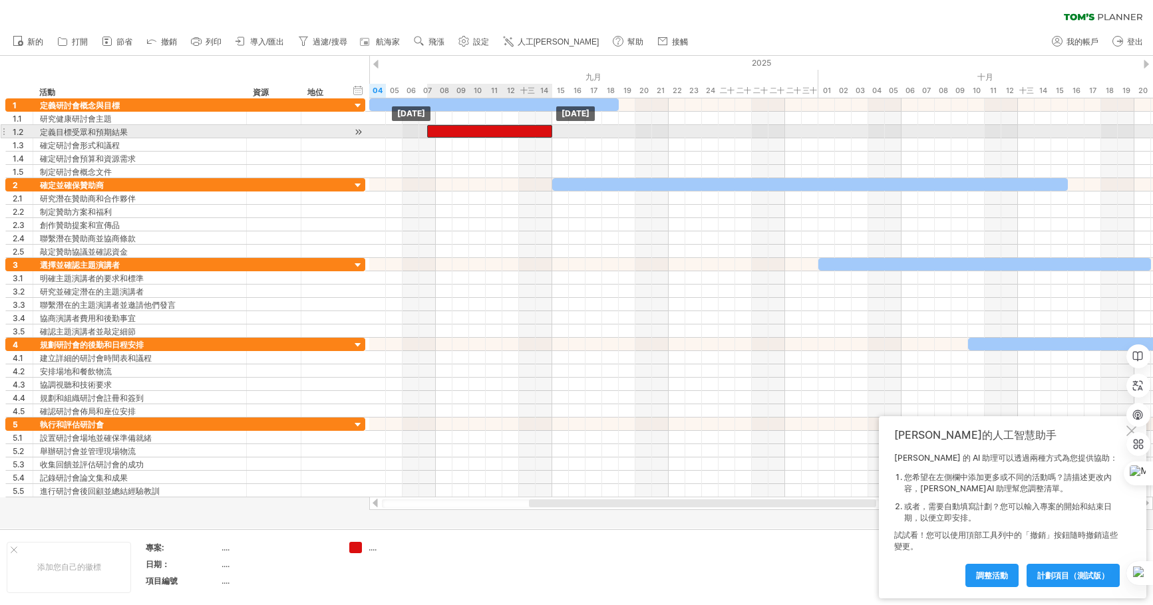
click at [468, 129] on div at bounding box center [489, 131] width 125 height 13
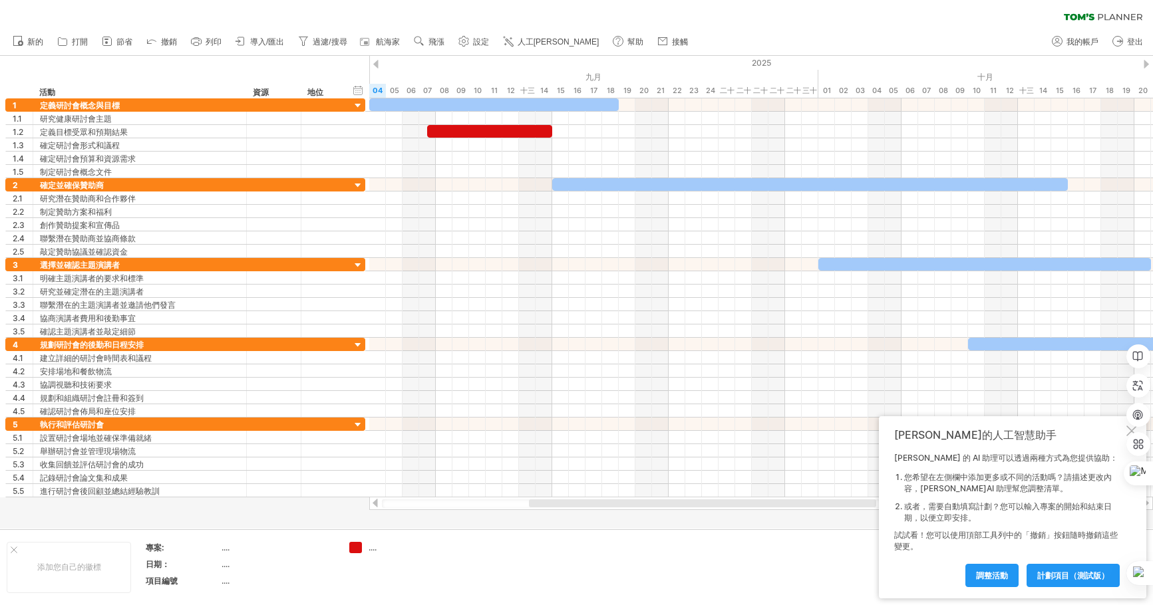
drag, startPoint x: 392, startPoint y: 0, endPoint x: 877, endPoint y: 17, distance: 485.3
click at [877, 17] on div "清除過濾器 重新套用濾鏡" at bounding box center [576, 14] width 1153 height 28
click at [900, 27] on div "清除過濾器 重新套用濾鏡" at bounding box center [576, 14] width 1153 height 28
click at [890, 24] on div "清除過濾器 重新套用濾鏡" at bounding box center [576, 14] width 1153 height 28
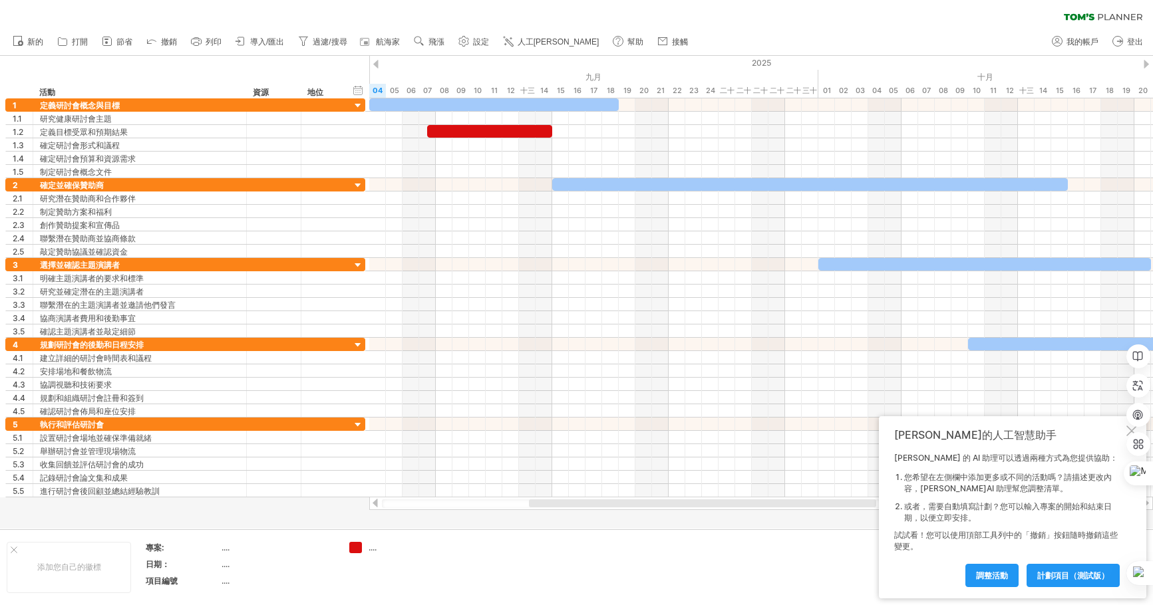
click at [842, 15] on div "清除過濾器 重新套用濾鏡" at bounding box center [576, 14] width 1153 height 28
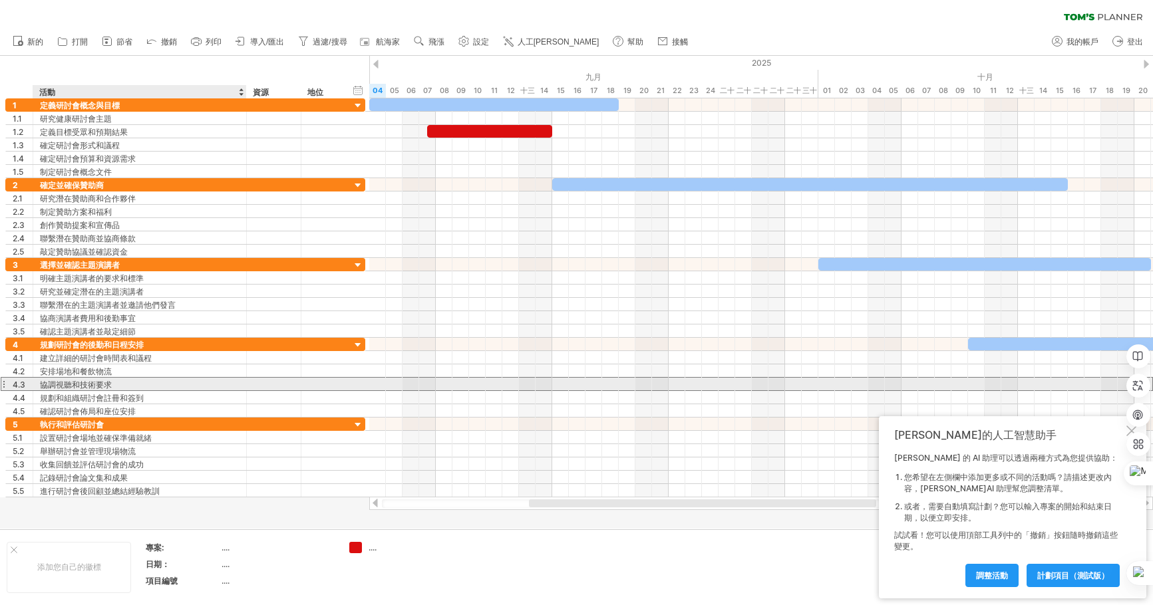
click at [103, 385] on font "協調視聽和技術要求" at bounding box center [76, 385] width 72 height 10
